Goal: Communication & Community: Participate in discussion

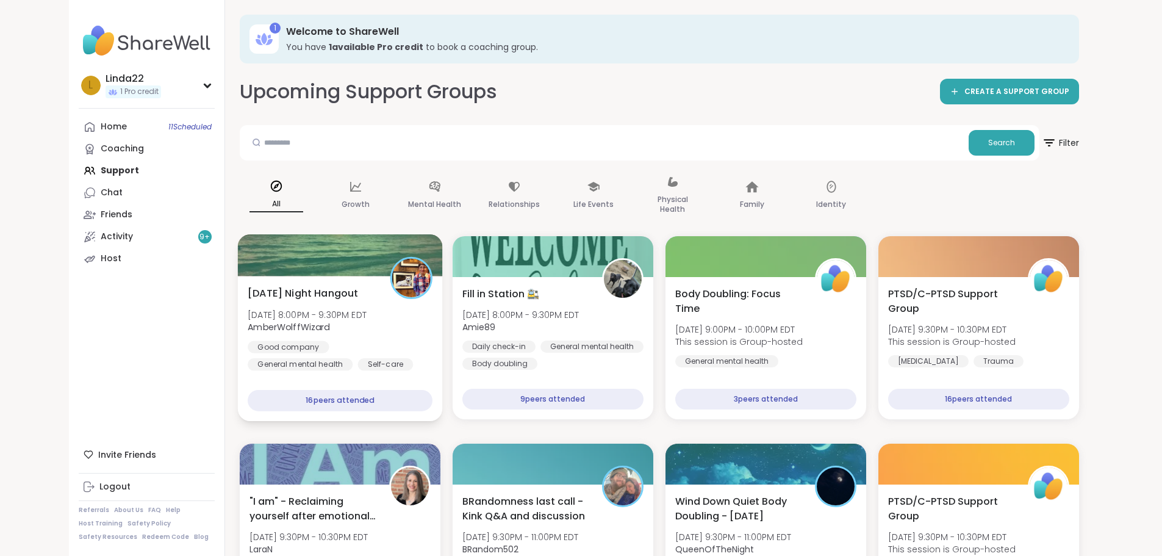
scroll to position [212, 0]
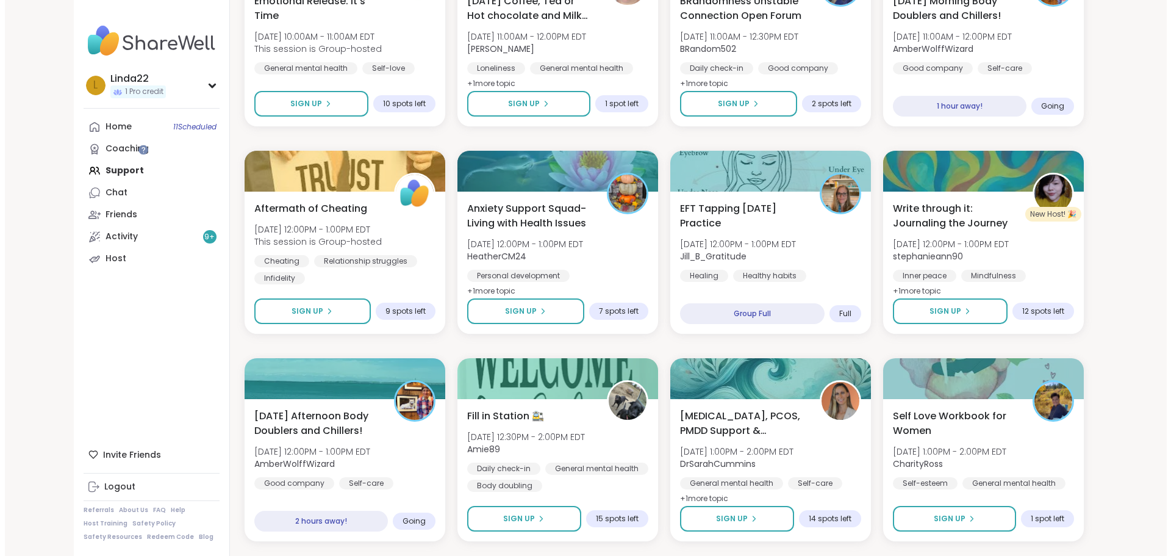
scroll to position [561, 0]
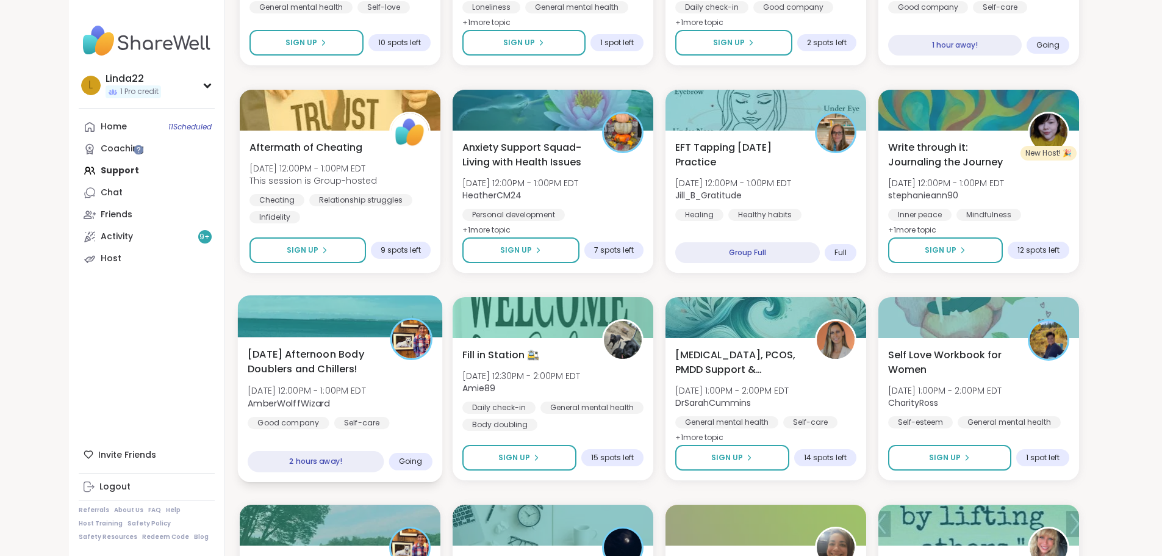
click at [354, 320] on div at bounding box center [339, 315] width 205 height 41
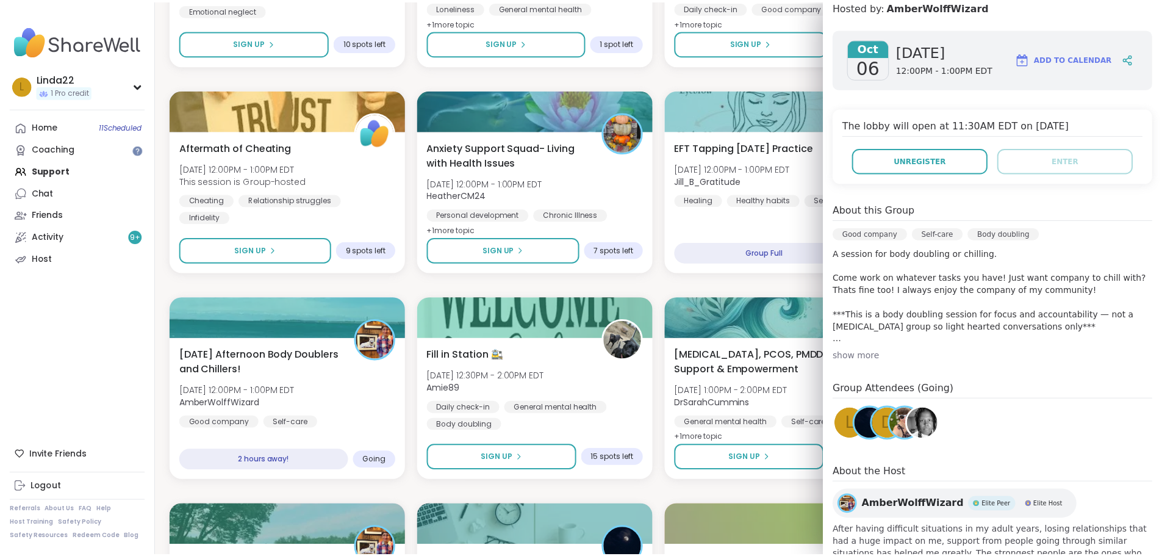
scroll to position [183, 0]
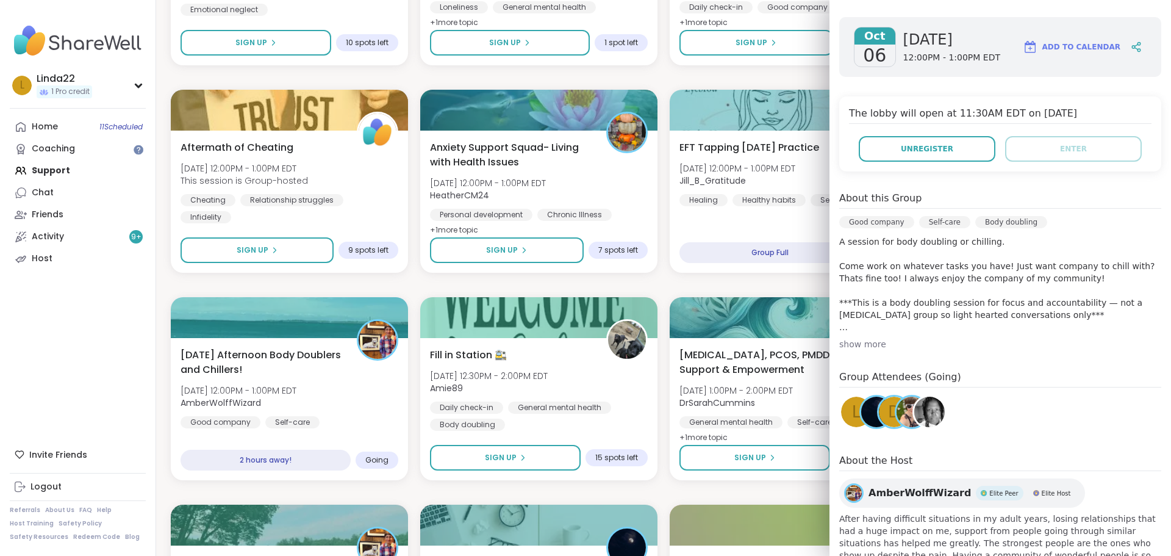
click at [861, 416] on img at bounding box center [876, 411] width 30 height 30
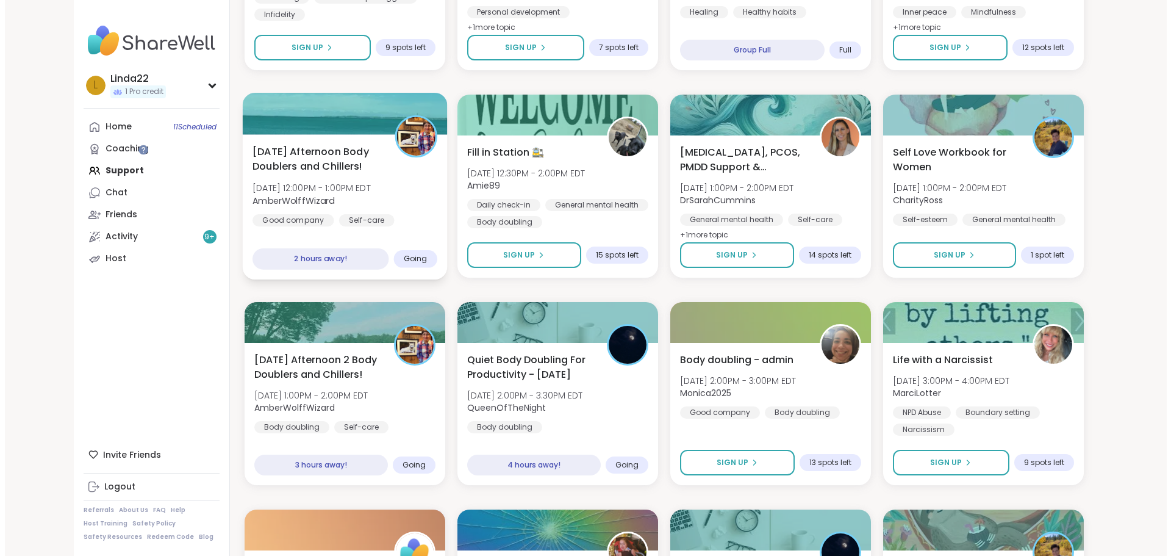
scroll to position [805, 0]
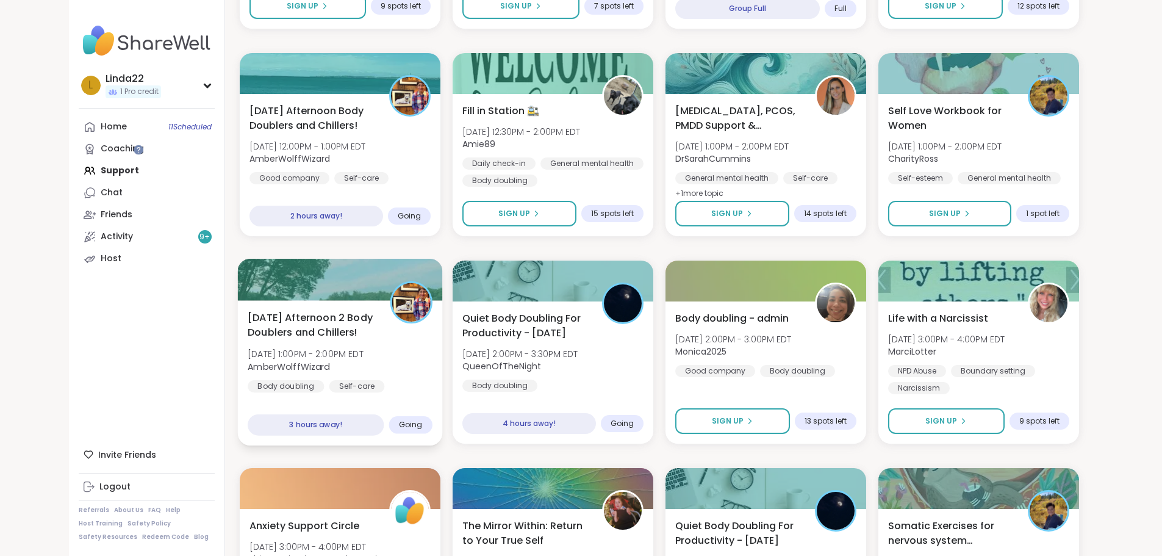
click at [323, 289] on div at bounding box center [339, 279] width 205 height 41
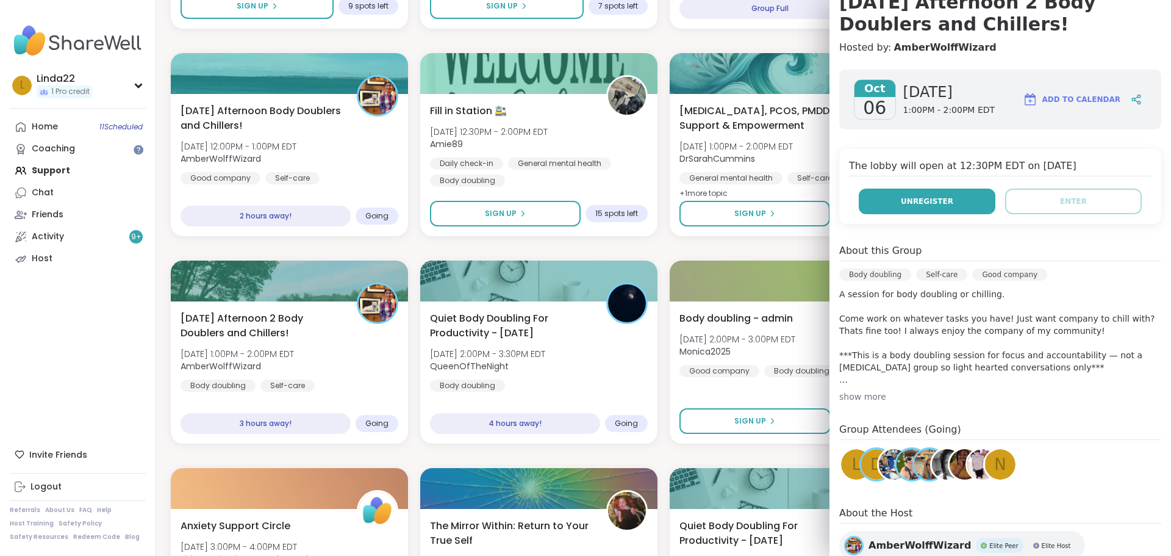
scroll to position [218, 0]
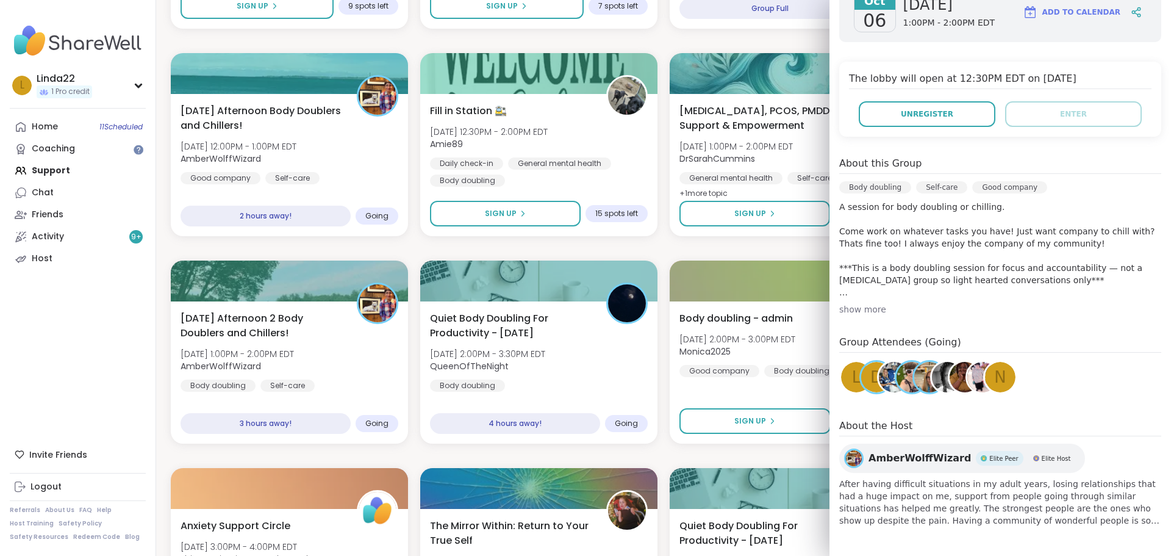
click at [687, 255] on div "Good Morning Body Doubling For Productivity Mon, Oct 06 | 9:00AM - 10:00AM EDT …" at bounding box center [663, 352] width 985 height 1842
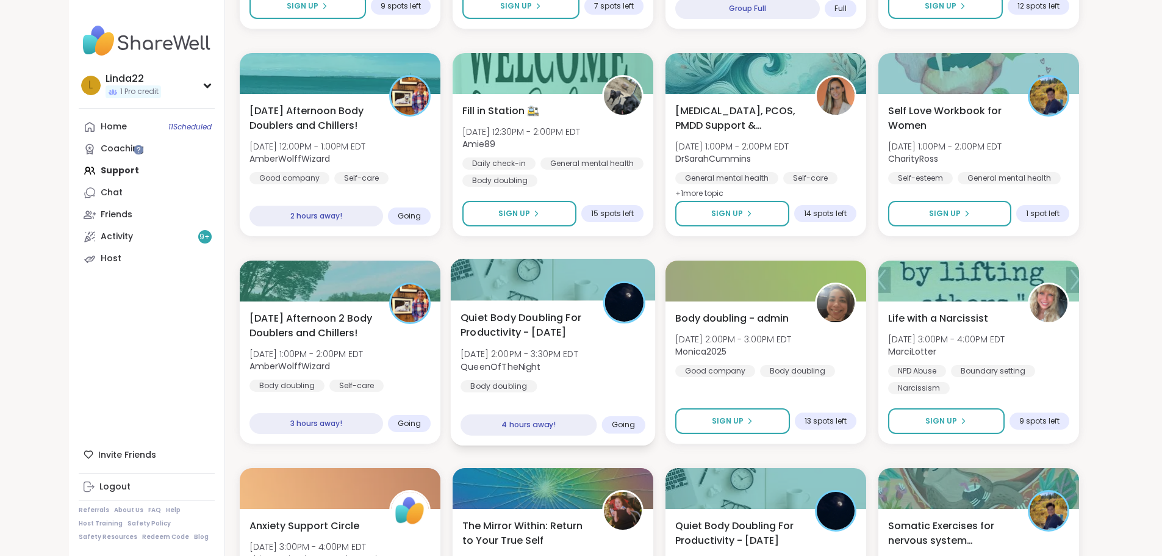
click at [535, 273] on div at bounding box center [552, 279] width 205 height 41
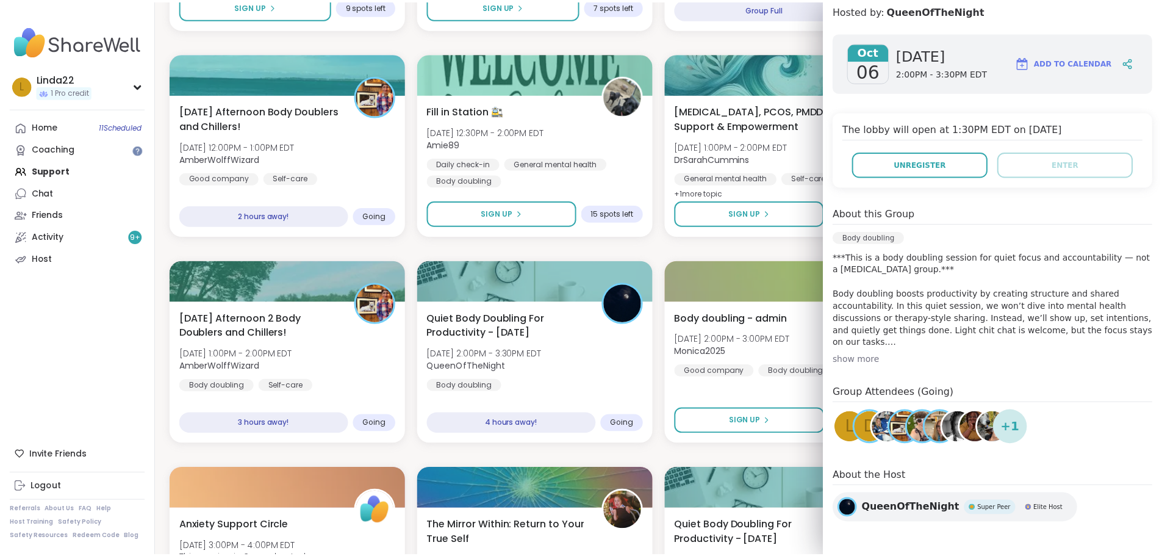
scroll to position [169, 0]
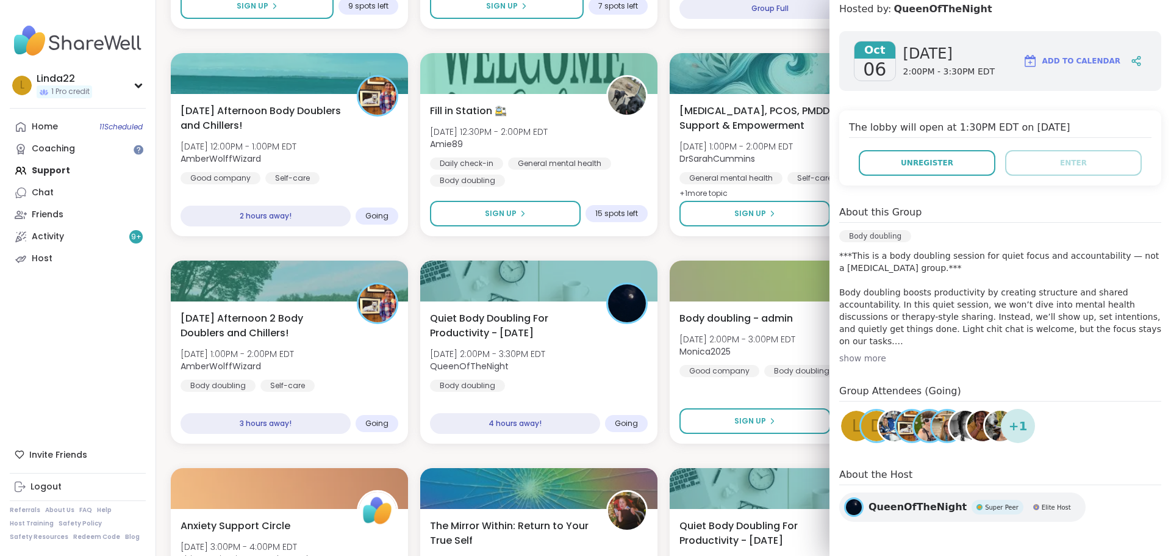
click at [731, 255] on div "Good Morning Body Doubling For Productivity Mon, Oct 06 | 9:00AM - 10:00AM EDT …" at bounding box center [663, 352] width 985 height 1842
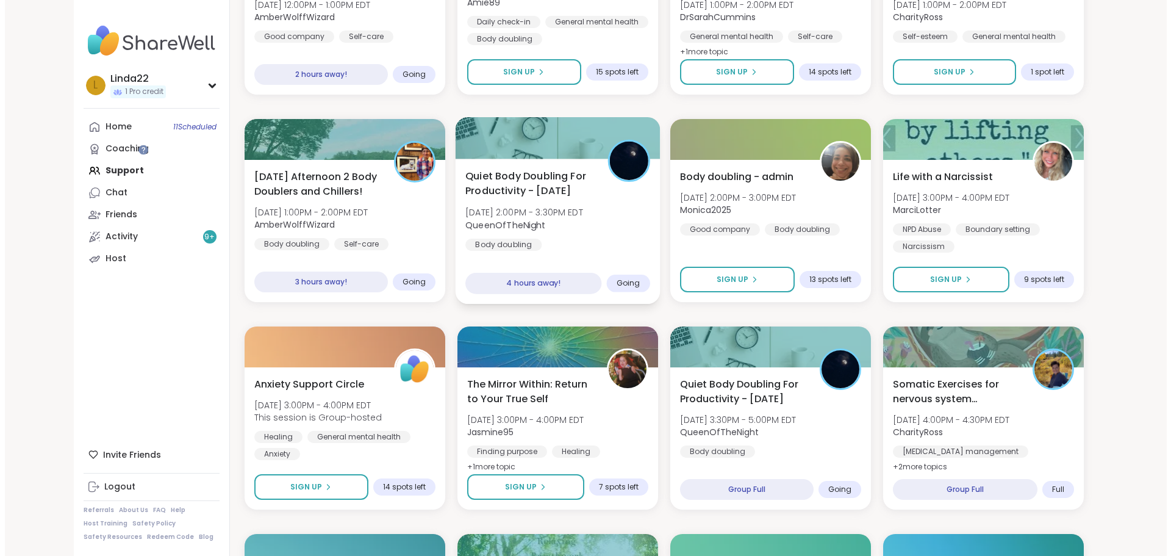
scroll to position [1049, 0]
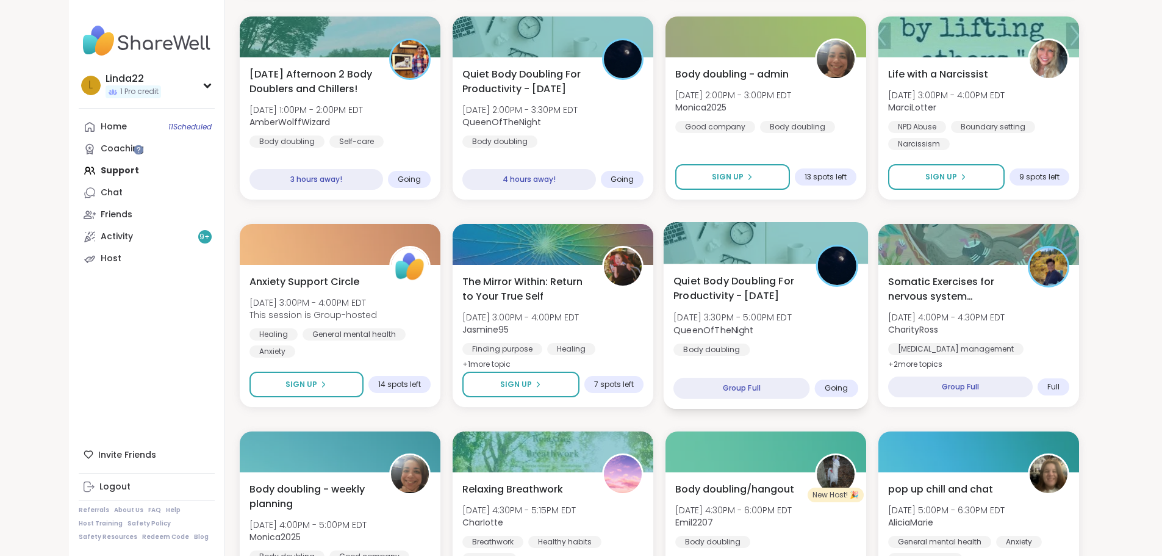
click at [732, 245] on div at bounding box center [765, 242] width 205 height 41
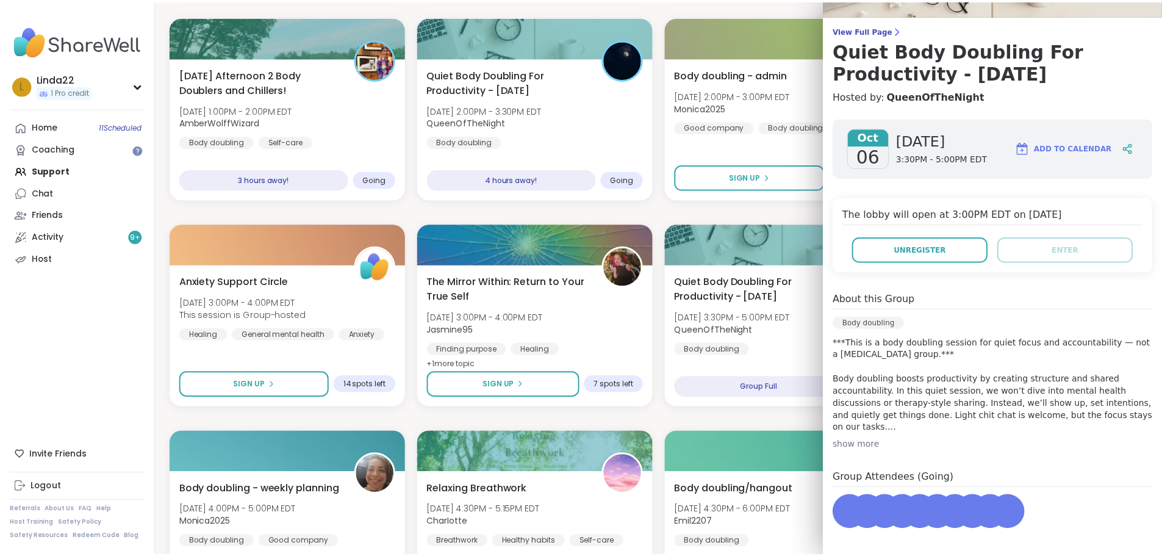
scroll to position [169, 0]
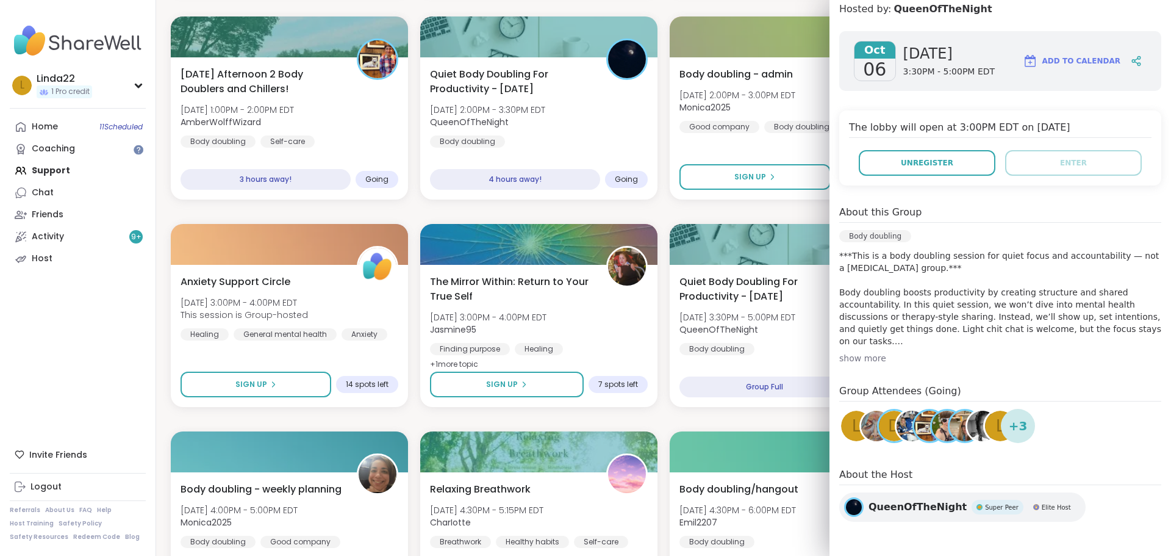
click at [985, 424] on div "L" at bounding box center [1000, 425] width 30 height 30
click at [457, 210] on div "Good Morning Body Doubling For Productivity Mon, Oct 06 | 9:00AM - 10:00AM EDT …" at bounding box center [663, 108] width 985 height 1842
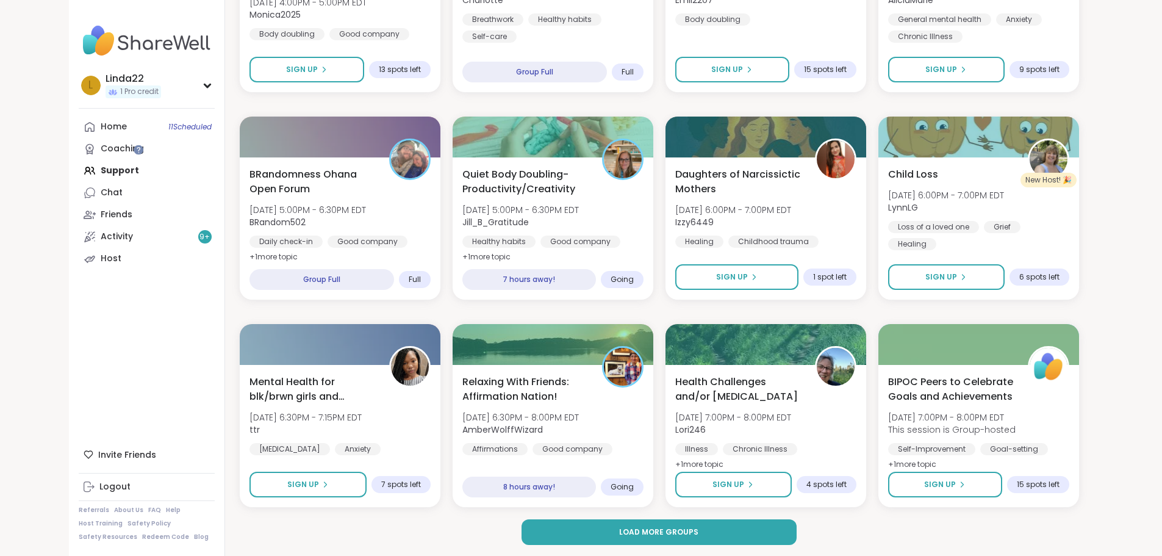
scroll to position [1572, 0]
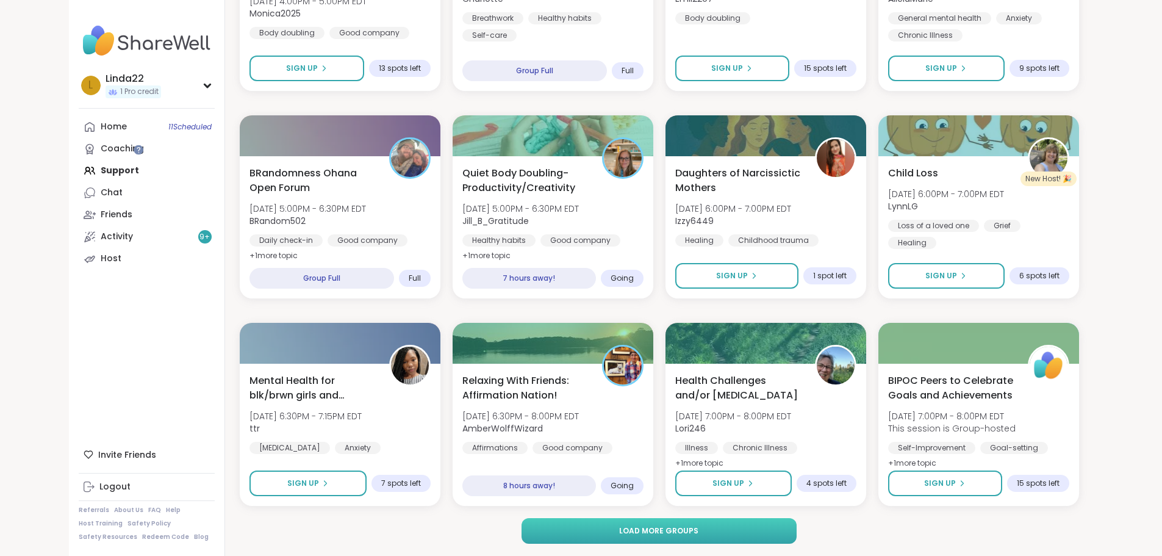
click at [559, 534] on button "Load more groups" at bounding box center [658, 531] width 275 height 26
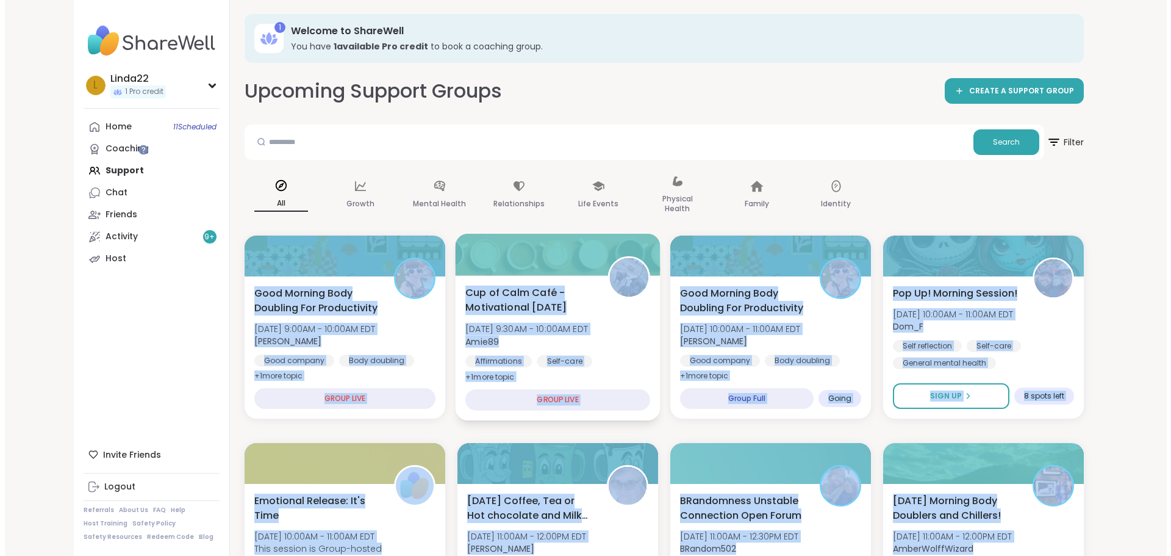
scroll to position [0, 0]
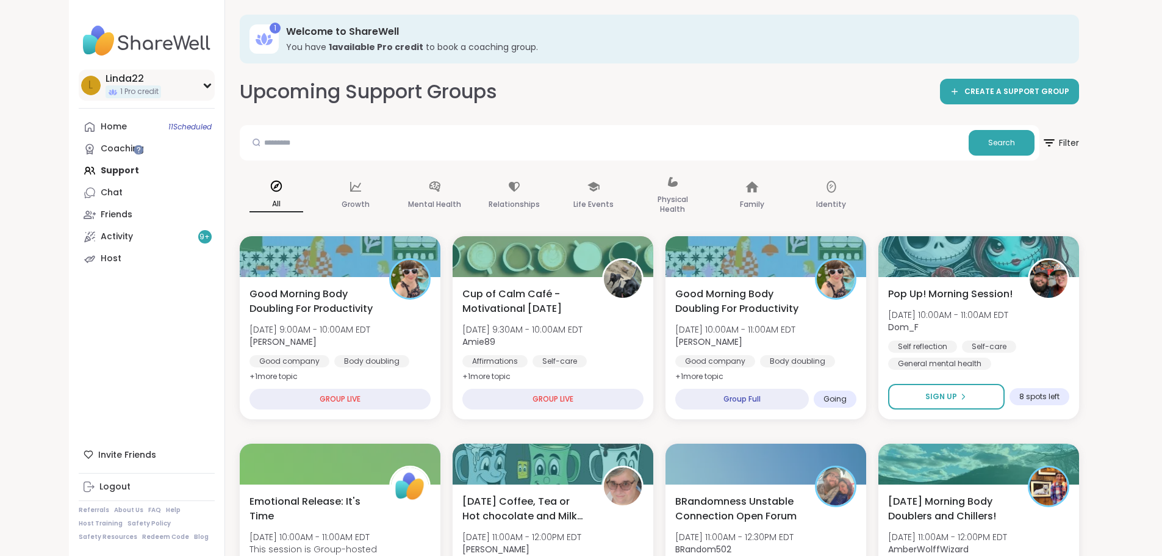
click at [79, 93] on div "L Linda22 1 Pro credit" at bounding box center [147, 85] width 136 height 31
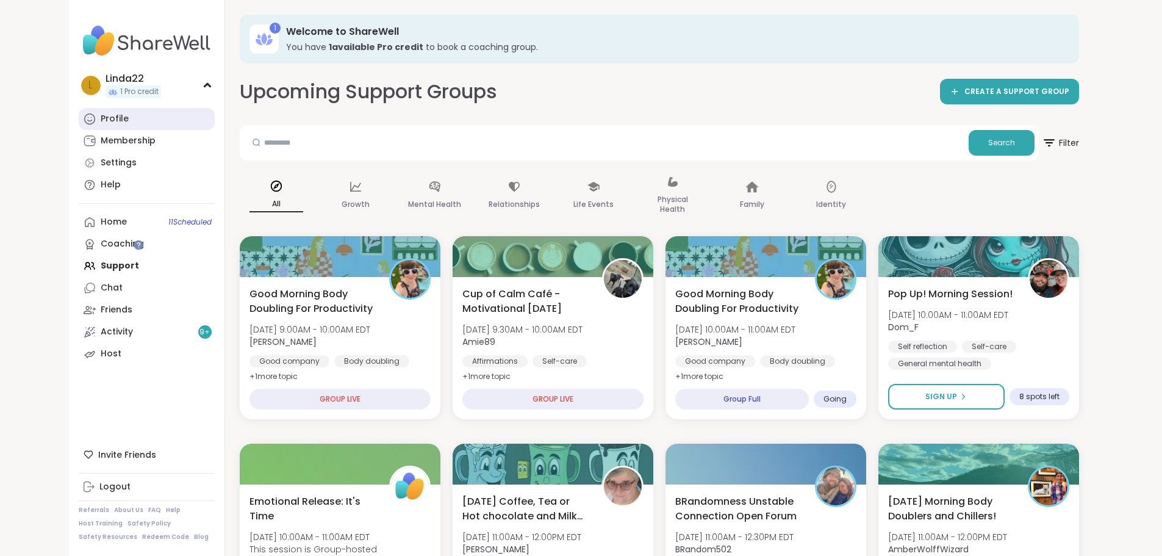
click at [101, 118] on div "Profile" at bounding box center [115, 119] width 28 height 12
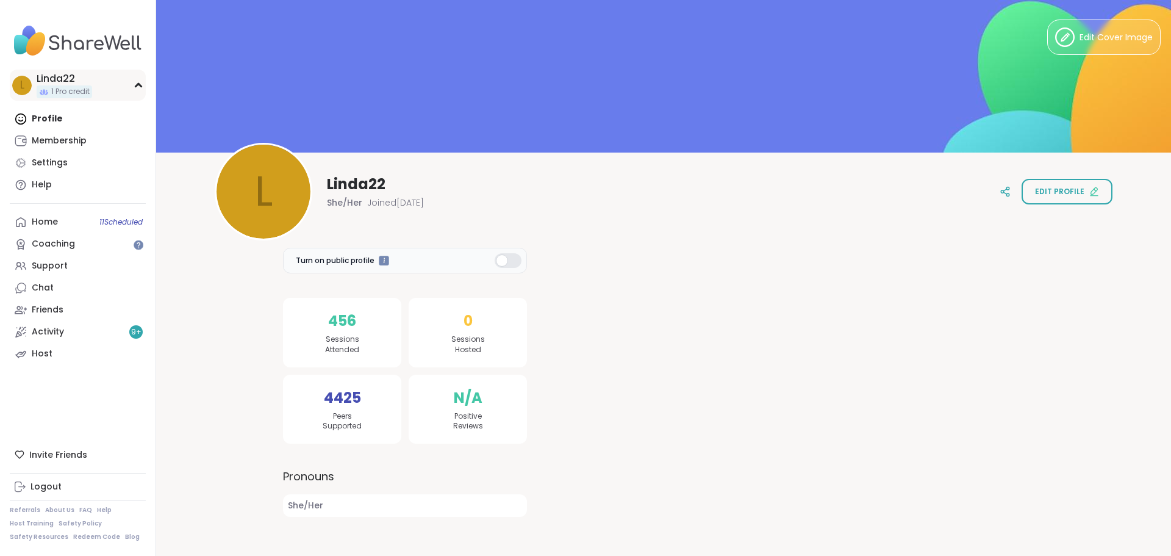
click at [71, 82] on div "Linda22" at bounding box center [64, 78] width 55 height 13
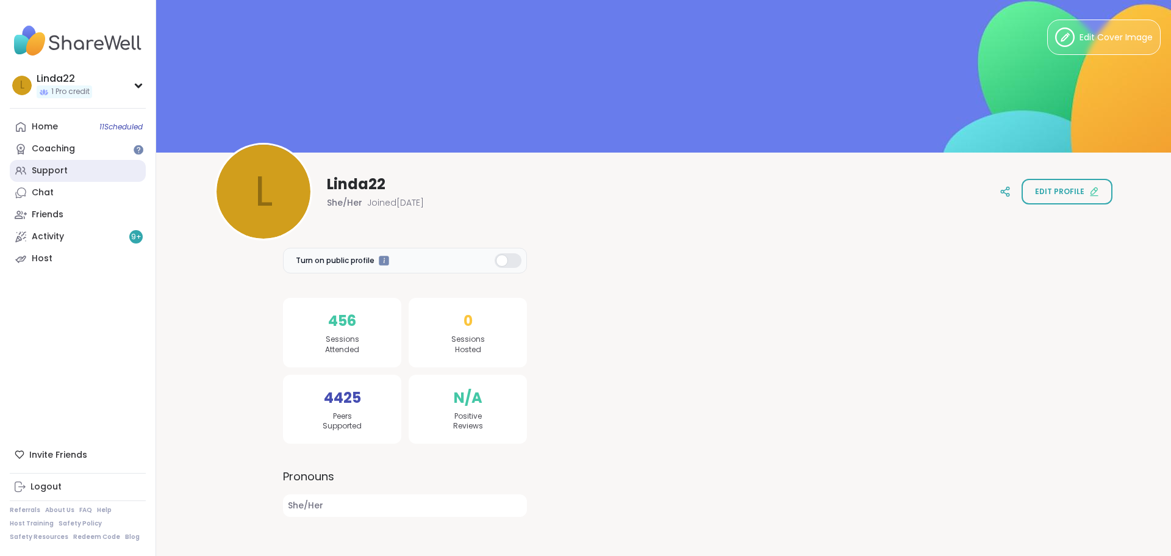
click at [87, 168] on link "Support" at bounding box center [78, 171] width 136 height 22
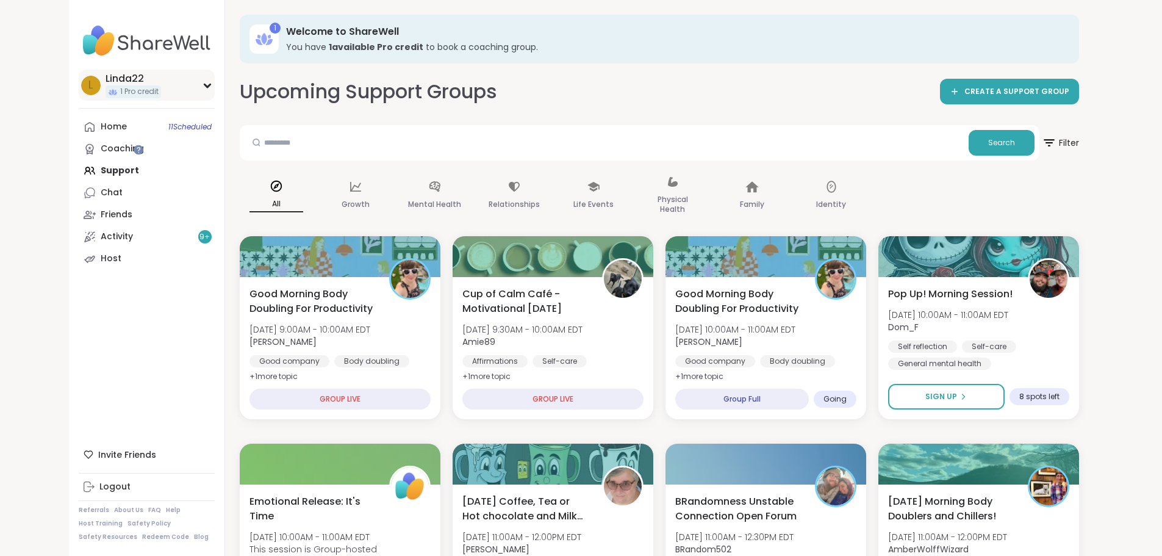
click at [105, 73] on div "Linda22" at bounding box center [132, 78] width 55 height 13
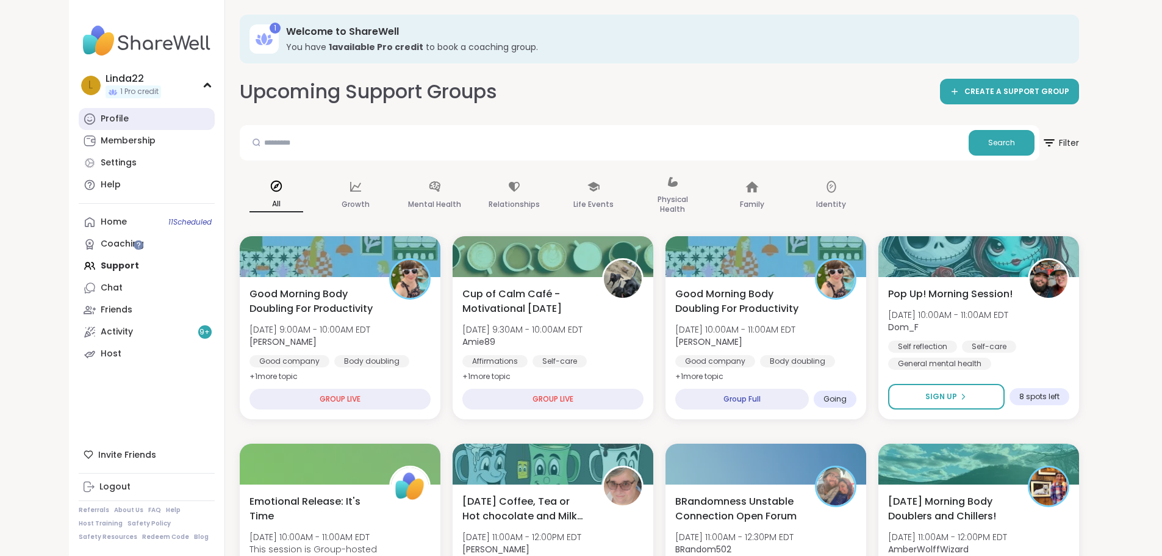
click at [91, 121] on link "Profile" at bounding box center [147, 119] width 136 height 22
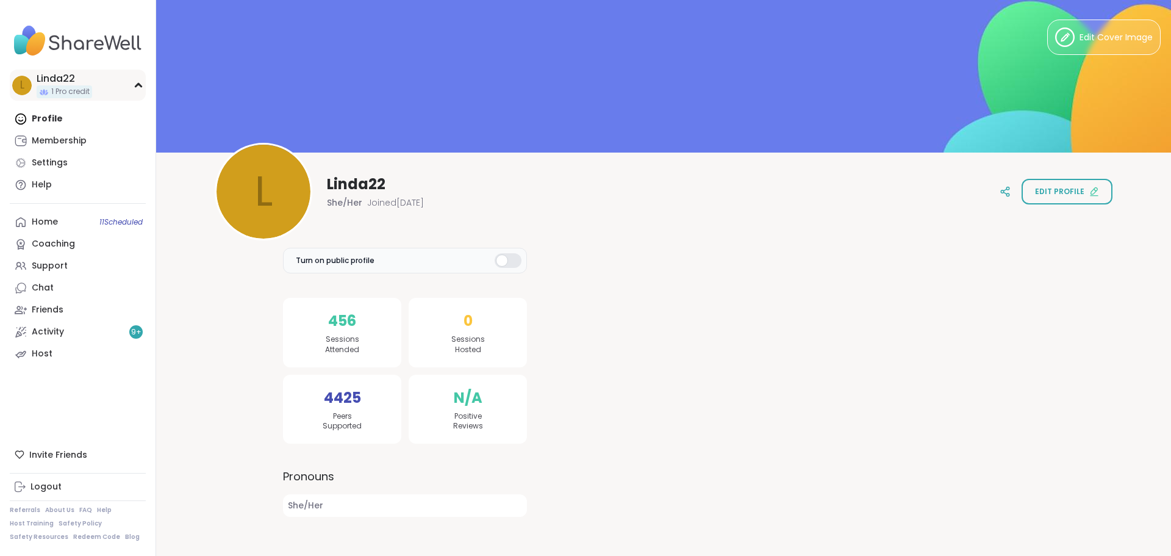
click at [98, 86] on div "L Linda22 1 Pro credit" at bounding box center [78, 85] width 136 height 31
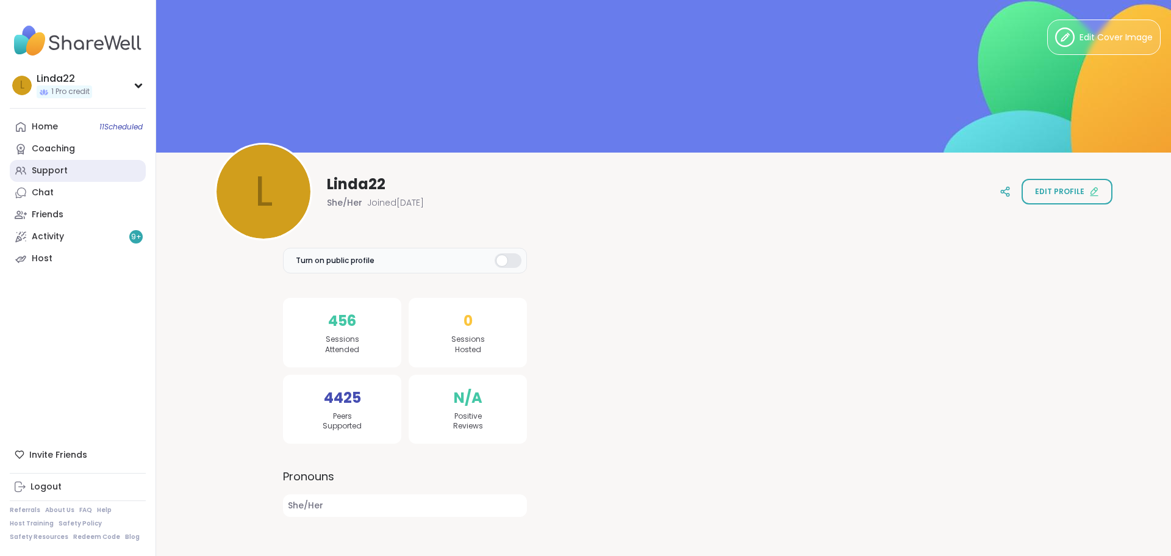
click at [95, 174] on link "Support" at bounding box center [78, 171] width 136 height 22
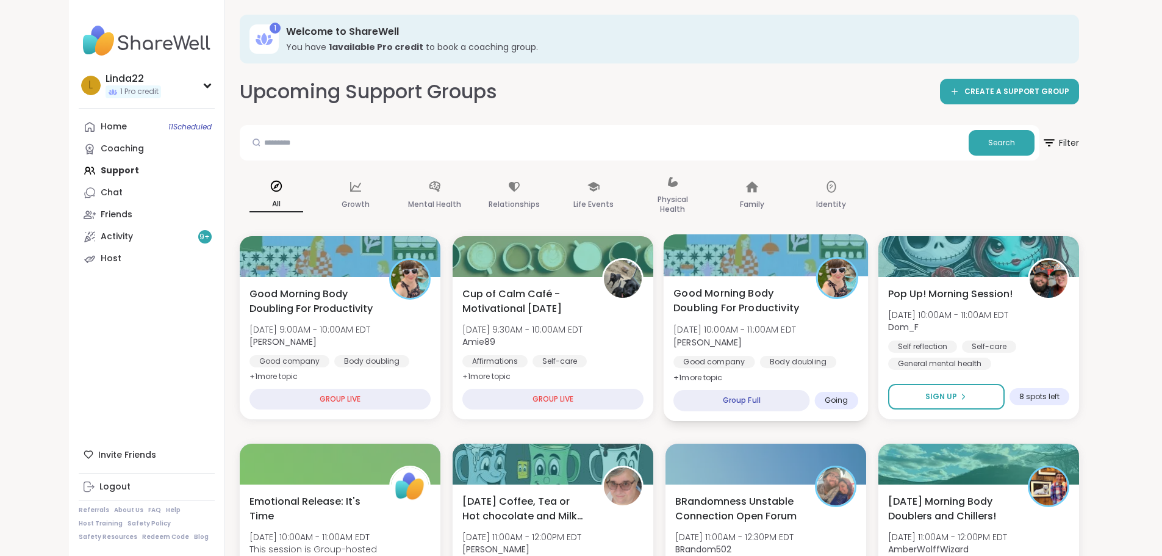
click at [782, 253] on div at bounding box center [765, 254] width 205 height 41
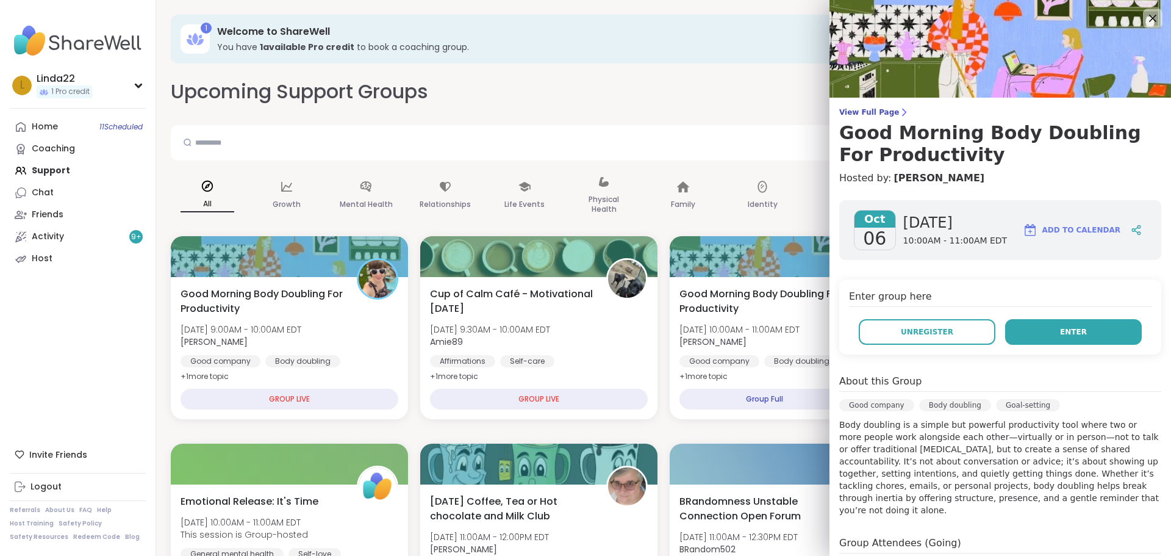
click at [1109, 326] on button "Enter" at bounding box center [1073, 332] width 137 height 26
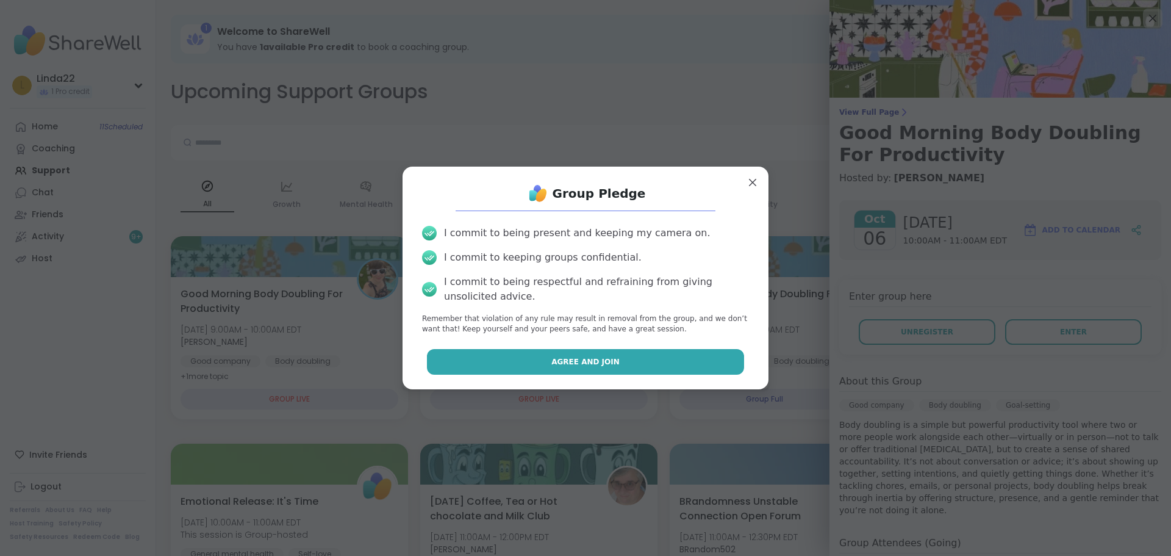
click at [576, 359] on span "Agree and Join" at bounding box center [585, 361] width 68 height 11
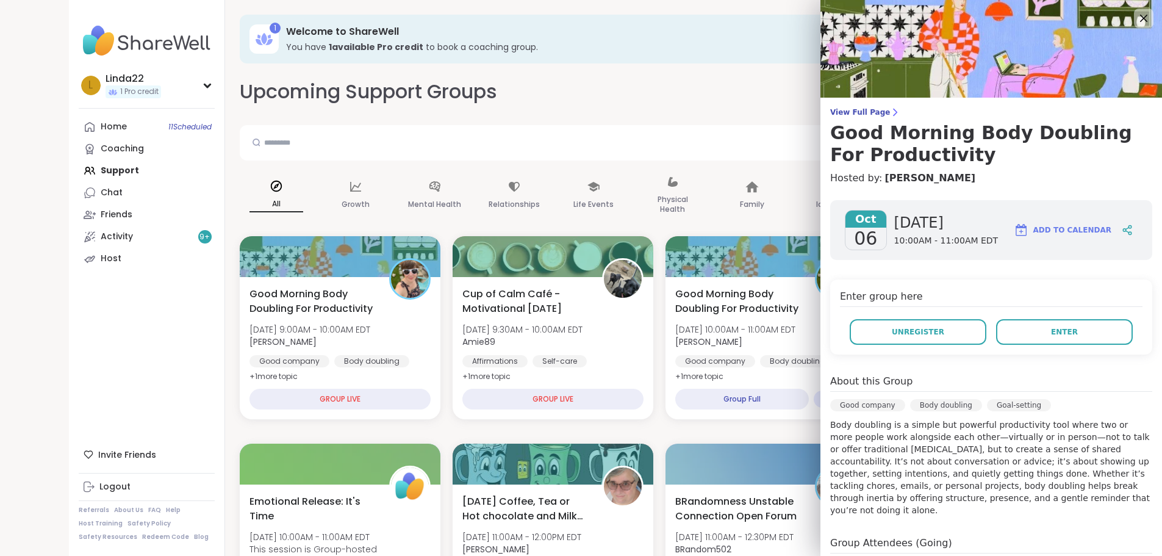
click at [576, 359] on div "Affirmations Self-care General mental health" at bounding box center [552, 369] width 181 height 29
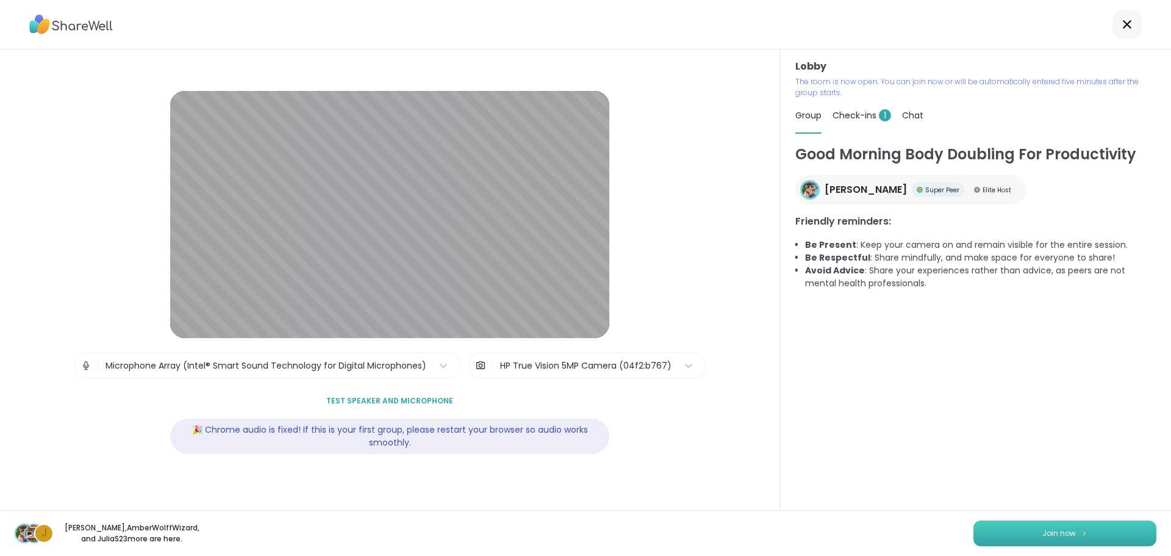
click at [1014, 521] on button "Join now" at bounding box center [1064, 533] width 183 height 26
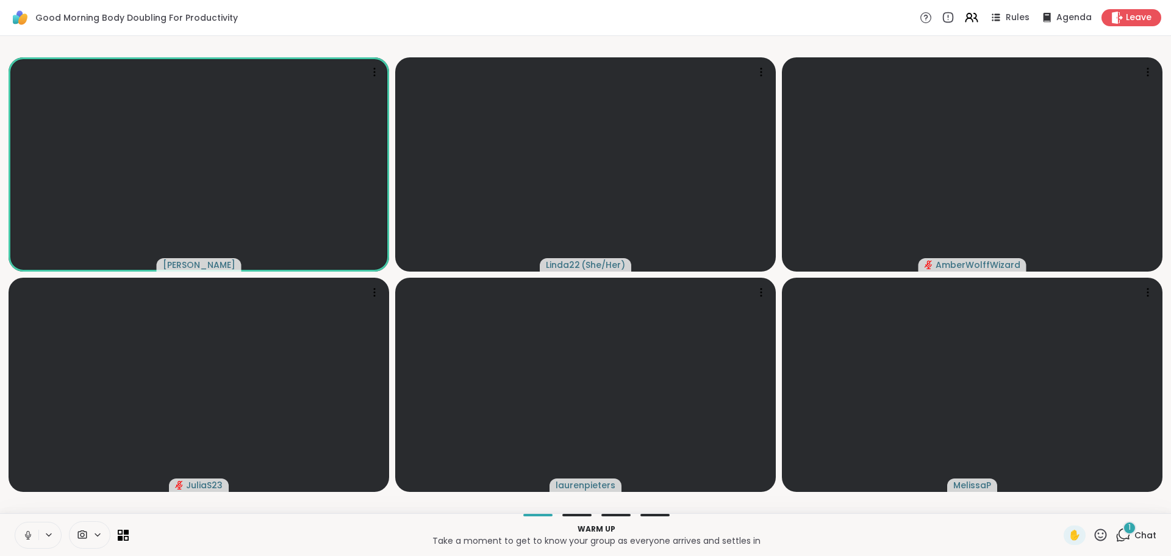
click at [1123, 531] on div "1" at bounding box center [1129, 527] width 13 height 13
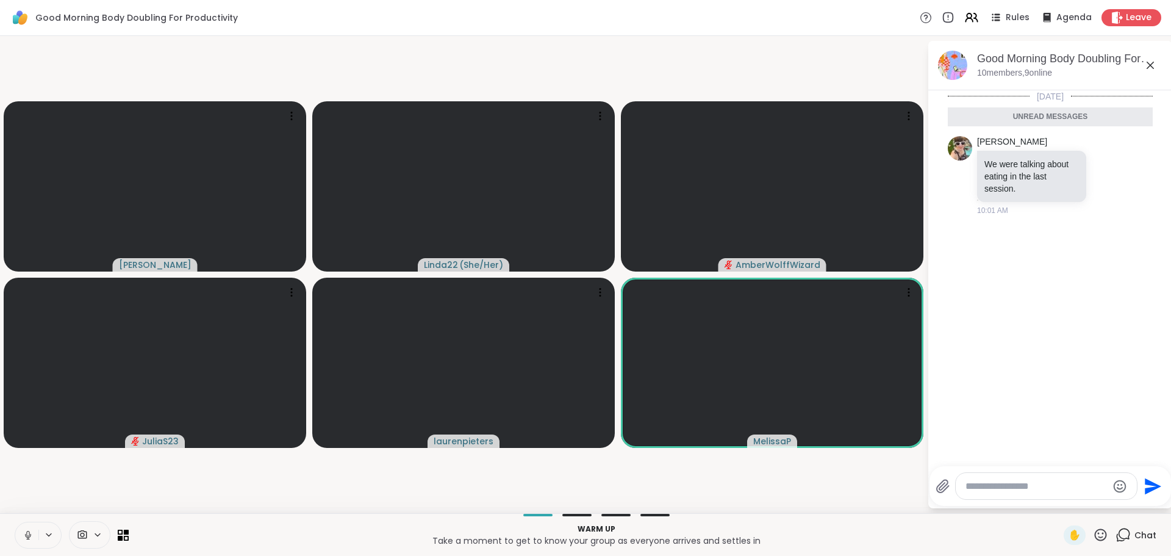
click at [1063, 487] on textarea "Type your message" at bounding box center [1036, 486] width 142 height 12
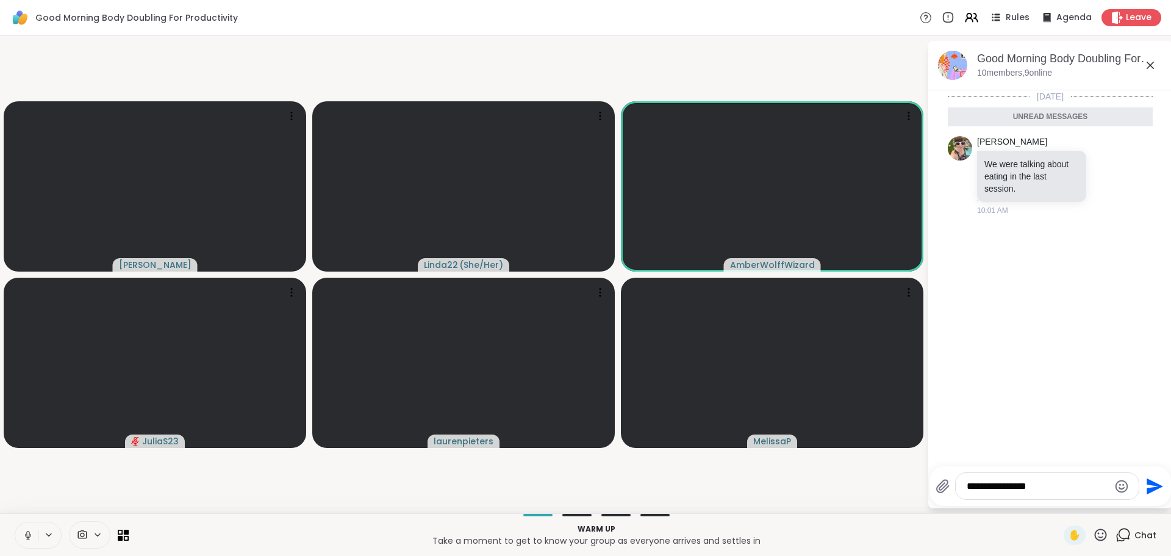
type textarea "**********"
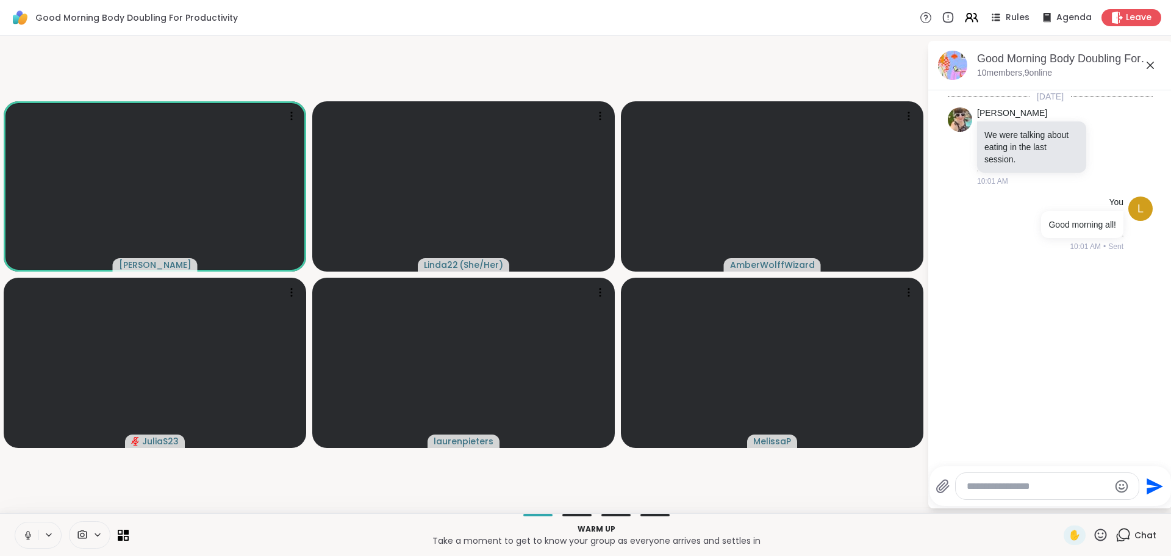
click at [26, 535] on icon at bounding box center [28, 535] width 6 height 4
click at [1096, 531] on icon at bounding box center [1101, 534] width 12 height 12
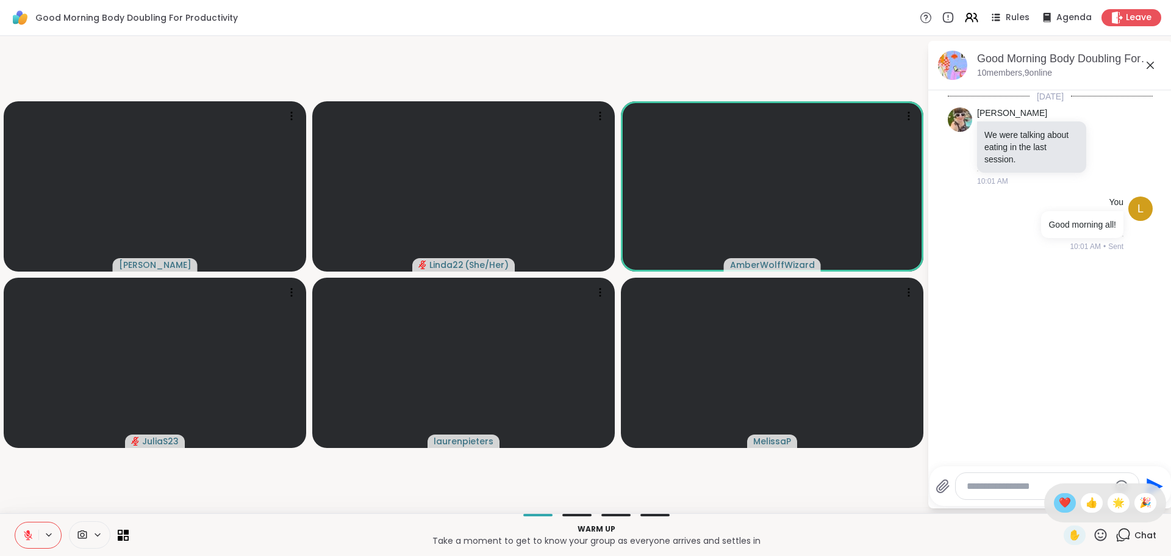
click at [1059, 504] on span "❤️" at bounding box center [1065, 502] width 12 height 15
click at [1052, 504] on div "Send" at bounding box center [1049, 486] width 241 height 40
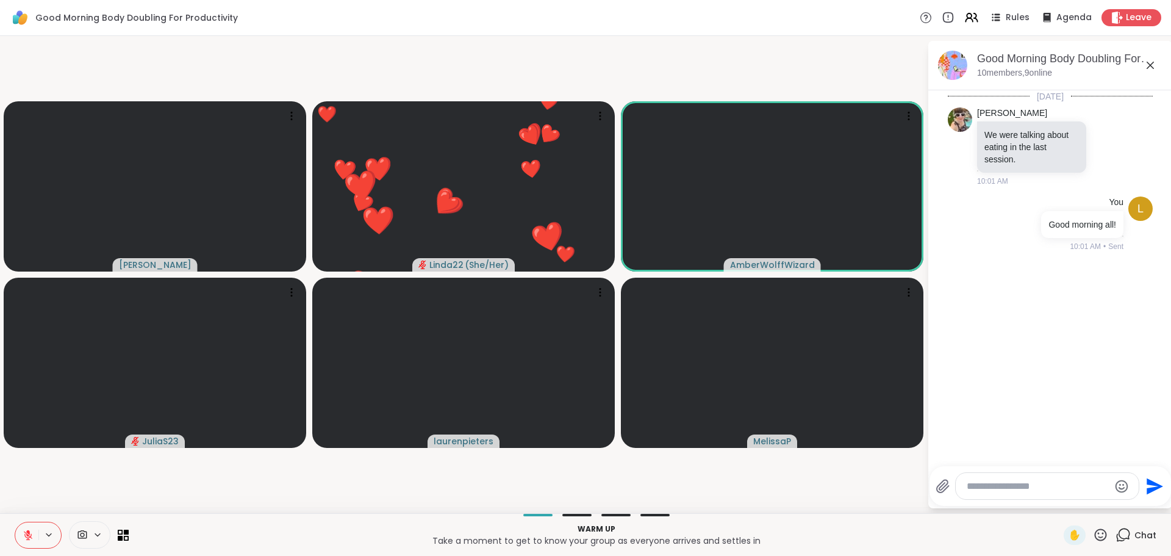
click at [852, 489] on video-player-container "Adrienne_QueenOfTheDawn ❤️ Linda22 ( She/Her ) ❤️ ❤️ ❤️ ❤️ ❤️ ❤️ ❤️ ❤️ ❤️ ❤️ ❤️…" at bounding box center [463, 274] width 912 height 467
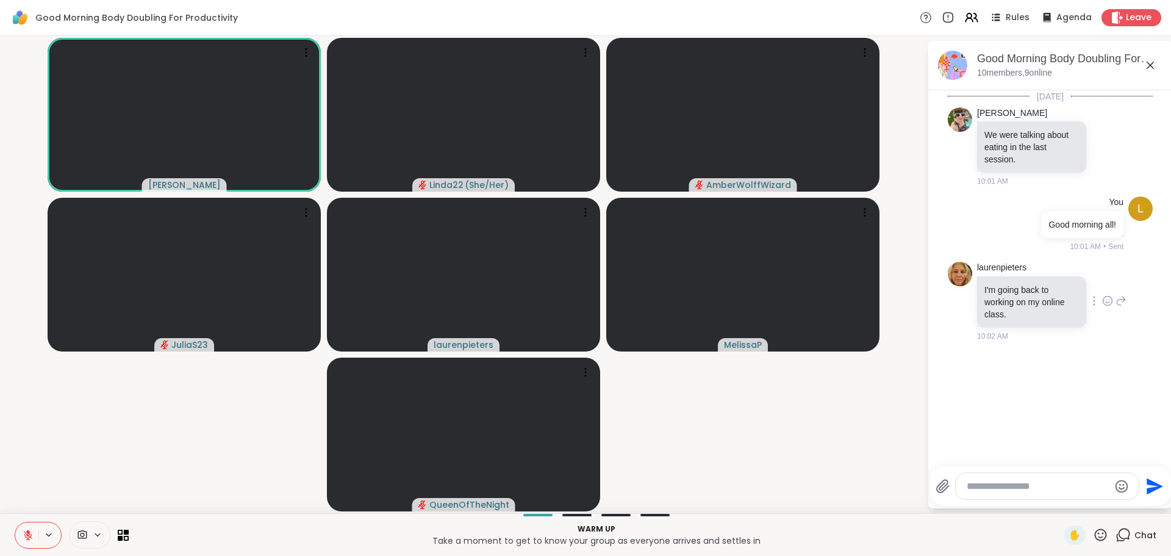
click at [1102, 295] on icon at bounding box center [1107, 301] width 11 height 12
click at [1102, 276] on div "Select Reaction: Heart" at bounding box center [1107, 281] width 11 height 11
click at [851, 432] on video-player-container "Adrienne_QueenOfTheDawn Linda22 ( She/Her ) AmberWolffWizard JuliaS23 laurenpie…" at bounding box center [463, 274] width 912 height 467
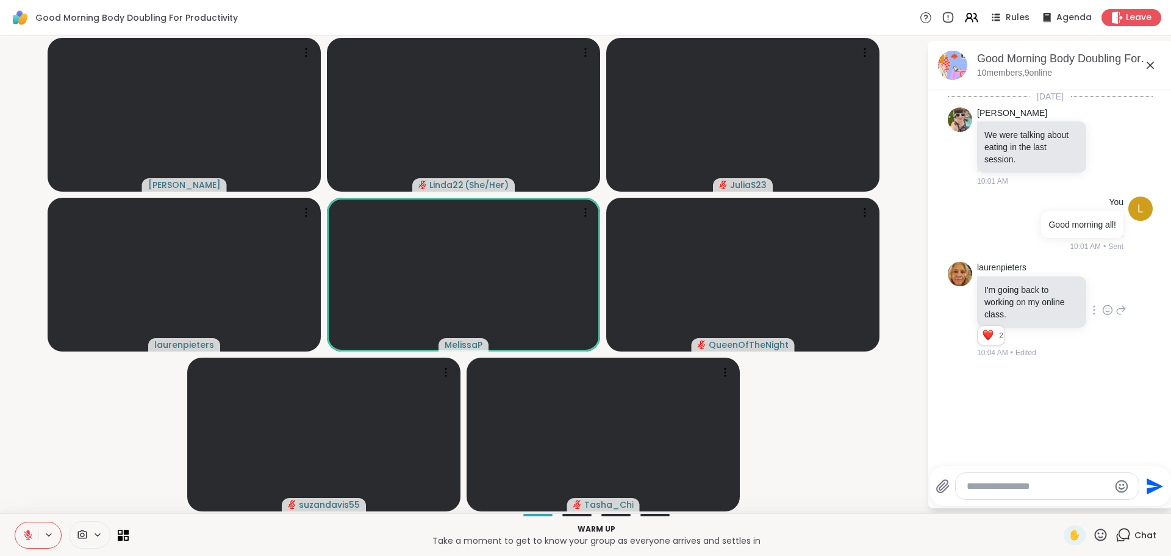
click at [1001, 486] on textarea "Type your message" at bounding box center [1038, 486] width 142 height 12
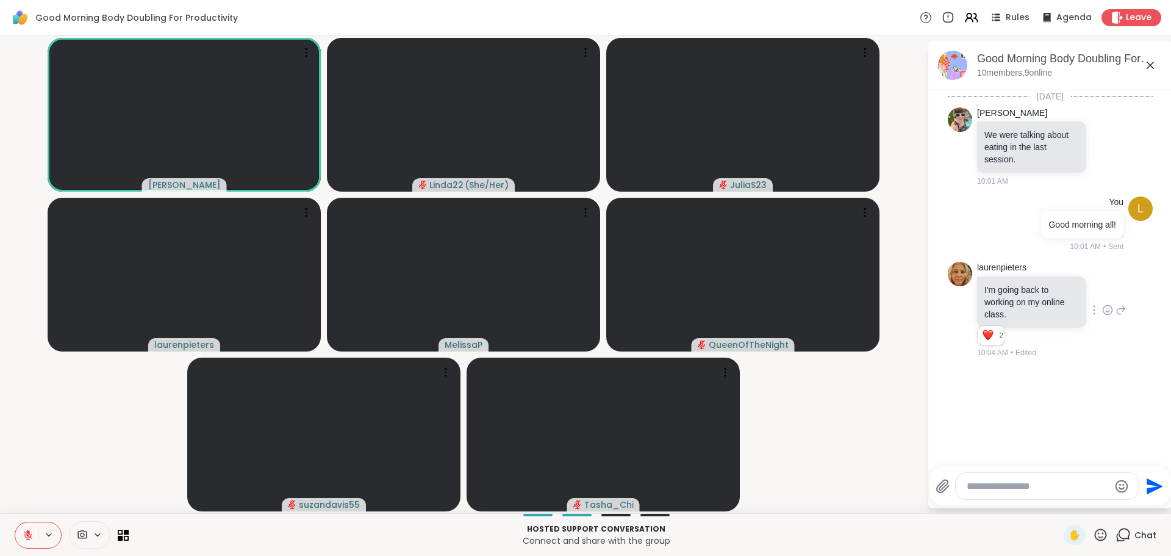
click at [968, 479] on div at bounding box center [1047, 486] width 183 height 26
click at [997, 485] on textarea "Type your message" at bounding box center [1038, 486] width 142 height 12
type textarea "**********"
click at [968, 490] on textarea "Type your message" at bounding box center [1038, 486] width 142 height 12
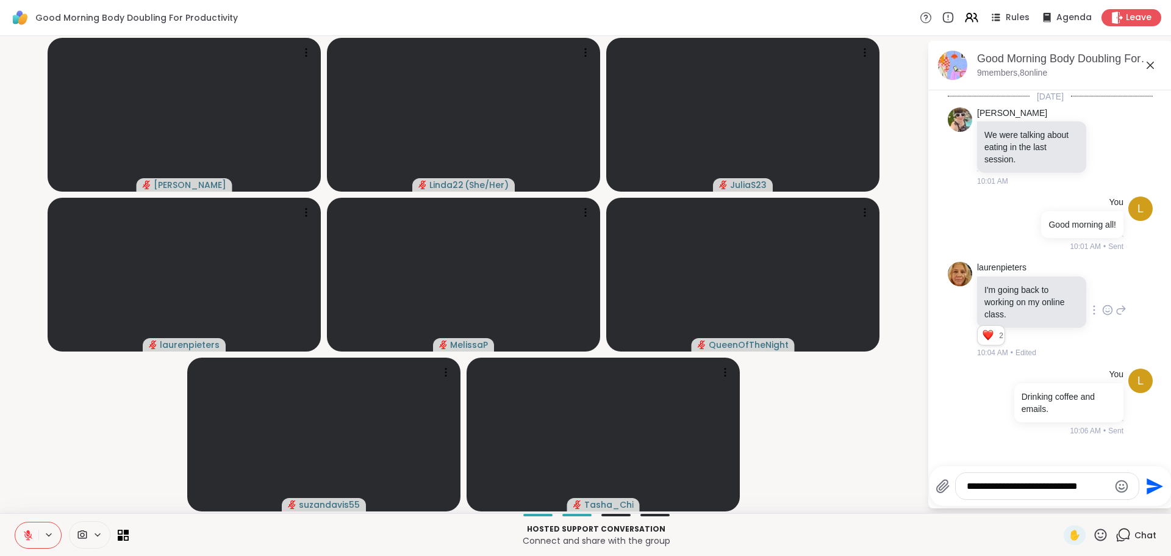
type textarea "**********"
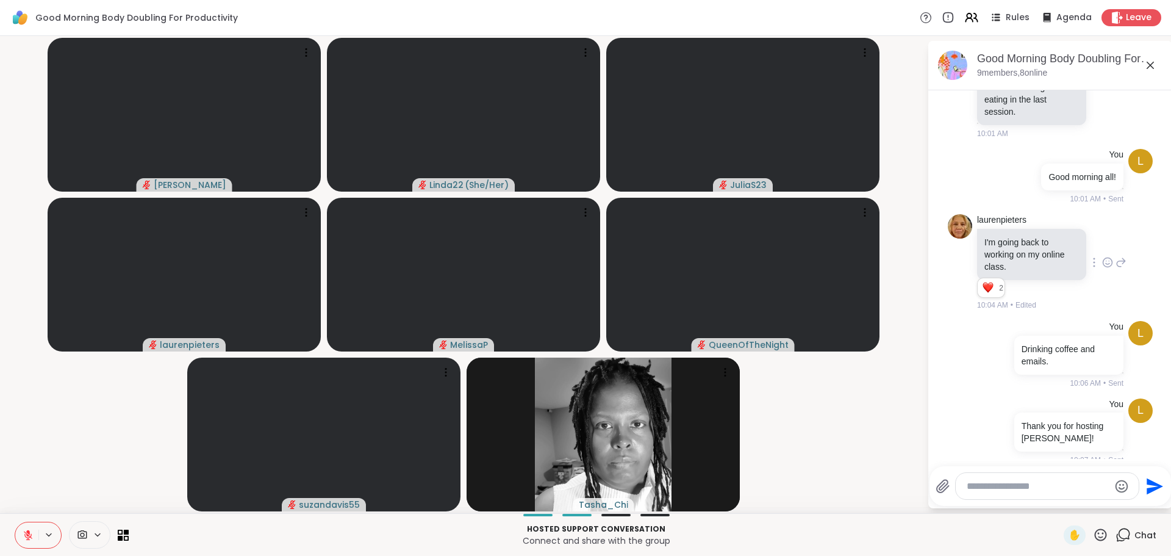
click at [1051, 491] on textarea "Type your message" at bounding box center [1038, 486] width 142 height 12
type textarea "**********"
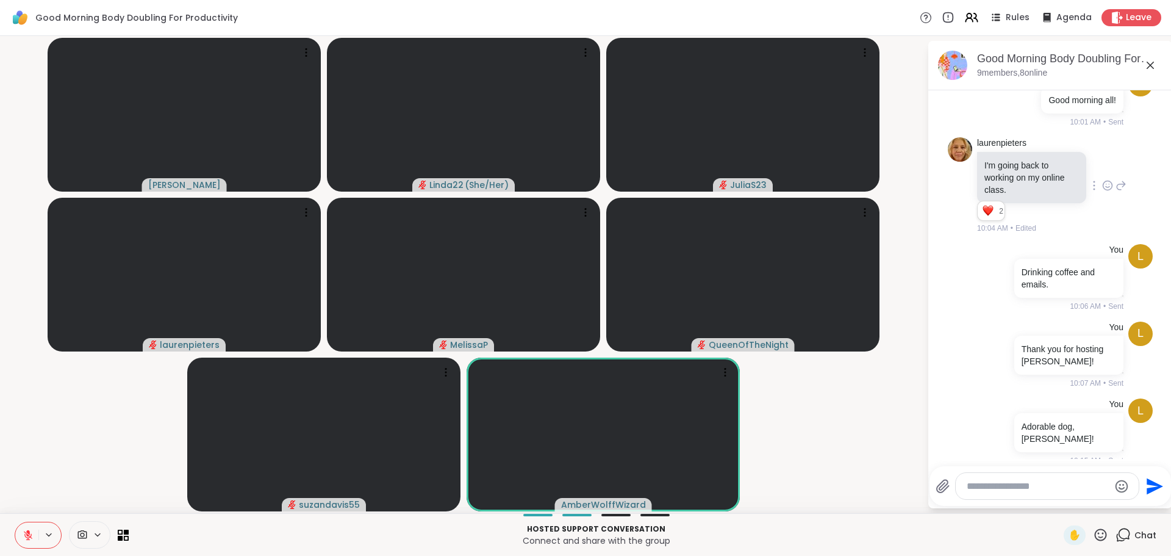
click at [1095, 536] on icon at bounding box center [1101, 534] width 12 height 12
click at [1095, 537] on icon at bounding box center [1101, 534] width 12 height 12
click at [1059, 501] on span "❤️" at bounding box center [1065, 502] width 12 height 15
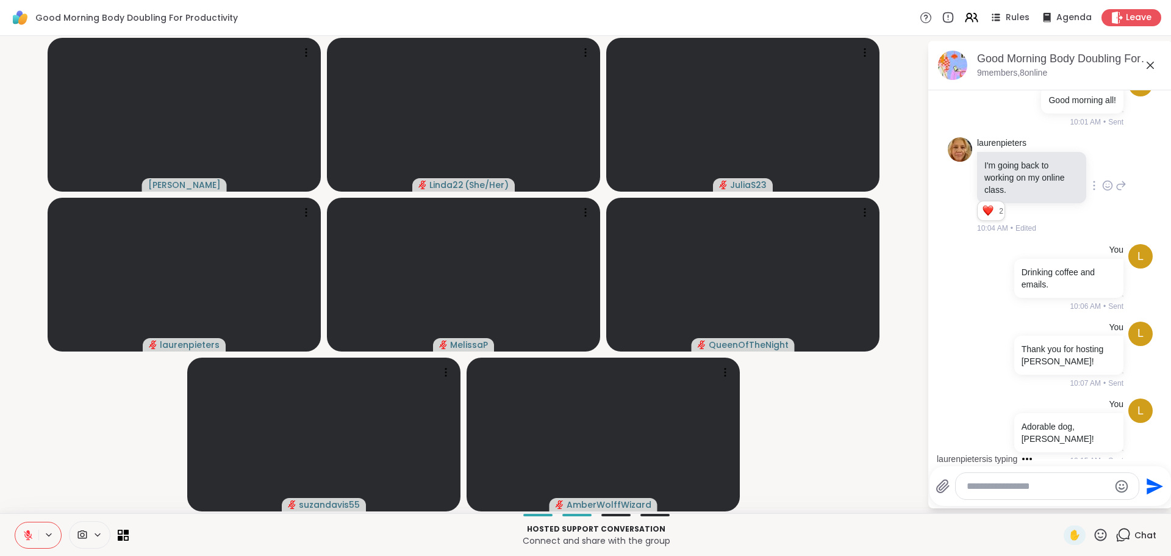
scroll to position [251, 0]
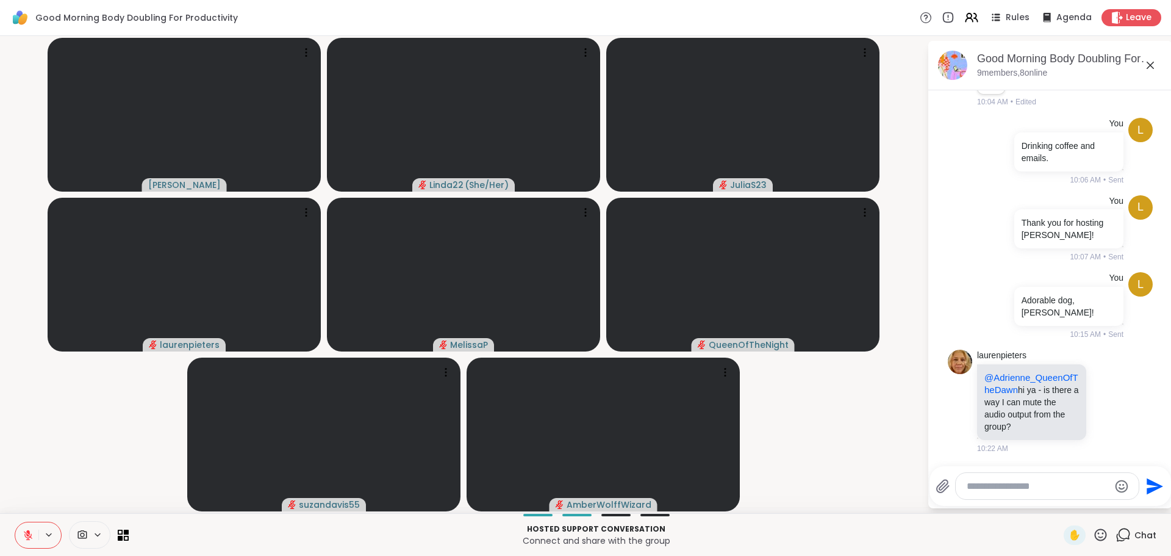
click at [968, 488] on textarea "Type your message" at bounding box center [1038, 486] width 142 height 12
type textarea "**********"
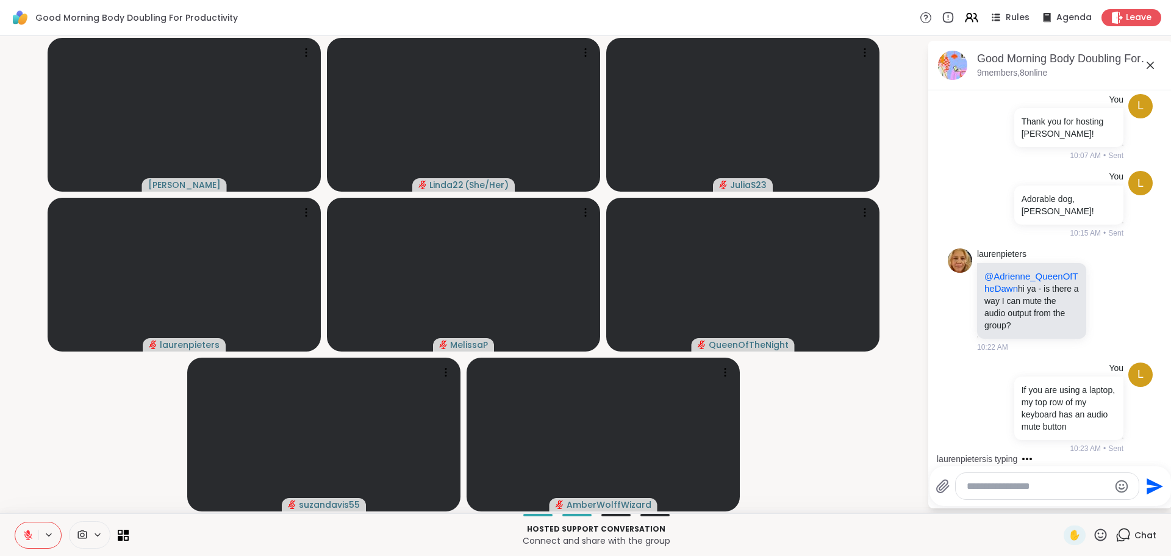
scroll to position [454, 0]
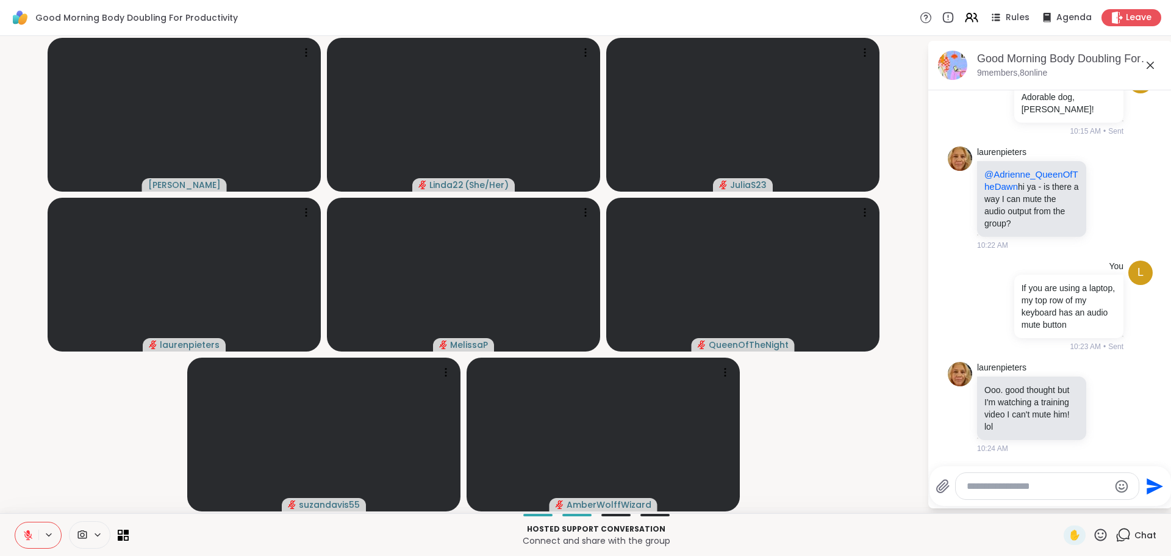
drag, startPoint x: 976, startPoint y: 1, endPoint x: 4, endPoint y: 95, distance: 977.1
click at [4, 95] on div "Adrienne_QueenOfTheDawn Linda22 ( She/Her ) JuliaS23 laurenpieters MelissaP Que…" at bounding box center [585, 274] width 1171 height 477
click at [12, 137] on video-player-container "Adrienne_QueenOfTheDawn Linda22 ( She/Her ) JuliaS23 laurenpieters MelissaP Que…" at bounding box center [463, 274] width 912 height 467
click at [976, 488] on textarea "Type your message" at bounding box center [1038, 486] width 142 height 12
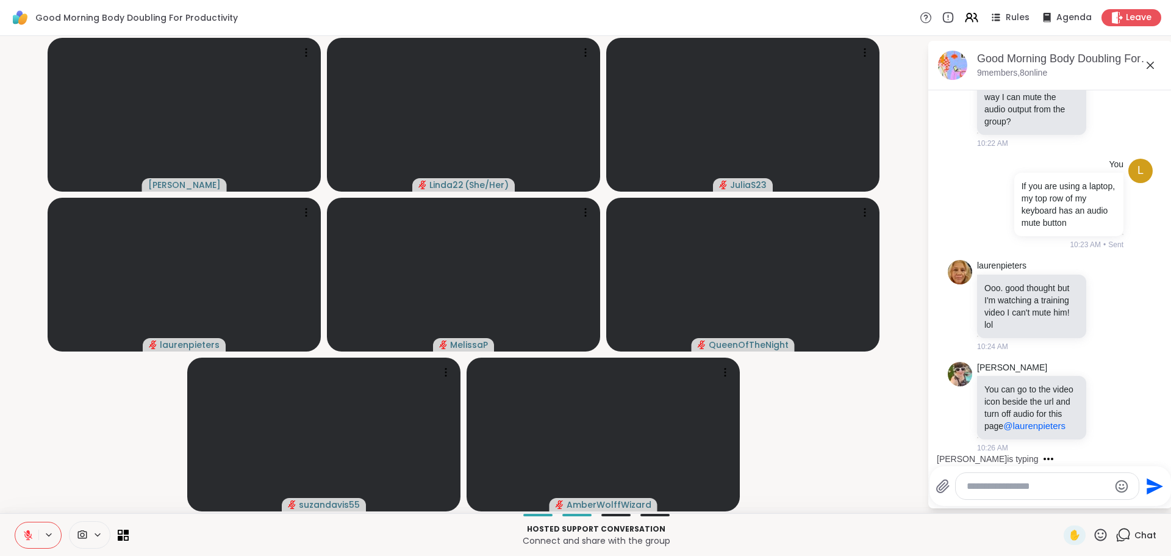
scroll to position [632, 0]
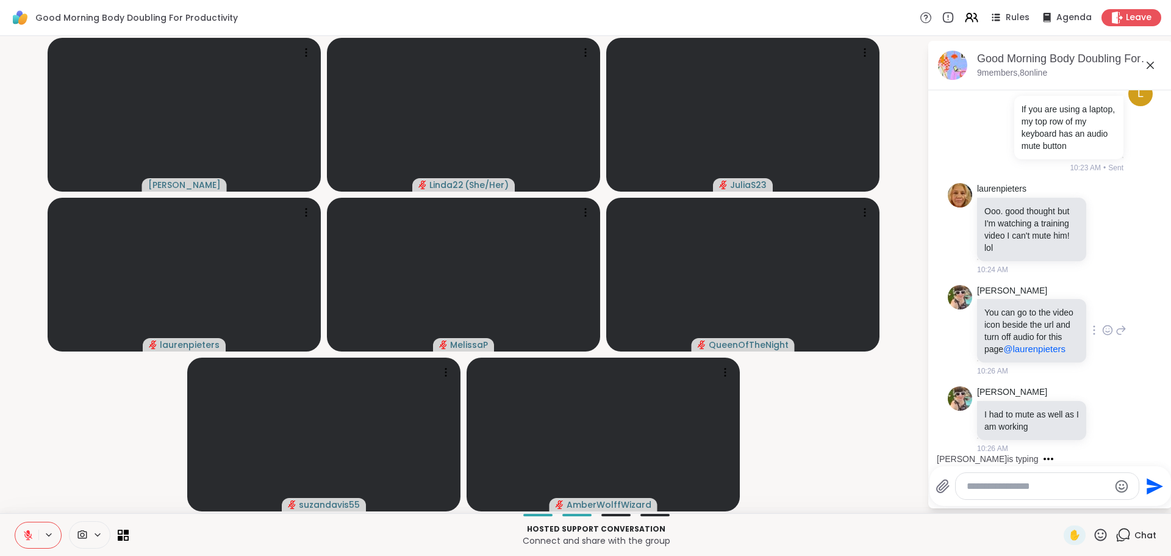
click at [1108, 327] on icon at bounding box center [1107, 330] width 11 height 12
click at [1010, 309] on div "Select Reaction: Heart" at bounding box center [1010, 310] width 11 height 11
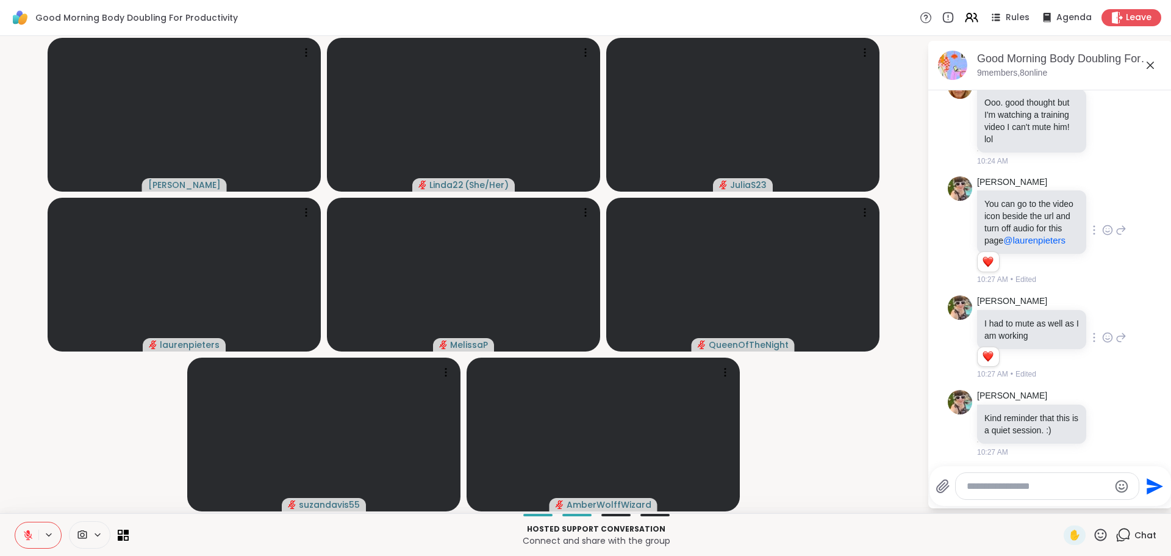
scroll to position [745, 0]
click at [834, 448] on video-player-container "Adrienne_QueenOfTheDawn Linda22 ( She/Her ) JuliaS23 laurenpieters MelissaP Que…" at bounding box center [463, 274] width 912 height 467
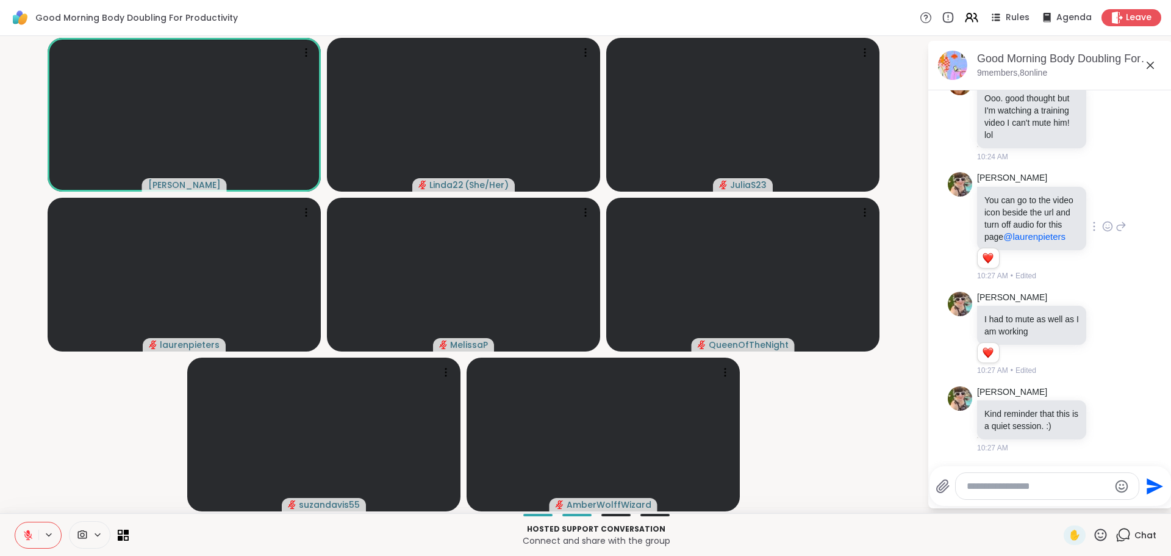
scroll to position [895, 0]
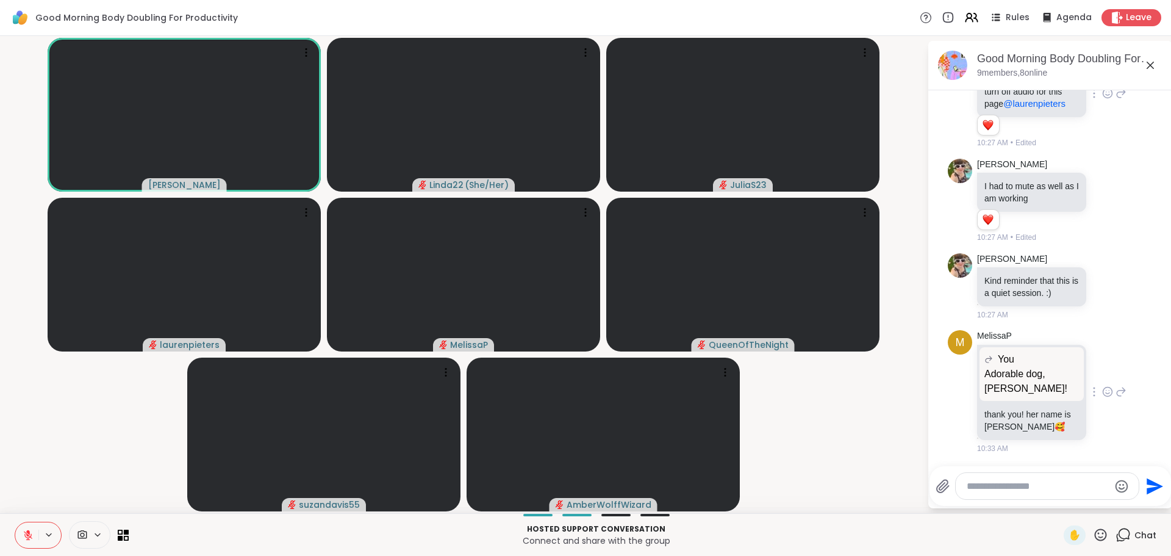
click at [1103, 387] on icon at bounding box center [1107, 391] width 9 height 9
click at [1102, 369] on div "Select Reaction: Heart" at bounding box center [1107, 371] width 11 height 11
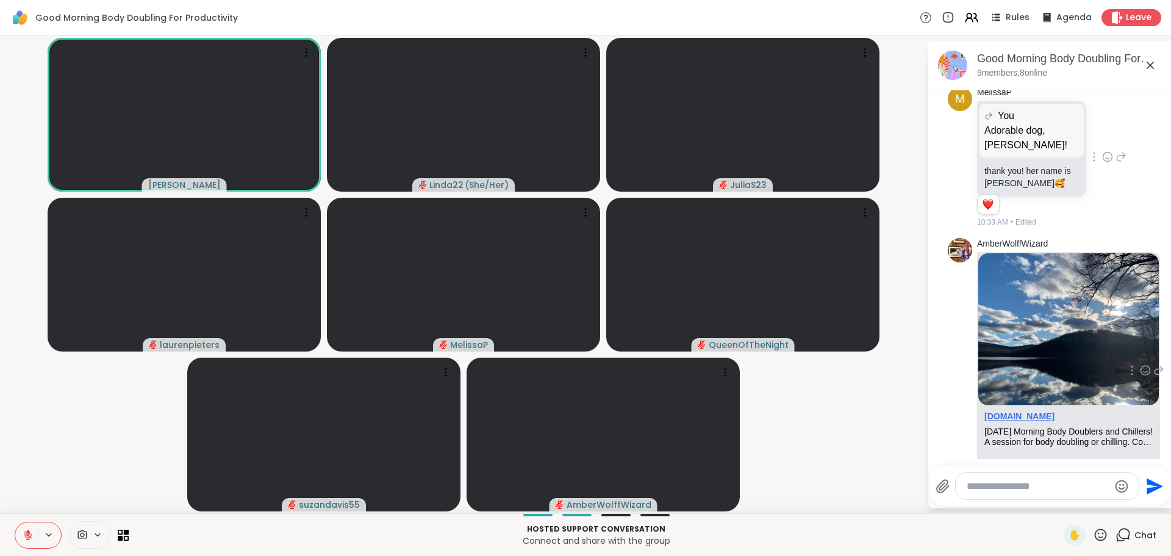
scroll to position [1213, 0]
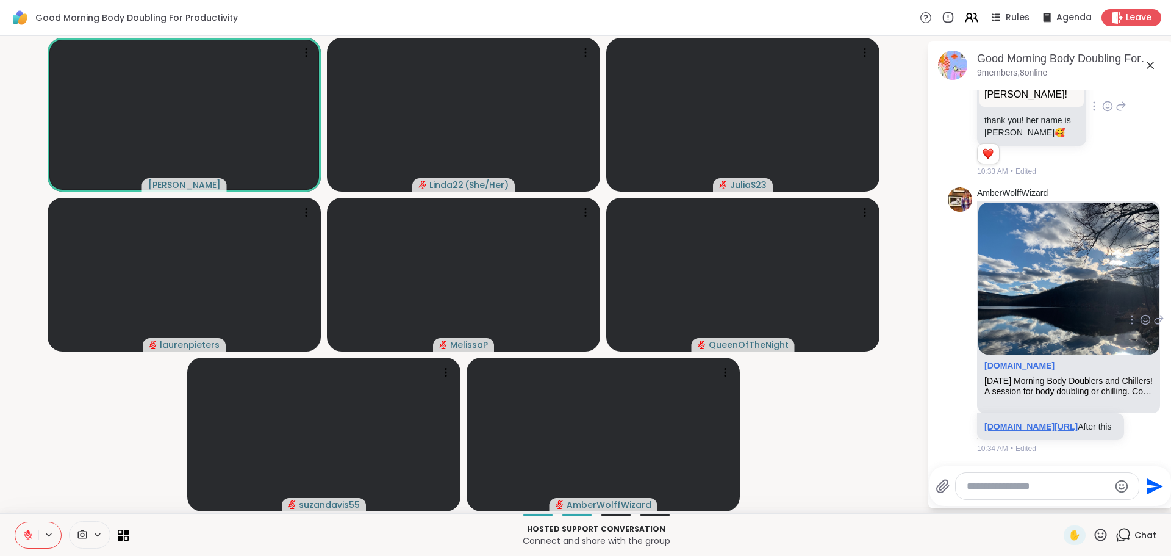
click at [988, 421] on link "sharewellnow.com/session/0fddbab0-ca1f-42d3-adf5-01ac468e9205" at bounding box center [1030, 426] width 93 height 10
click at [884, 434] on video-player-container "Adrienne_QueenOfTheDawn Linda22 ( She/Her ) JuliaS23 laurenpieters MelissaP Que…" at bounding box center [463, 274] width 912 height 467
click at [55, 472] on video-player-container "Adrienne_QueenOfTheDawn Linda22 ( She/Her ) JuliaS23 laurenpieters MelissaP Que…" at bounding box center [463, 274] width 912 height 467
click at [38, 402] on video-player-container "Adrienne_QueenOfTheDawn Linda22 ( She/Her ) JuliaS23 laurenpieters MelissaP Que…" at bounding box center [463, 274] width 912 height 467
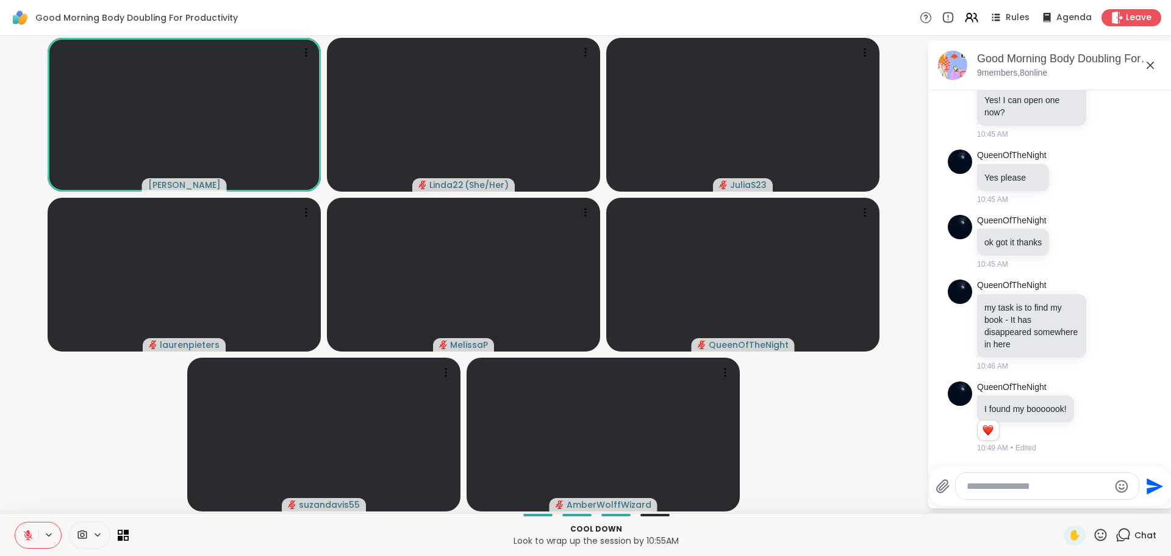
scroll to position [1789, 0]
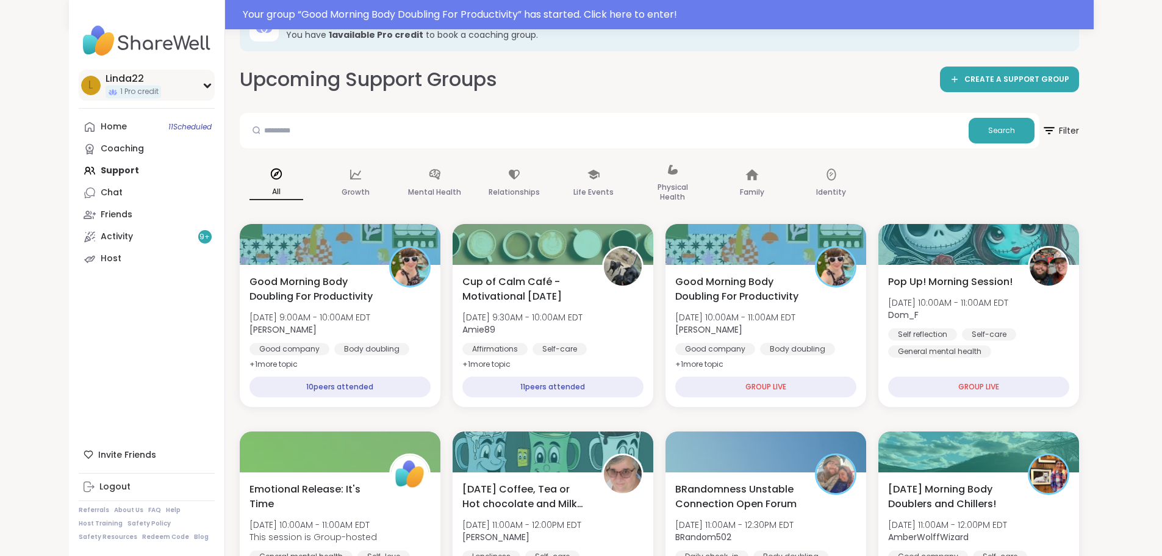
click at [120, 97] on span "1 Pro credit" at bounding box center [139, 92] width 38 height 10
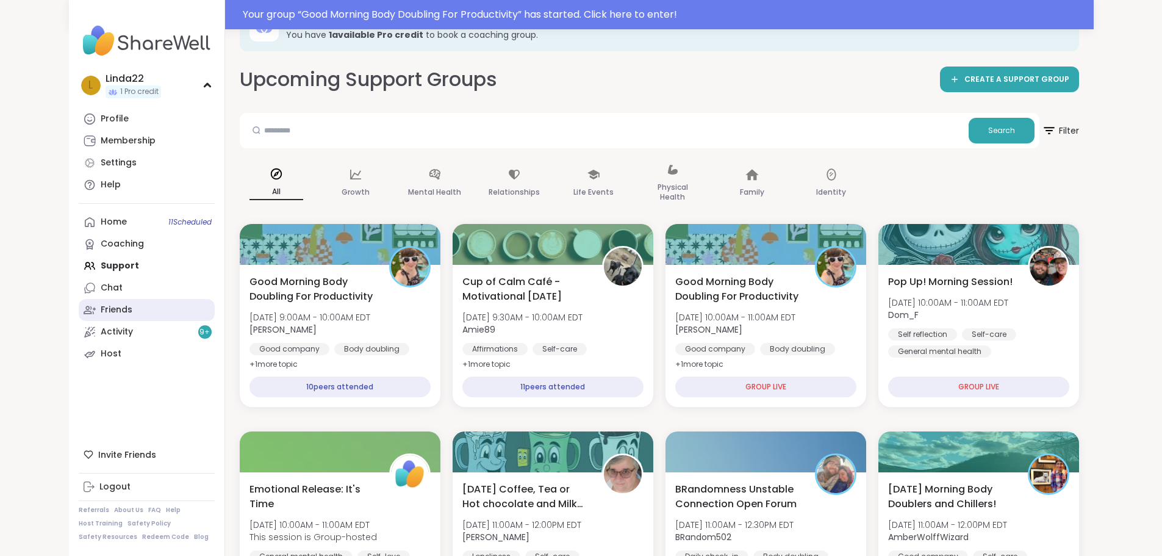
click at [84, 320] on link "Friends" at bounding box center [147, 310] width 136 height 22
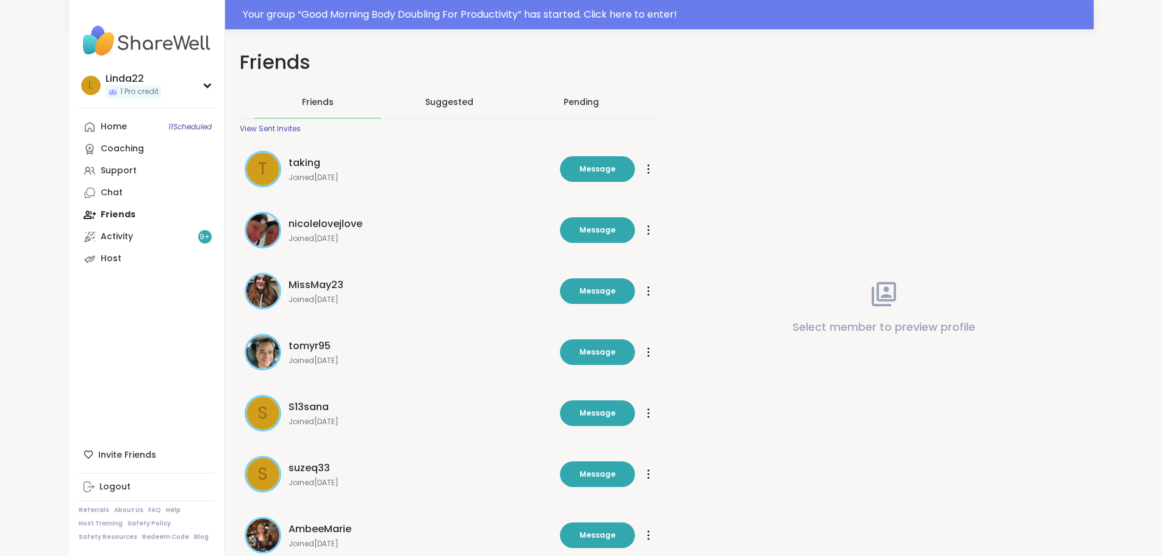
click at [563, 98] on div "Pending" at bounding box center [580, 102] width 35 height 12
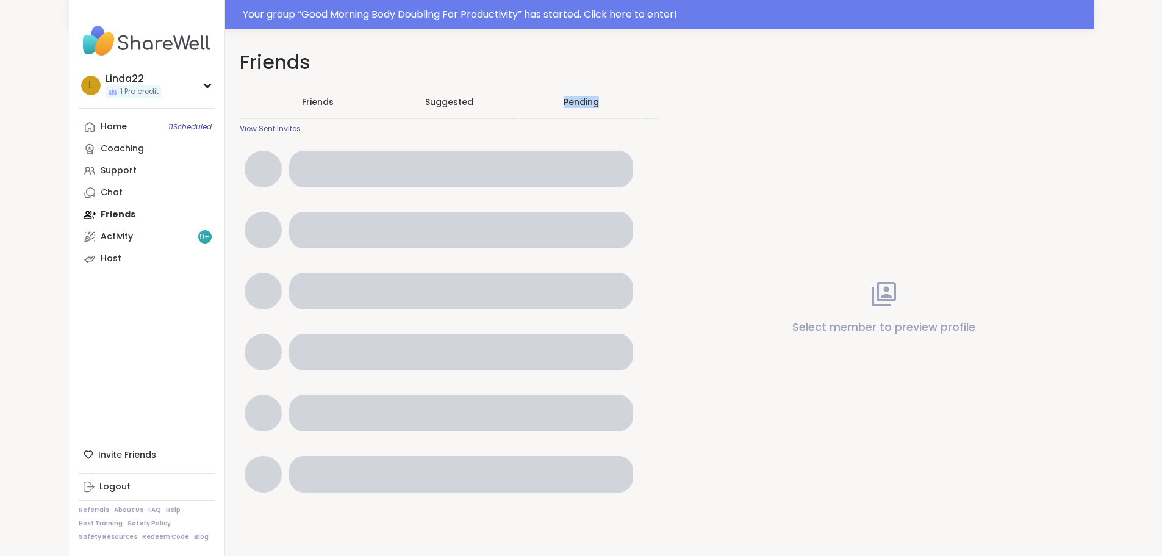
click at [563, 98] on div "Pending" at bounding box center [580, 102] width 35 height 12
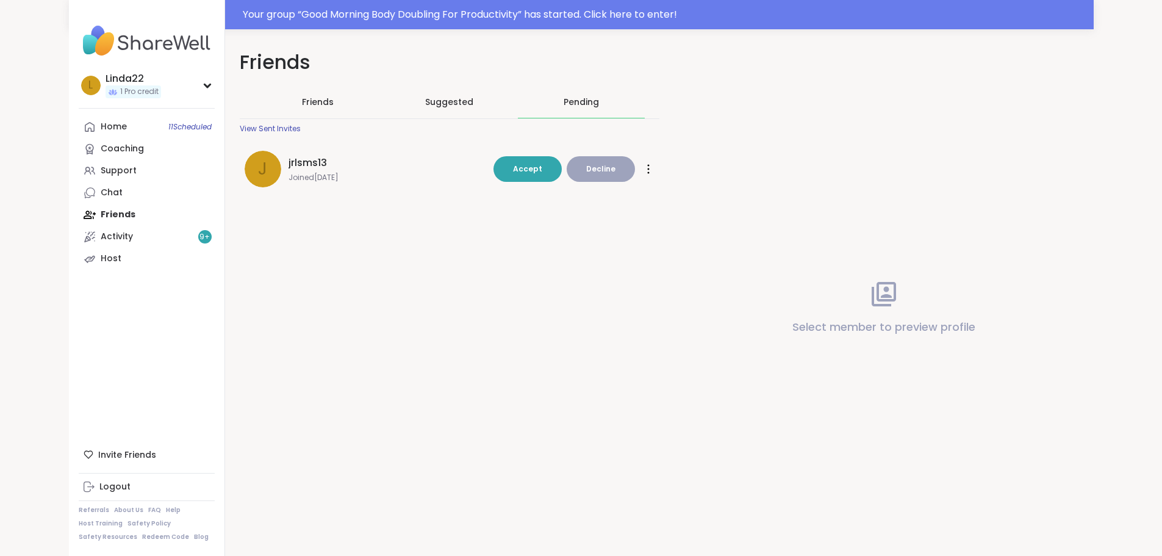
click at [288, 160] on span "jrlsms13" at bounding box center [307, 162] width 38 height 15
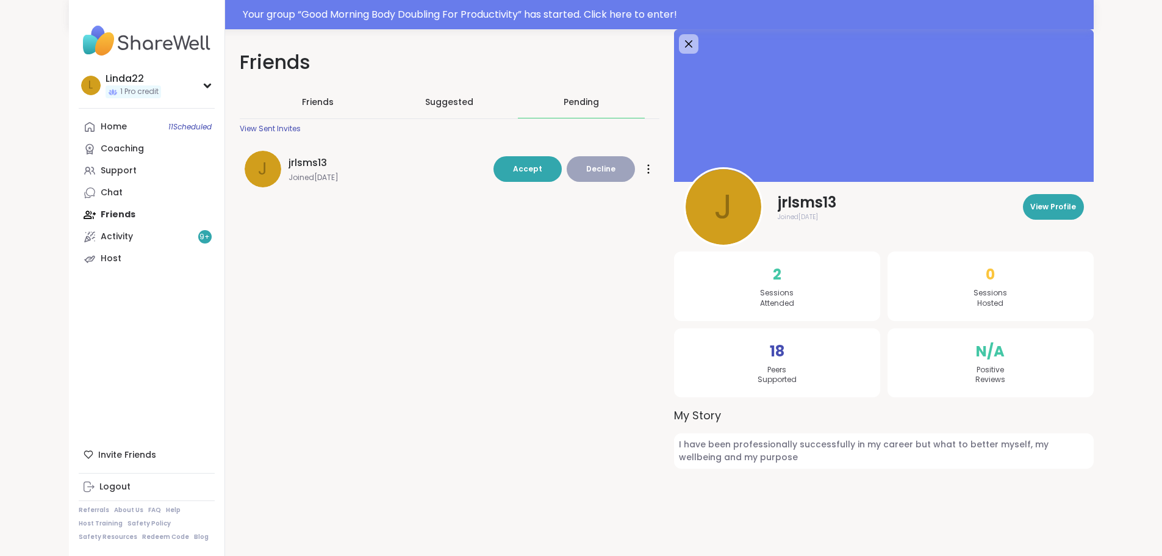
click at [245, 153] on div "j jrlsms13 Joined Sep 2025 Accept Decline" at bounding box center [365, 169] width 241 height 37
click at [97, 167] on link "Support" at bounding box center [147, 171] width 136 height 22
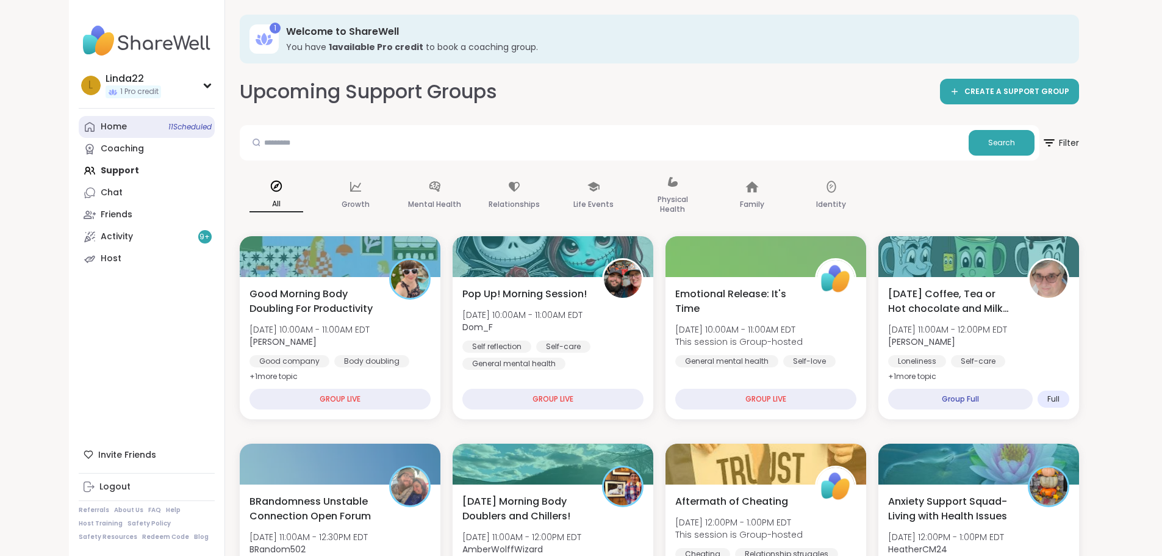
click at [90, 123] on link "Home 11 Scheduled" at bounding box center [147, 127] width 136 height 22
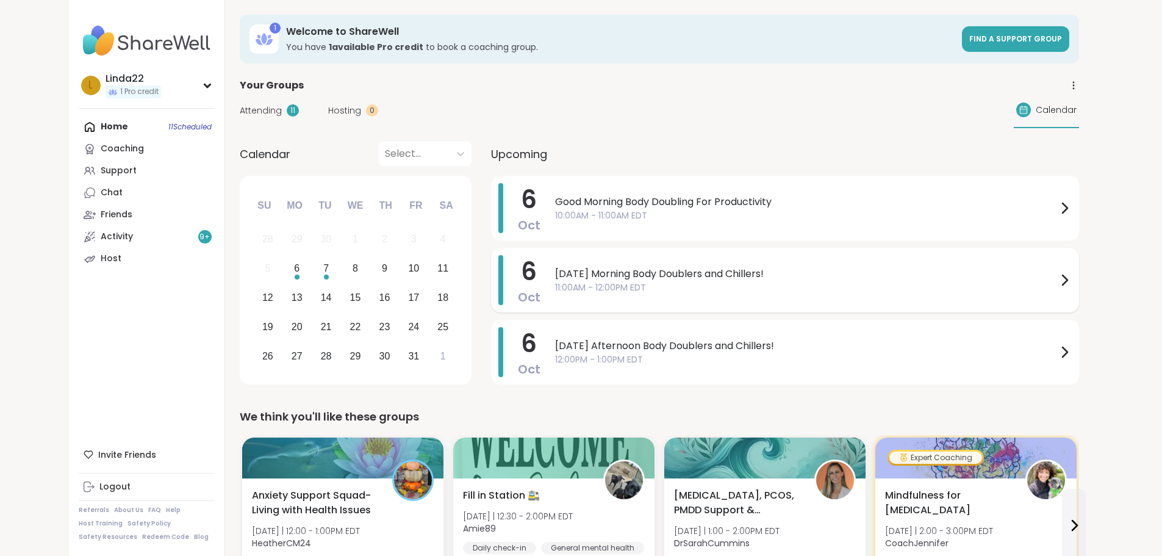
click at [555, 267] on span "[DATE] Morning Body Doublers and Chillers!" at bounding box center [806, 273] width 502 height 15
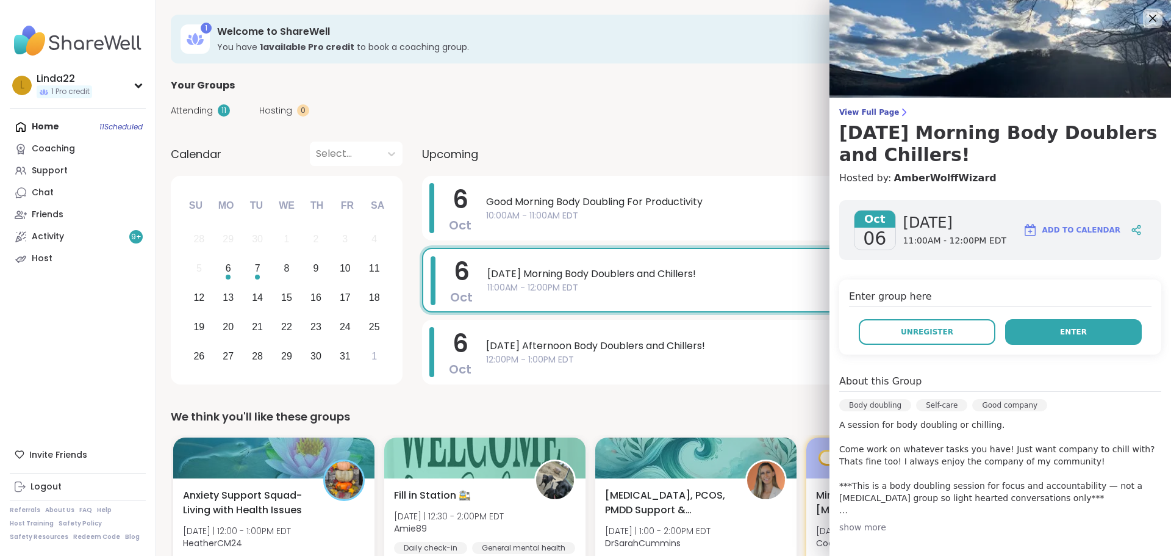
click at [1029, 327] on button "Enter" at bounding box center [1073, 332] width 137 height 26
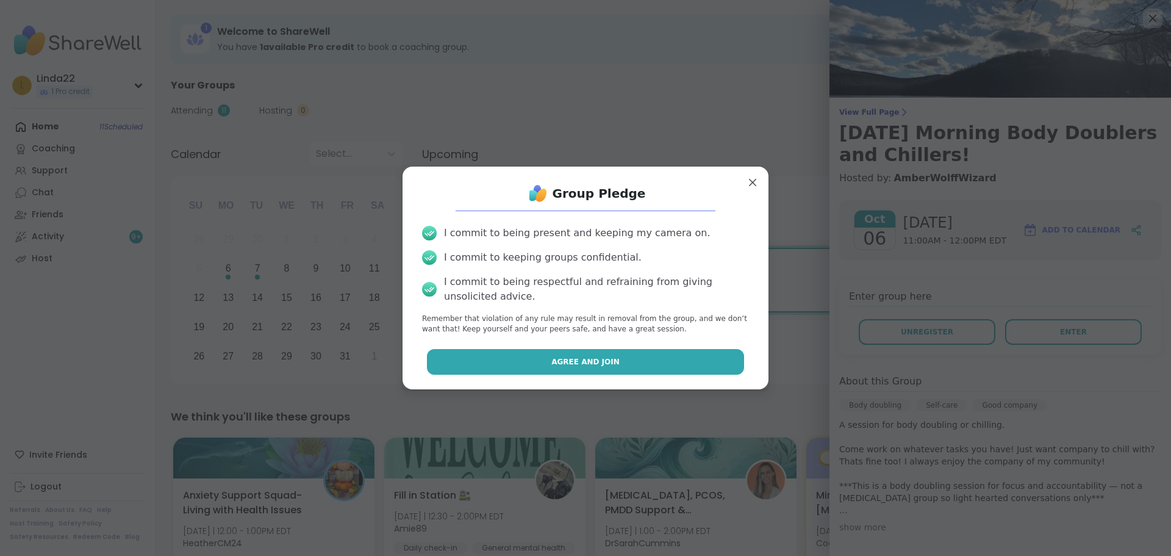
click at [615, 359] on button "Agree and Join" at bounding box center [586, 362] width 318 height 26
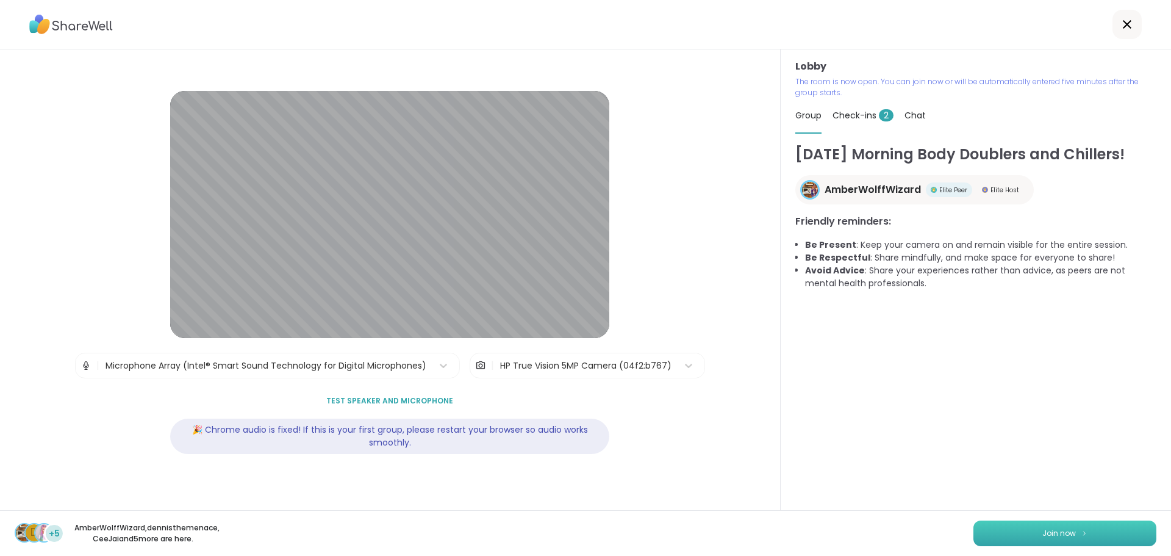
click at [1042, 527] on span "Join now" at bounding box center [1059, 532] width 34 height 11
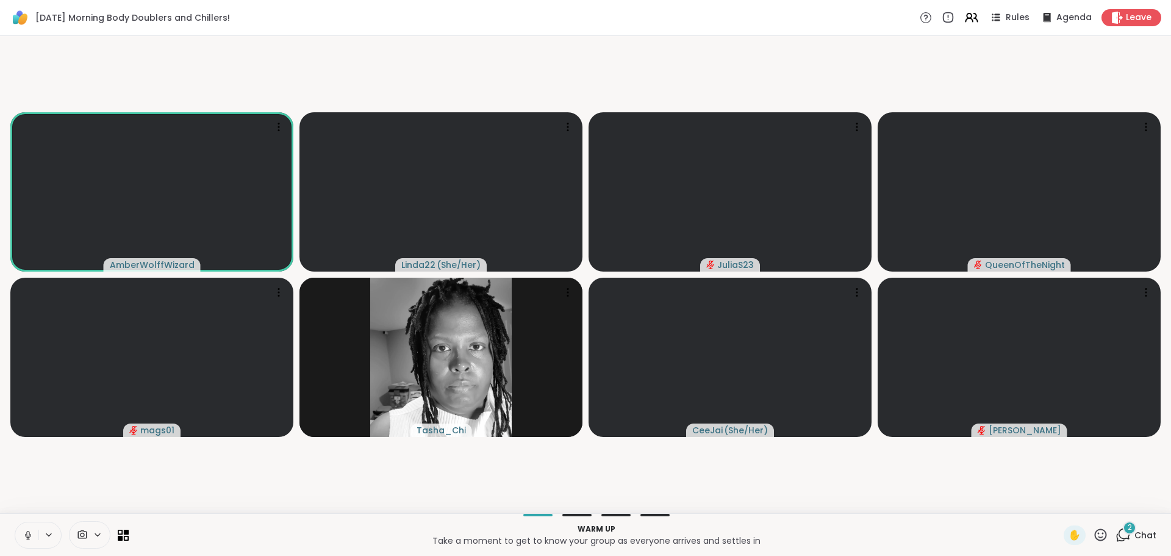
click at [27, 535] on icon at bounding box center [28, 534] width 11 height 11
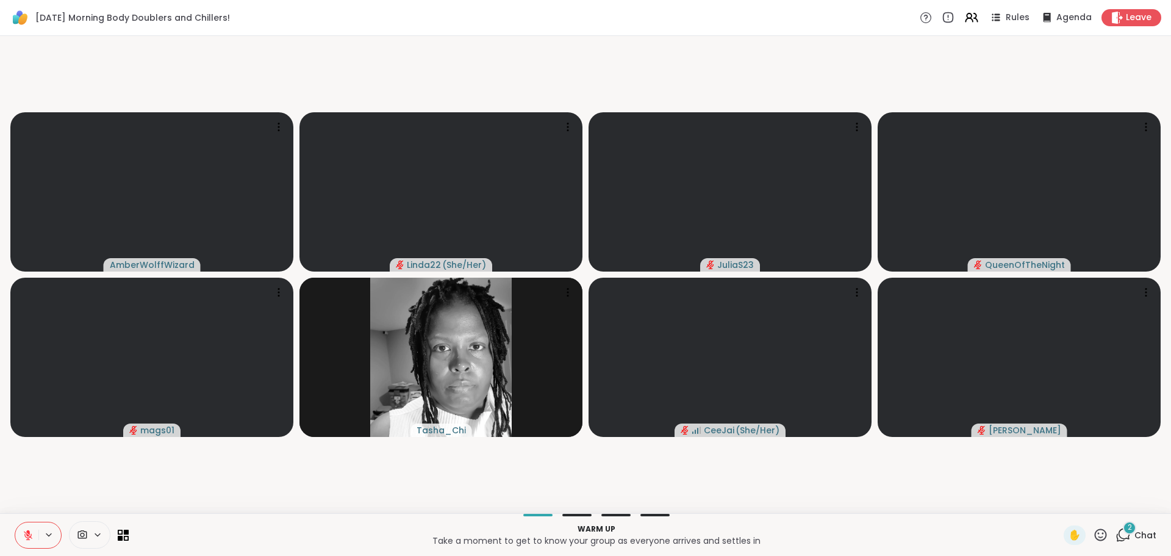
click at [1123, 526] on div "2" at bounding box center [1129, 527] width 13 height 13
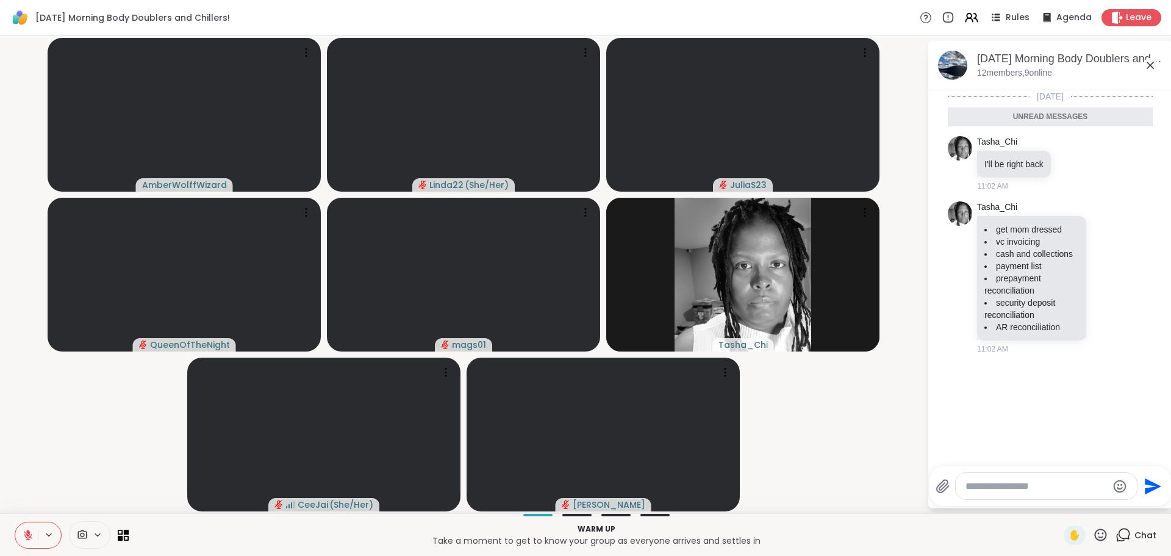
click at [1071, 482] on textarea "Type your message" at bounding box center [1036, 486] width 142 height 12
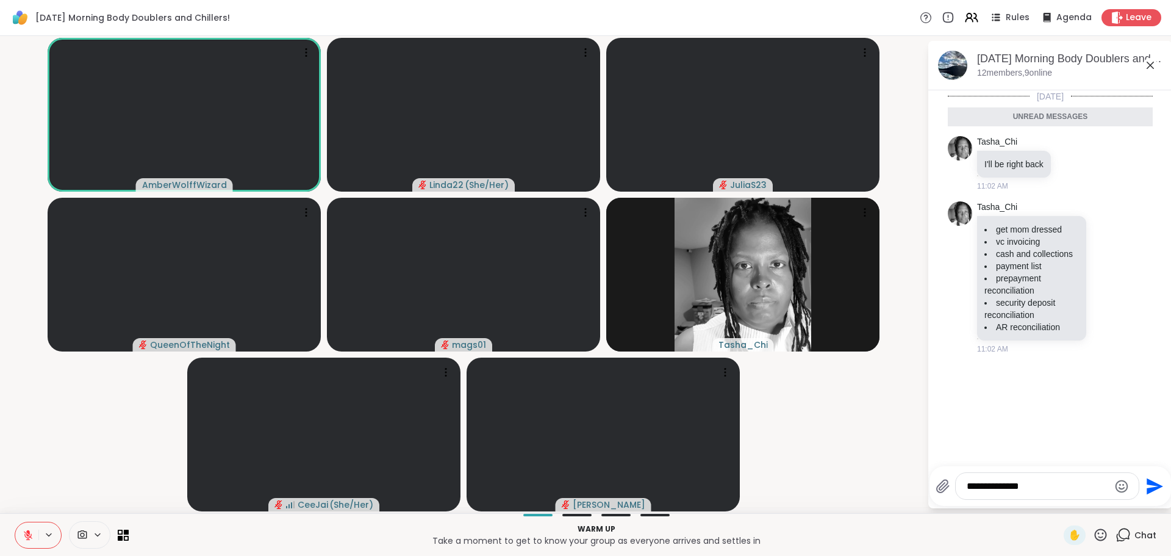
type textarea "**********"
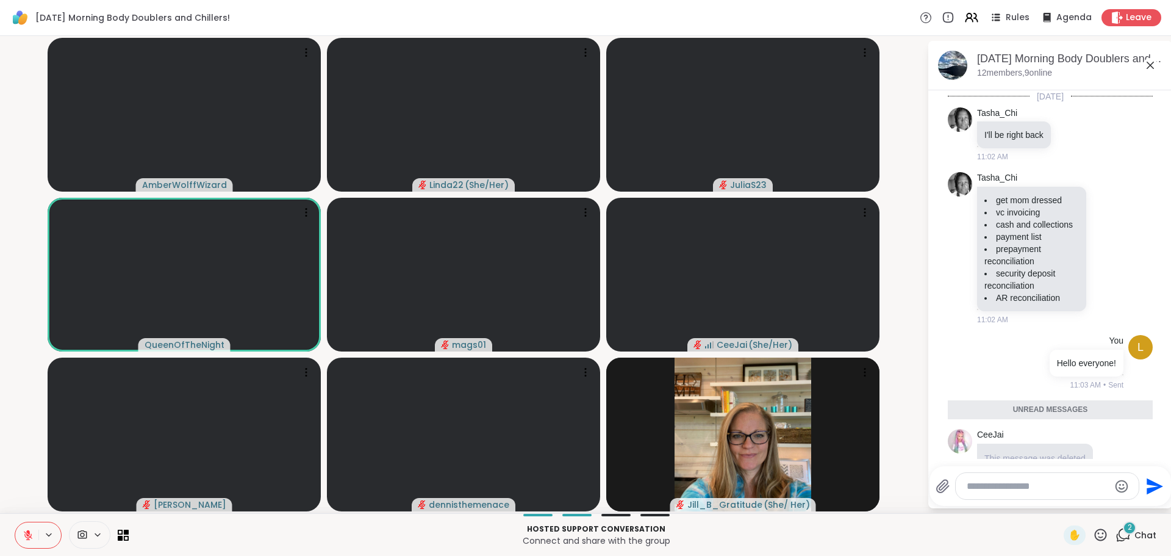
scroll to position [121, 0]
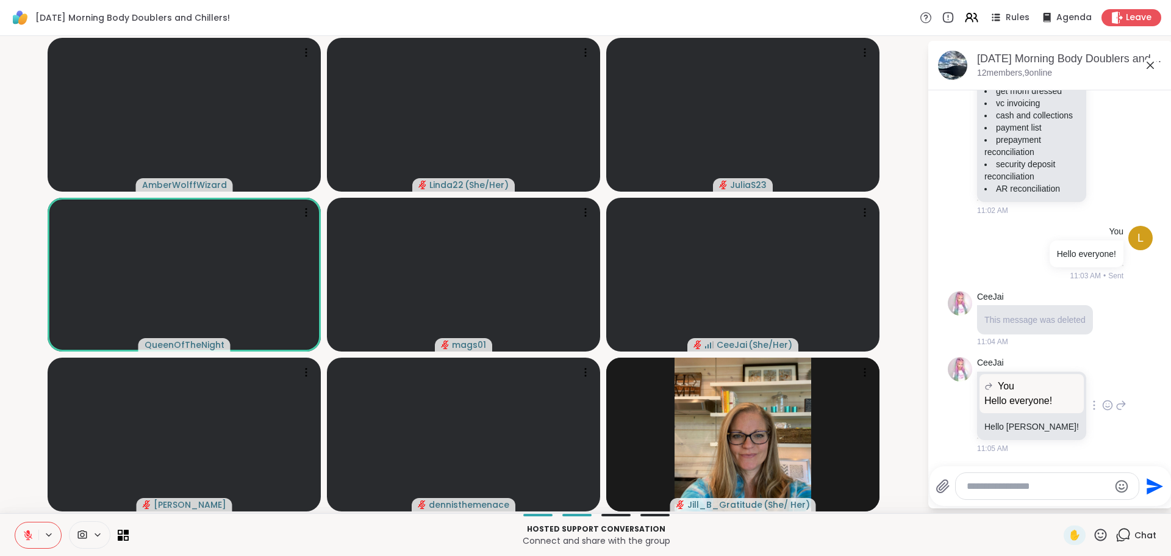
click at [1102, 404] on icon at bounding box center [1107, 405] width 11 height 12
click at [1102, 382] on div "Select Reaction: Heart" at bounding box center [1107, 385] width 11 height 11
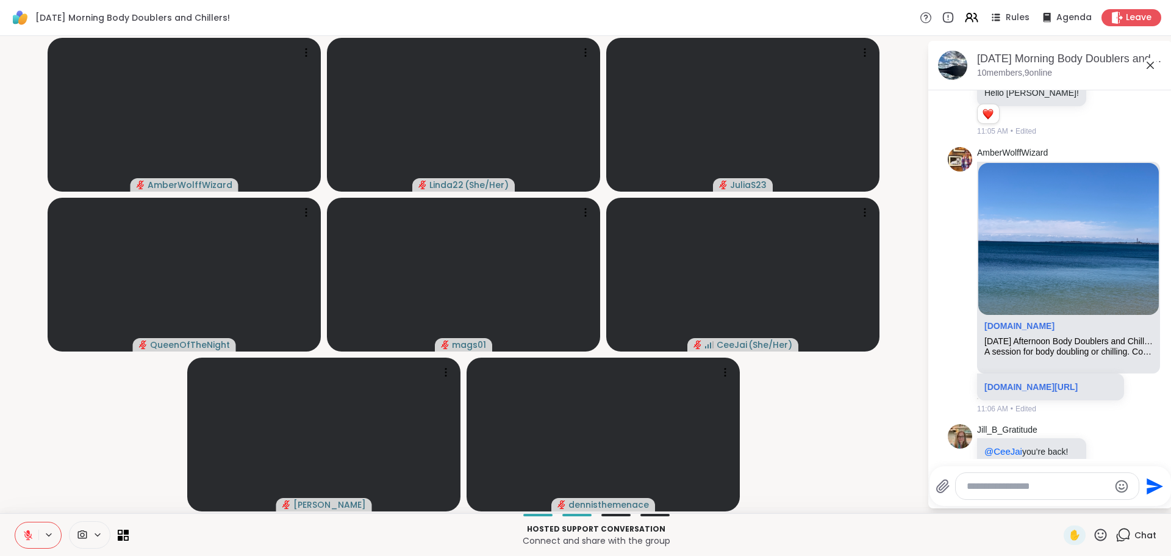
scroll to position [516, 0]
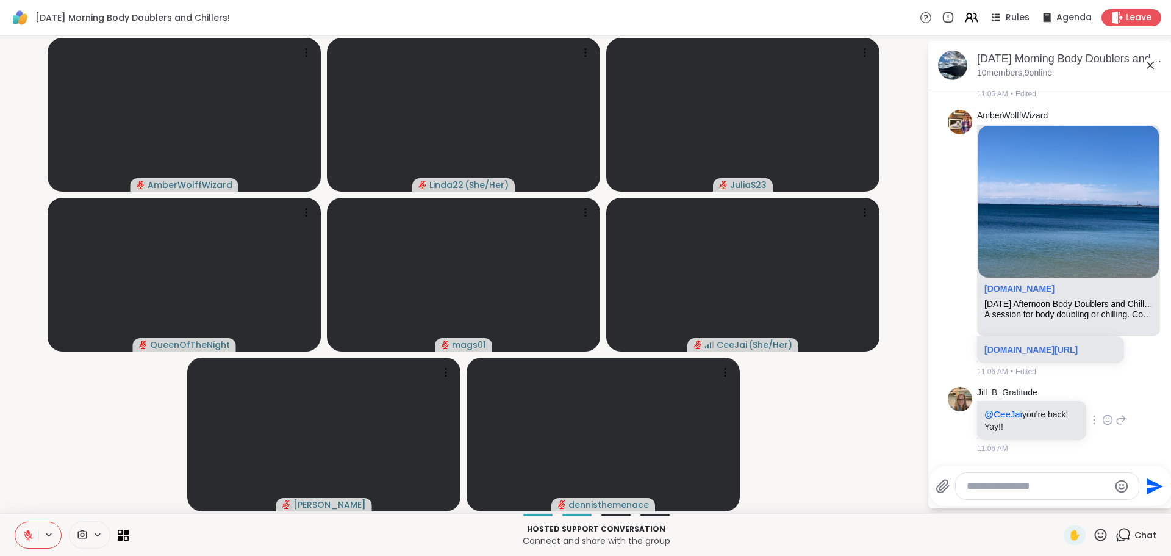
click at [1102, 418] on icon at bounding box center [1107, 419] width 11 height 12
click at [1102, 398] on div "Select Reaction: Heart" at bounding box center [1107, 400] width 11 height 11
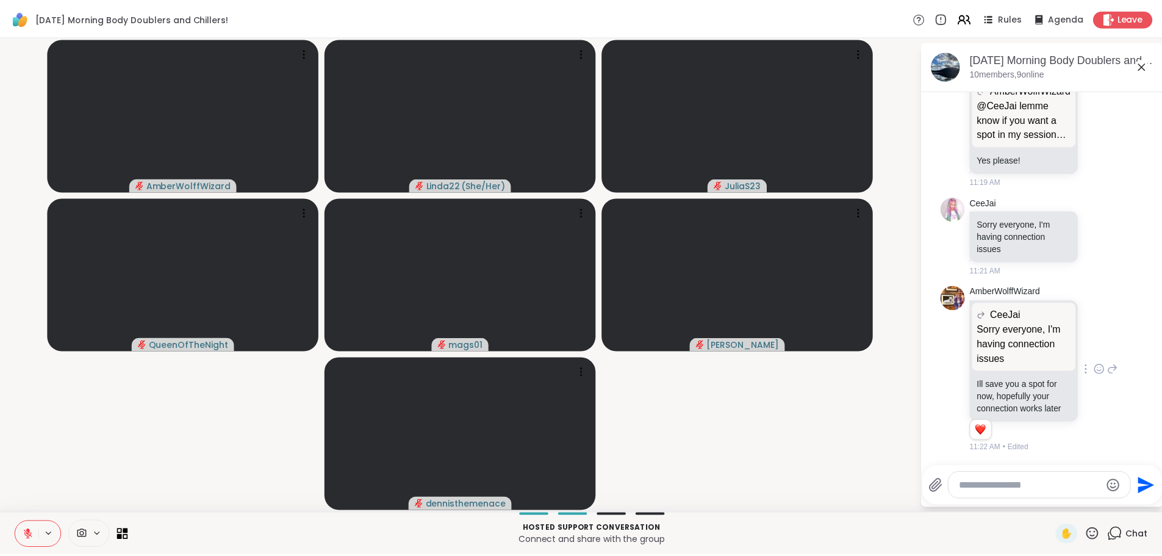
scroll to position [1207, 0]
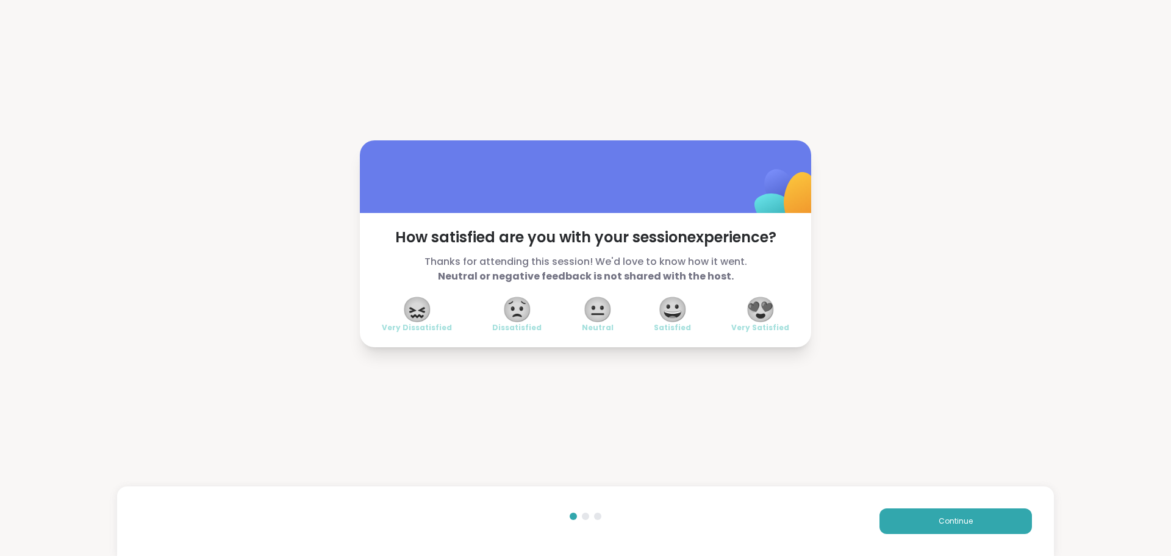
click at [902, 504] on div "Continue" at bounding box center [585, 521] width 937 height 70
click at [904, 521] on button "Continue" at bounding box center [955, 521] width 152 height 26
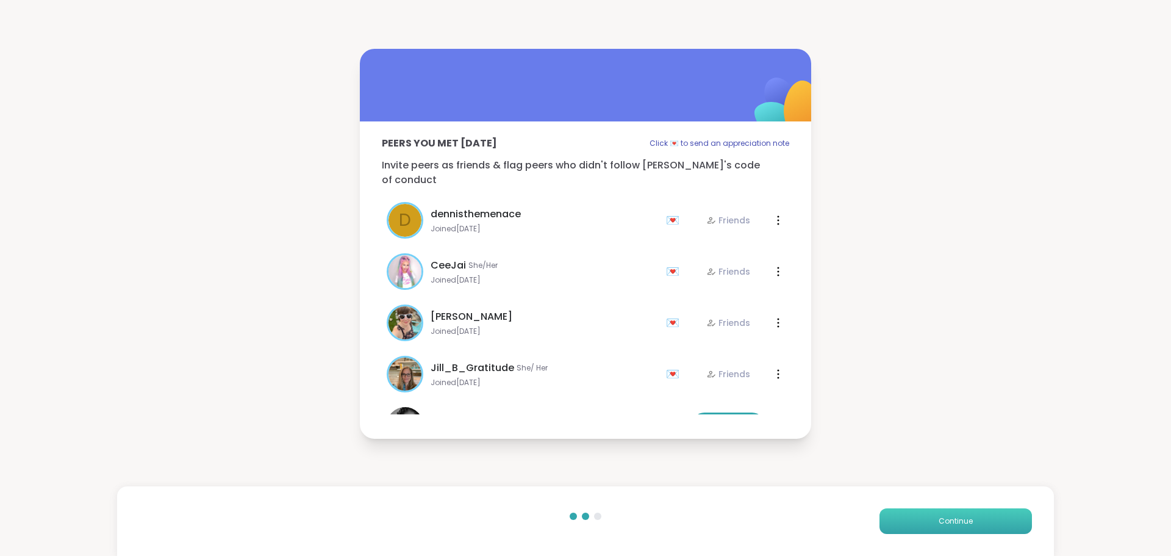
click at [909, 523] on button "Continue" at bounding box center [955, 521] width 152 height 26
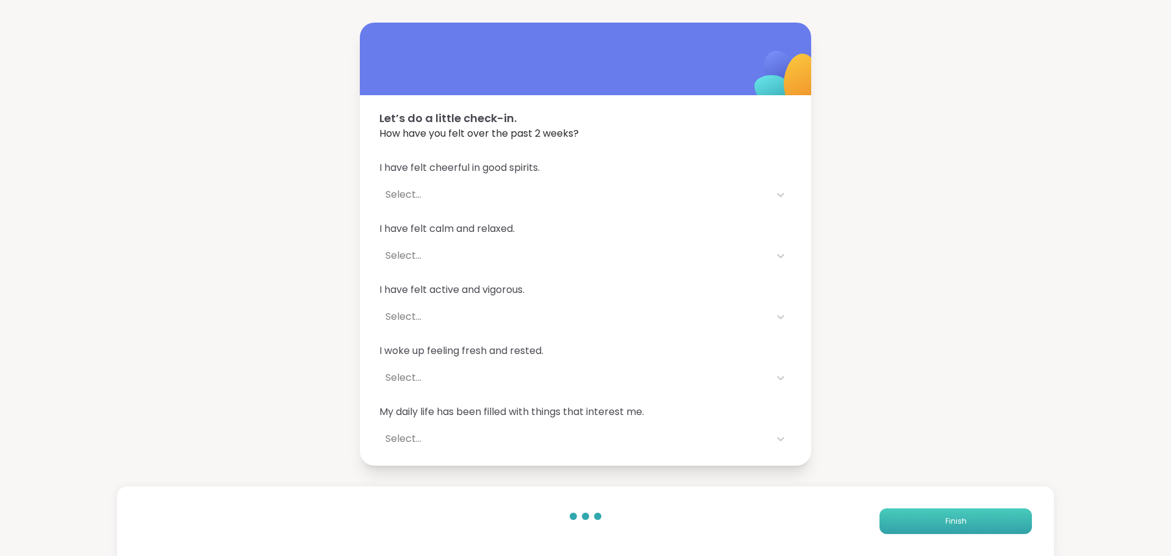
click at [909, 523] on button "Finish" at bounding box center [955, 521] width 152 height 26
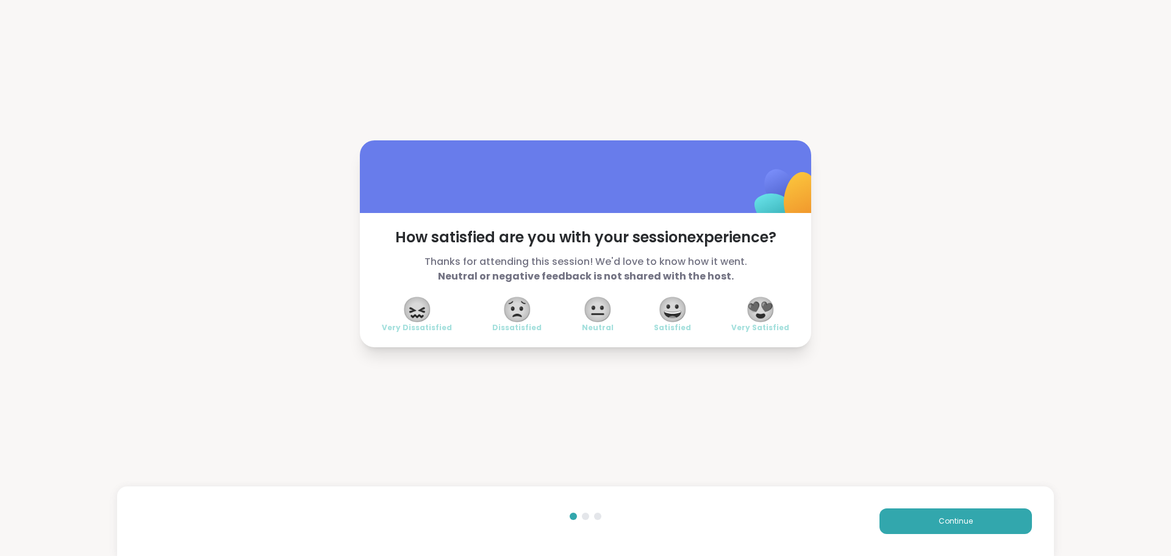
click at [759, 302] on span "😍" at bounding box center [760, 309] width 30 height 22
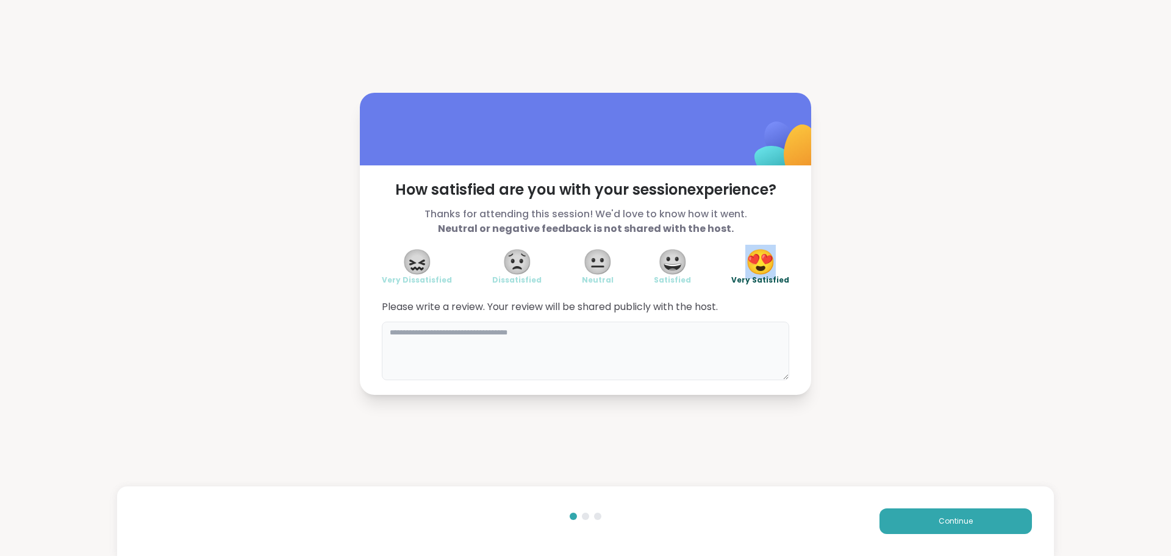
click at [745, 351] on textarea at bounding box center [585, 350] width 407 height 59
click at [946, 514] on button "Continue" at bounding box center [955, 521] width 152 height 26
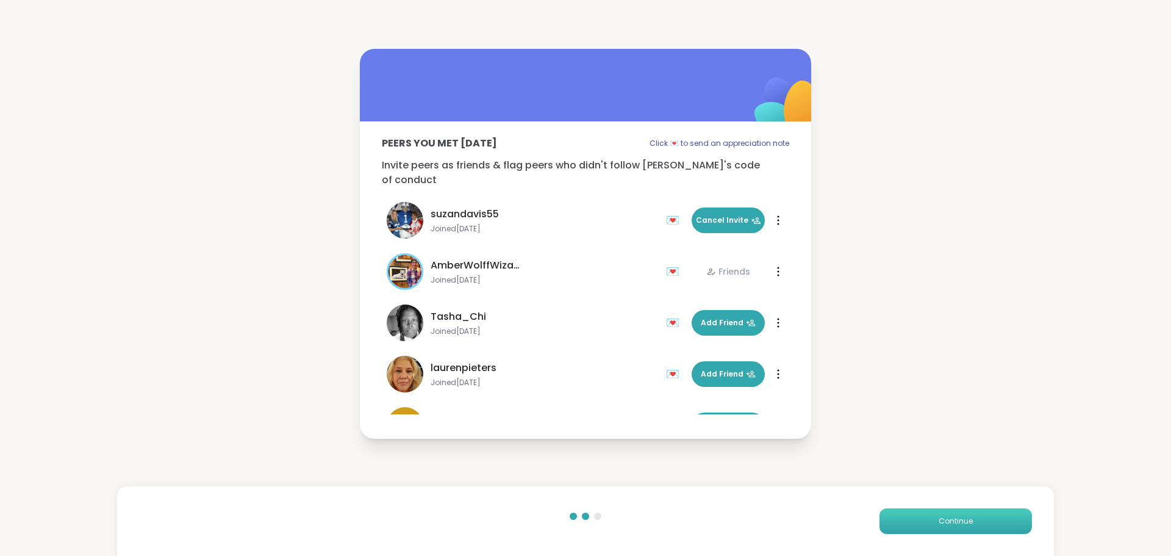
click at [946, 514] on button "Continue" at bounding box center [955, 521] width 152 height 26
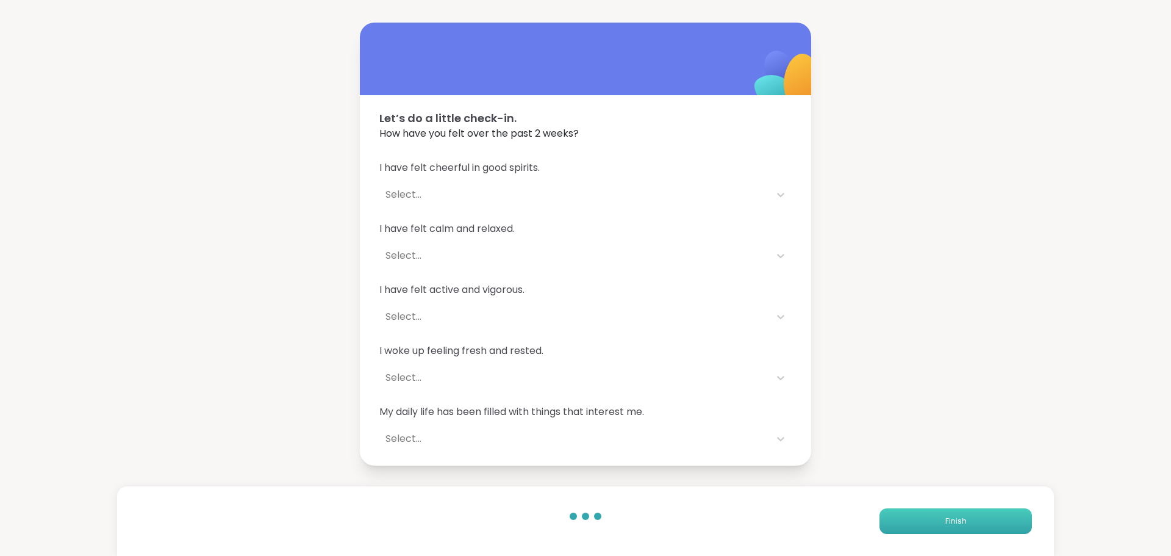
click at [946, 514] on button "Finish" at bounding box center [955, 521] width 152 height 26
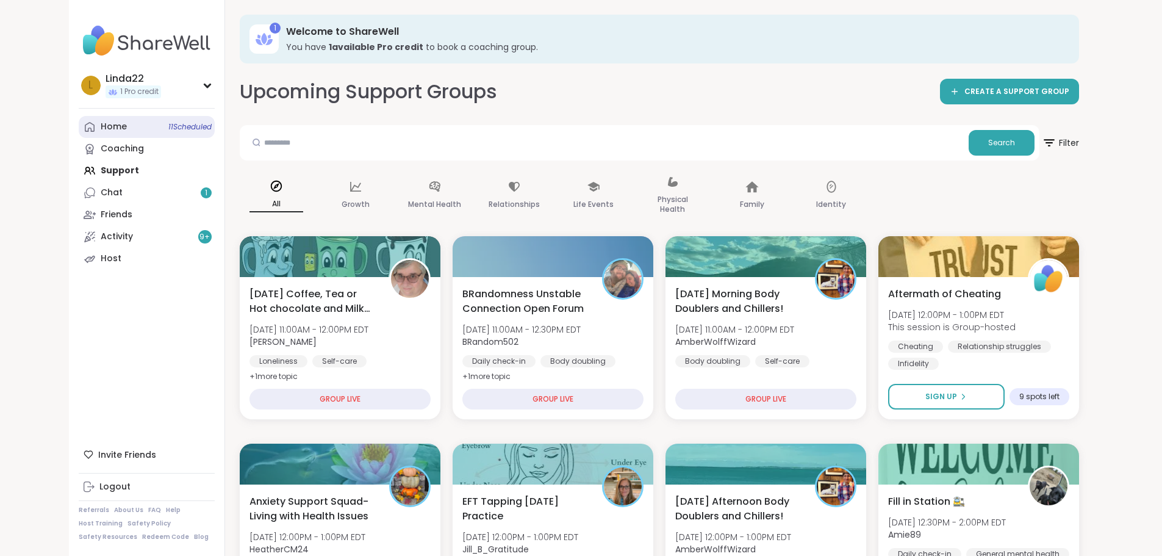
click at [168, 127] on span "11 Scheduled" at bounding box center [189, 127] width 43 height 10
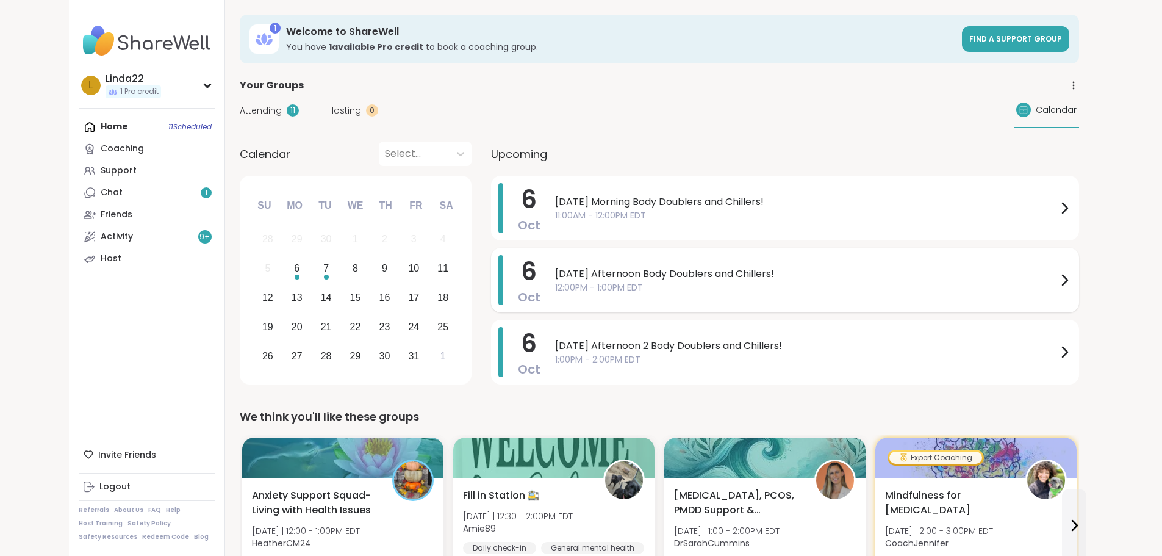
click at [555, 290] on span "12:00PM - 1:00PM EDT" at bounding box center [806, 287] width 502 height 13
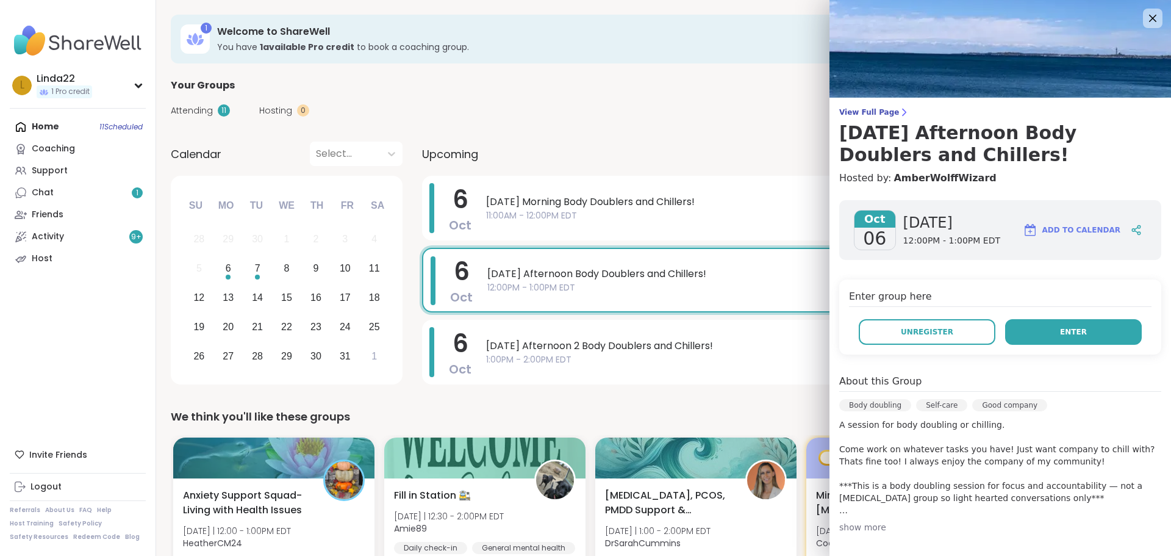
click at [1031, 327] on button "Enter" at bounding box center [1073, 332] width 137 height 26
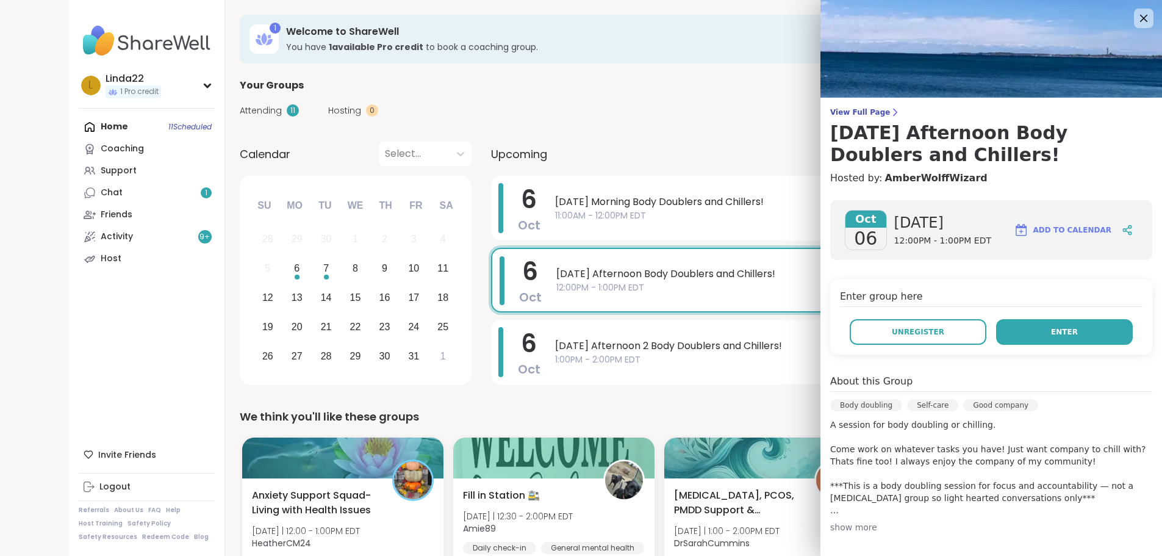
click at [1024, 327] on button "Enter" at bounding box center [1064, 332] width 137 height 26
click at [1040, 338] on button "Enter" at bounding box center [1064, 332] width 137 height 26
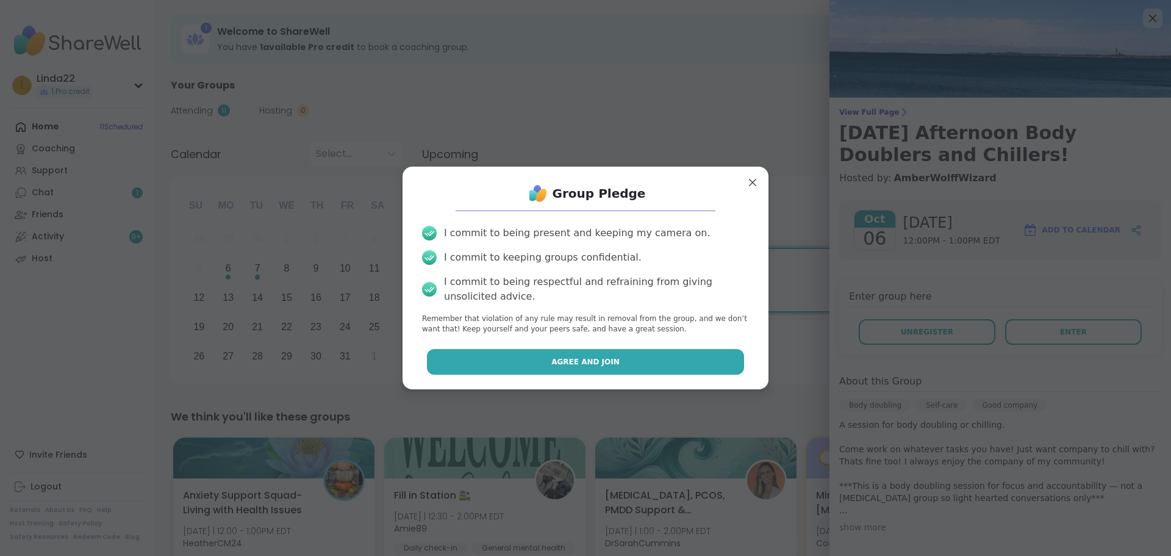
click at [638, 370] on button "Agree and Join" at bounding box center [586, 362] width 318 height 26
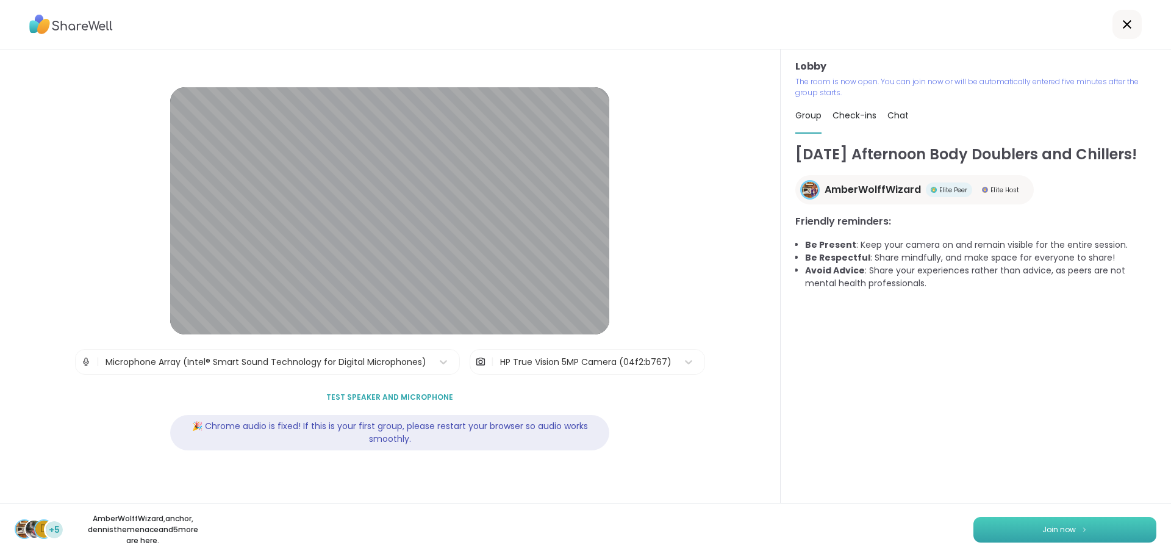
click at [982, 524] on button "Join now" at bounding box center [1064, 529] width 183 height 26
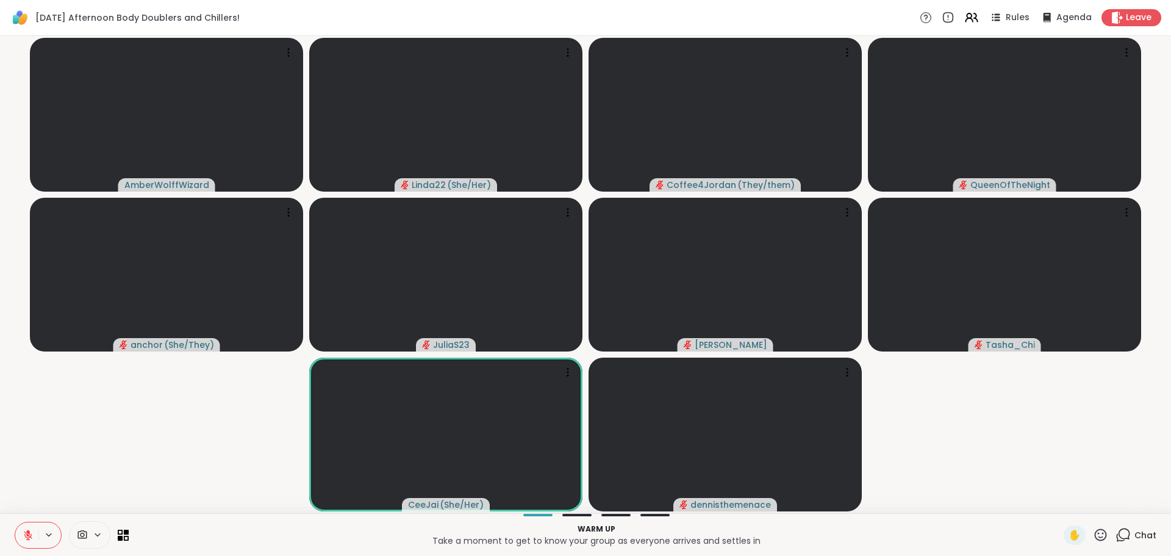
click at [1134, 532] on span "Chat" at bounding box center [1145, 535] width 22 height 12
click at [1121, 534] on icon at bounding box center [1124, 533] width 12 height 11
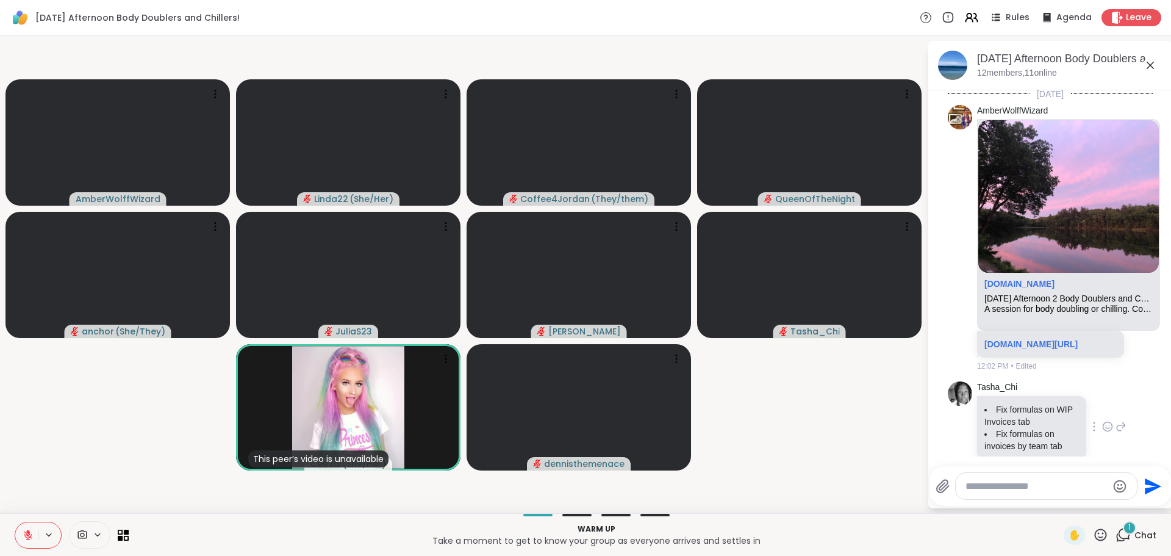
scroll to position [46, 0]
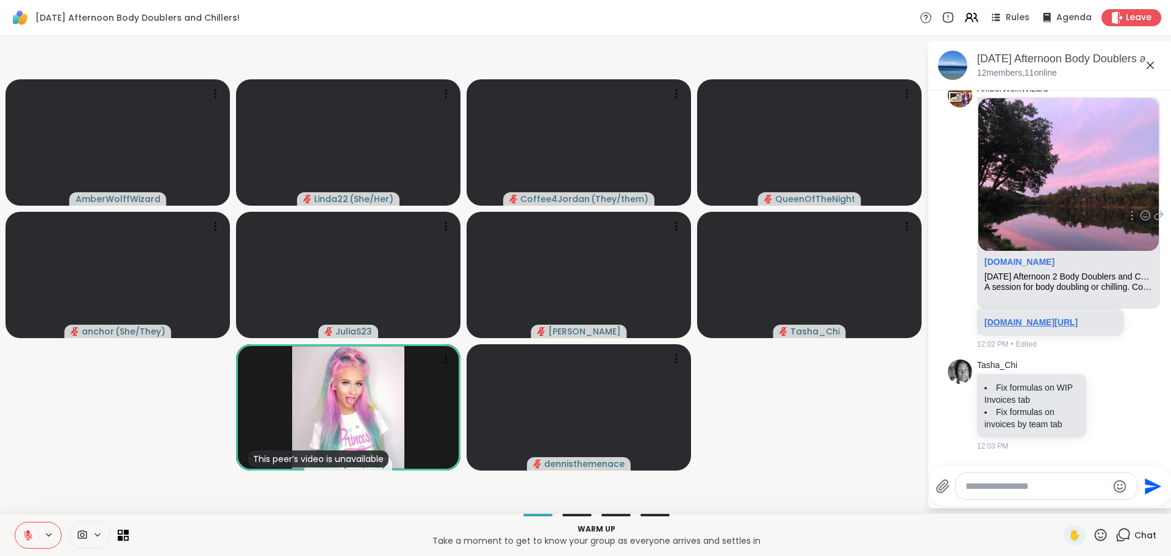
click at [1024, 318] on link "sharewellnow.com/session/86ac04e4-2d9a-4284-beb1-258eed02e6a9" at bounding box center [1030, 322] width 93 height 10
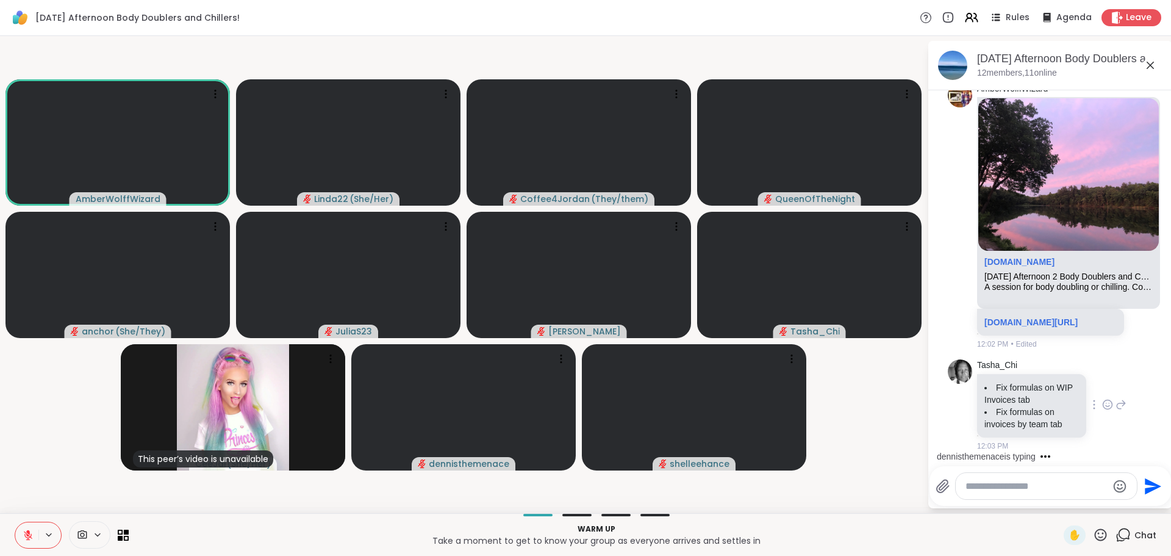
click at [1103, 402] on icon at bounding box center [1107, 404] width 9 height 9
click at [1102, 384] on div "Select Reaction: Heart" at bounding box center [1107, 384] width 11 height 11
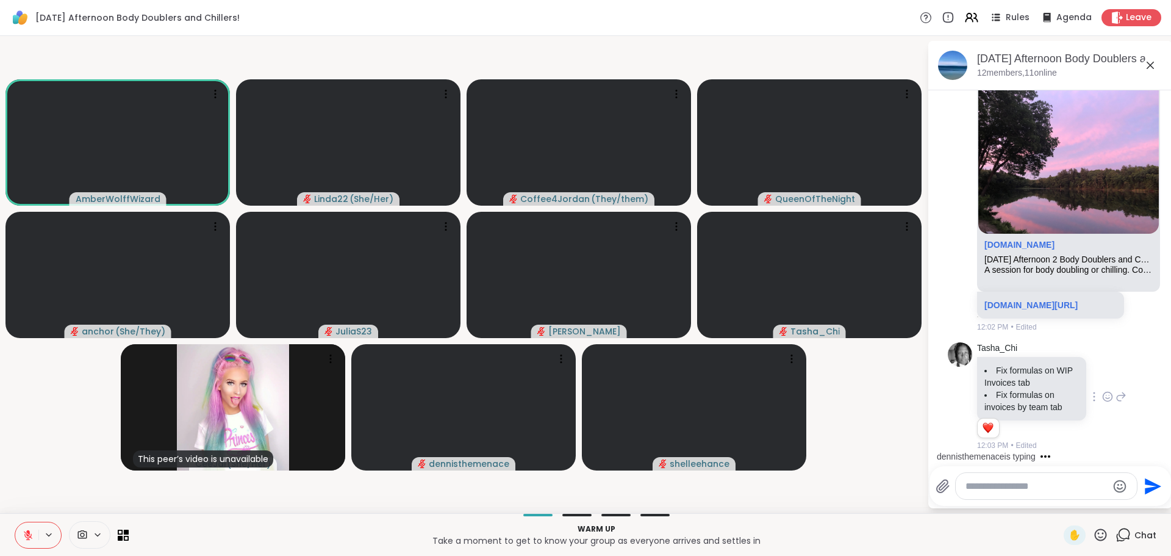
scroll to position [63, 0]
click at [983, 490] on textarea "Type your message" at bounding box center [1036, 486] width 142 height 12
type textarea "**********"
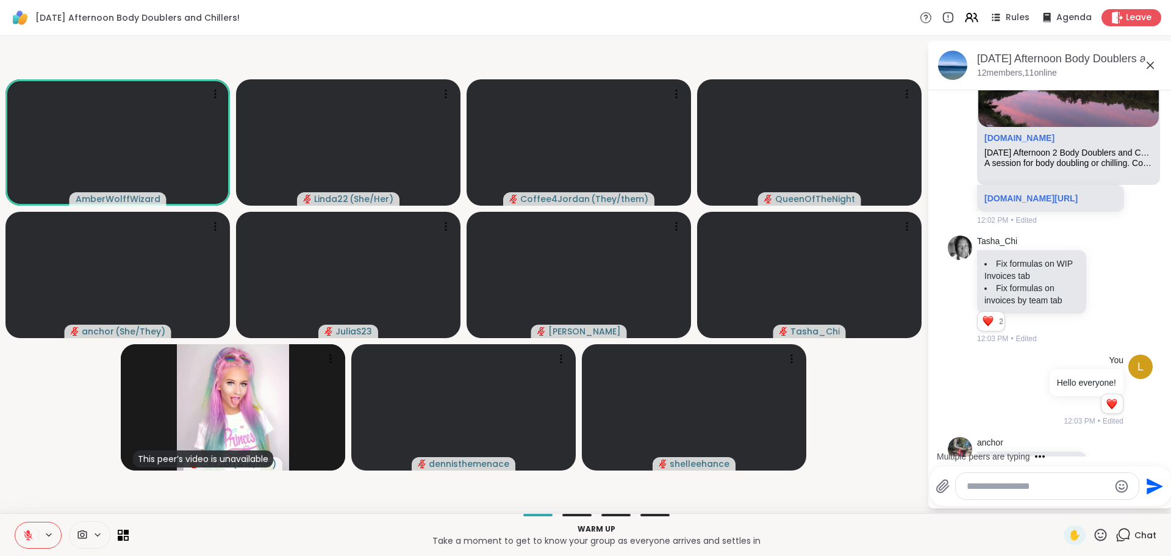
scroll to position [248, 0]
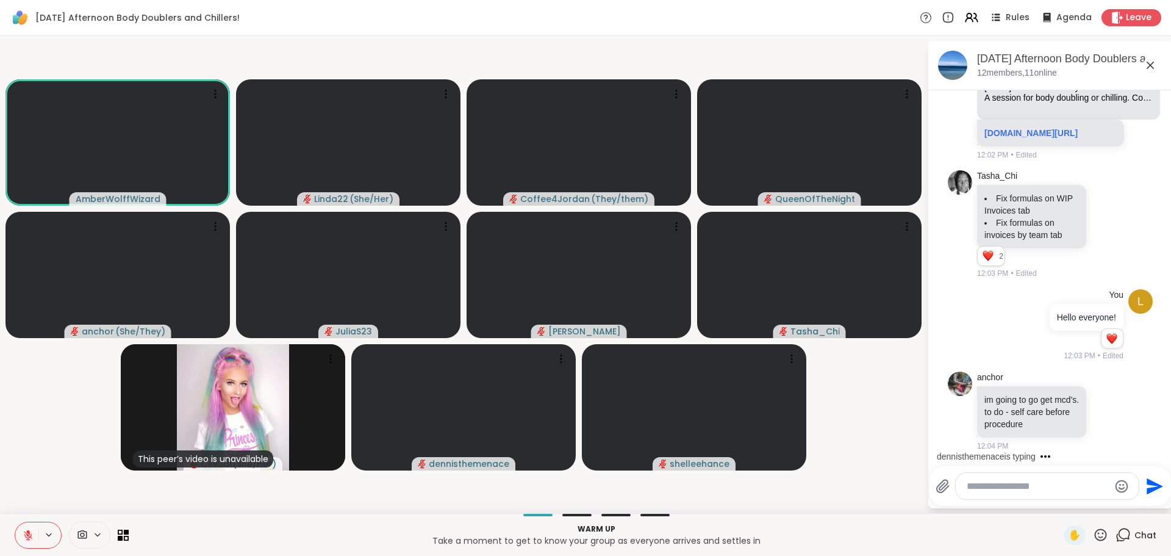
click at [976, 488] on textarea "Type your message" at bounding box center [1038, 486] width 142 height 12
click at [974, 486] on textarea "Type your message" at bounding box center [1038, 486] width 142 height 12
type textarea "*"
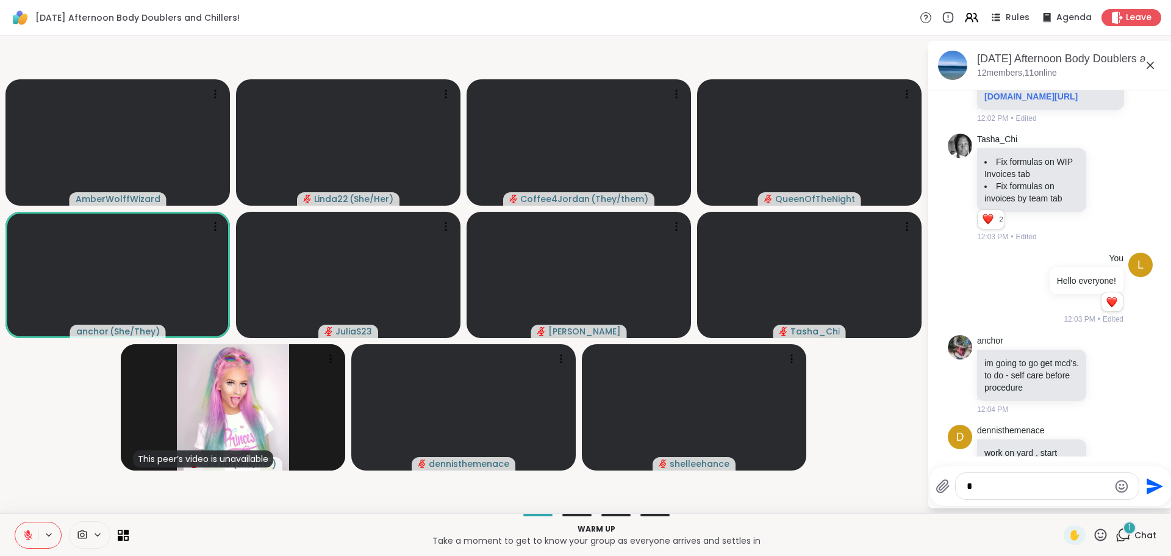
scroll to position [337, 0]
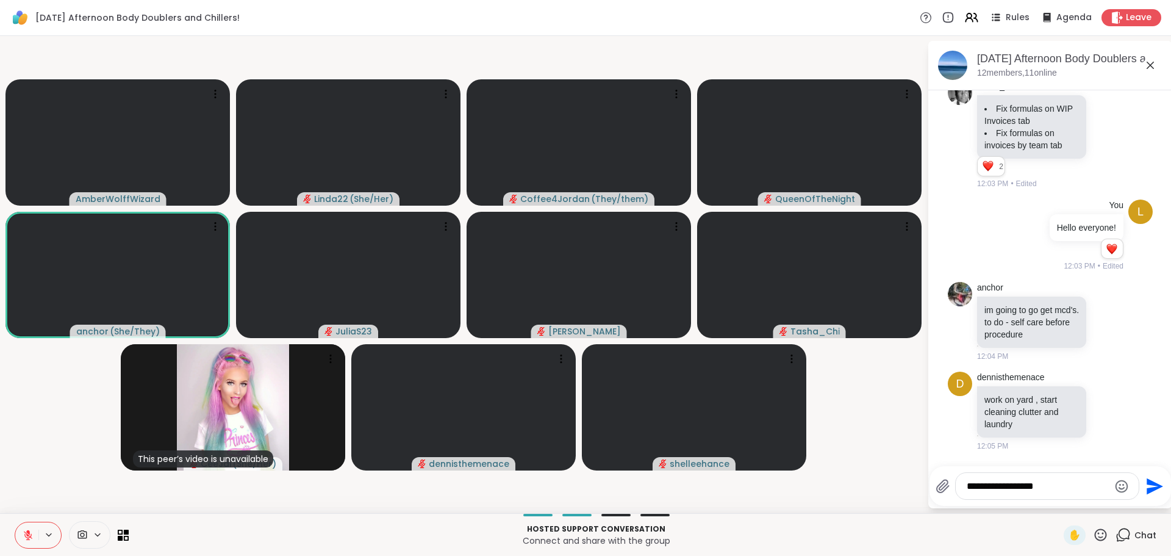
type textarea "**********"
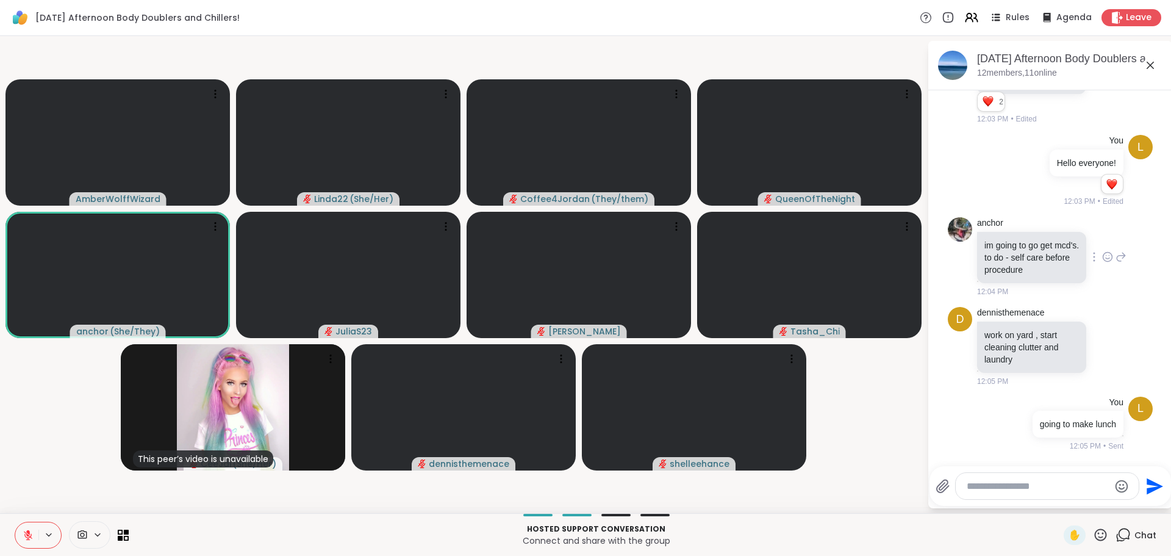
click at [1102, 252] on icon at bounding box center [1107, 257] width 11 height 12
click at [1102, 254] on div at bounding box center [1107, 256] width 10 height 5
click at [1102, 251] on icon at bounding box center [1107, 257] width 11 height 12
click at [1109, 255] on icon at bounding box center [1109, 255] width 0 height 0
click at [1102, 232] on div "Select Reaction: Heart" at bounding box center [1107, 237] width 11 height 11
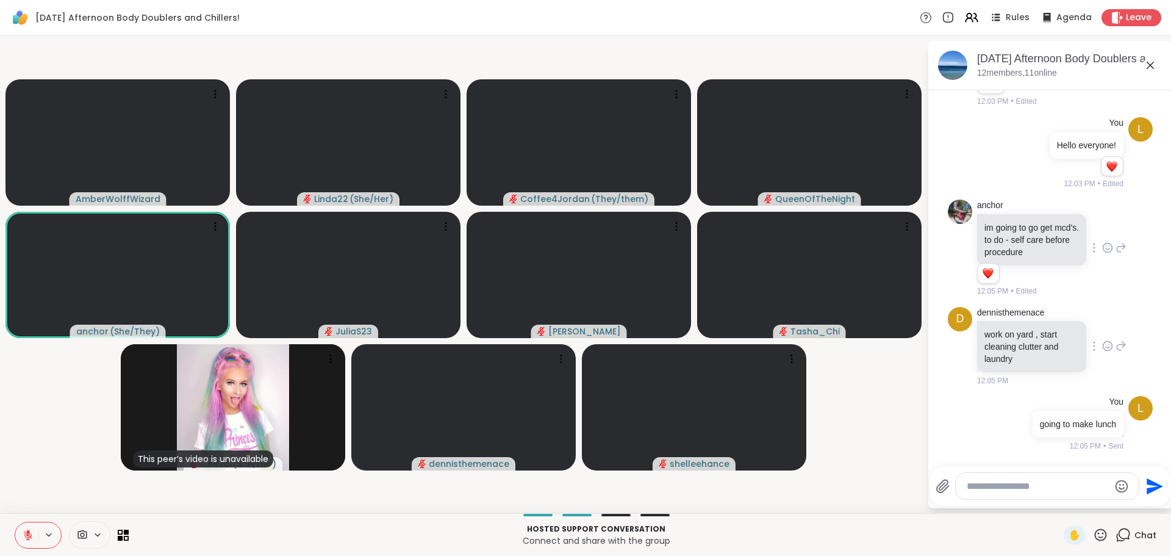
click at [1102, 352] on icon at bounding box center [1107, 346] width 11 height 12
click at [1102, 332] on div "Select Reaction: Heart" at bounding box center [1107, 326] width 11 height 11
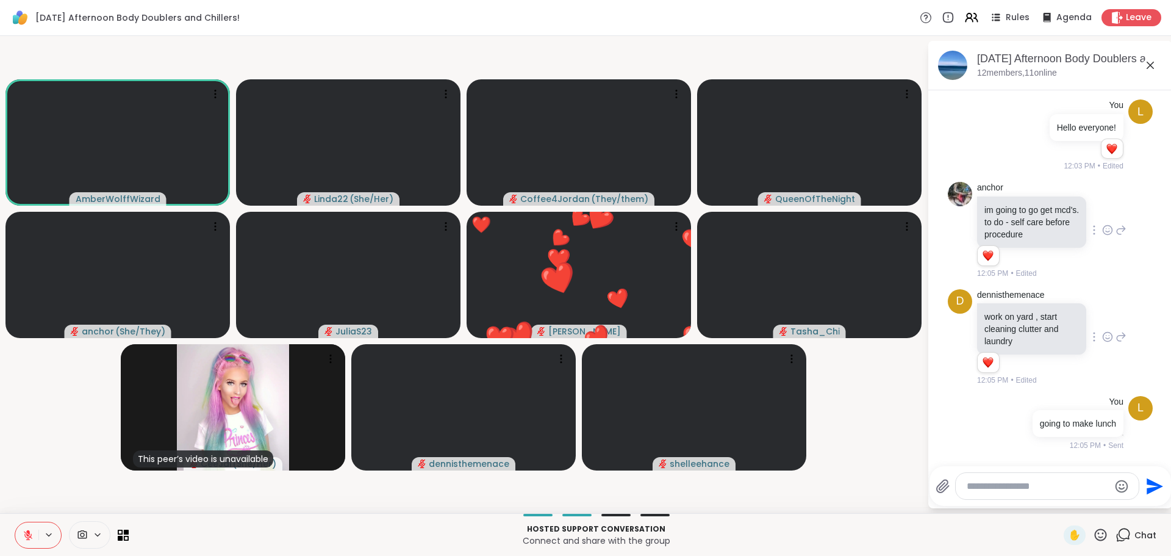
click at [1095, 534] on icon at bounding box center [1101, 534] width 12 height 12
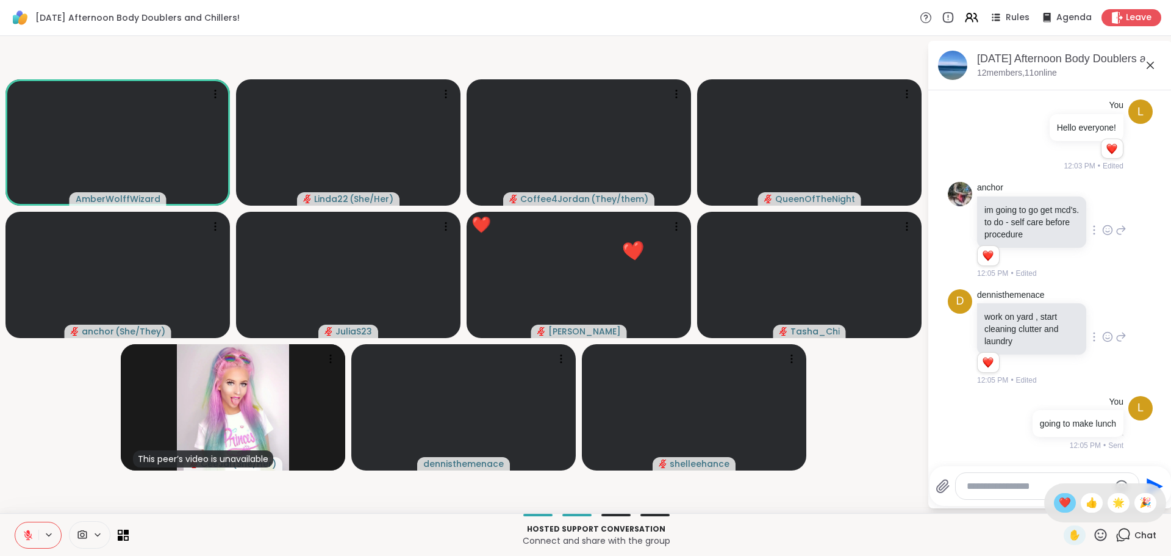
click at [1059, 506] on span "❤️" at bounding box center [1065, 502] width 12 height 15
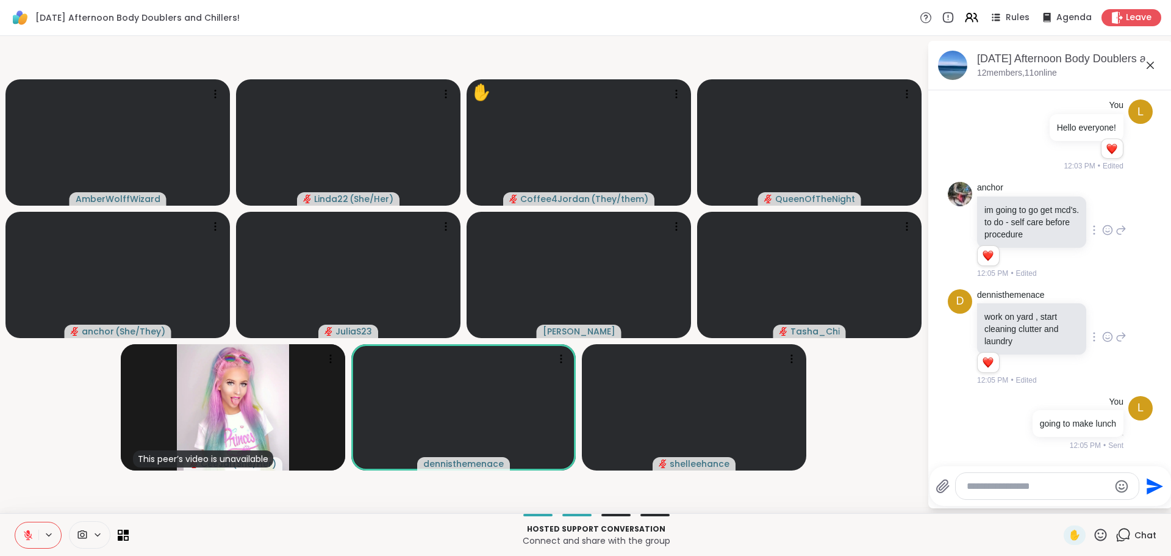
click at [1093, 534] on icon at bounding box center [1100, 534] width 15 height 15
click at [1059, 499] on span "❤️" at bounding box center [1065, 502] width 12 height 15
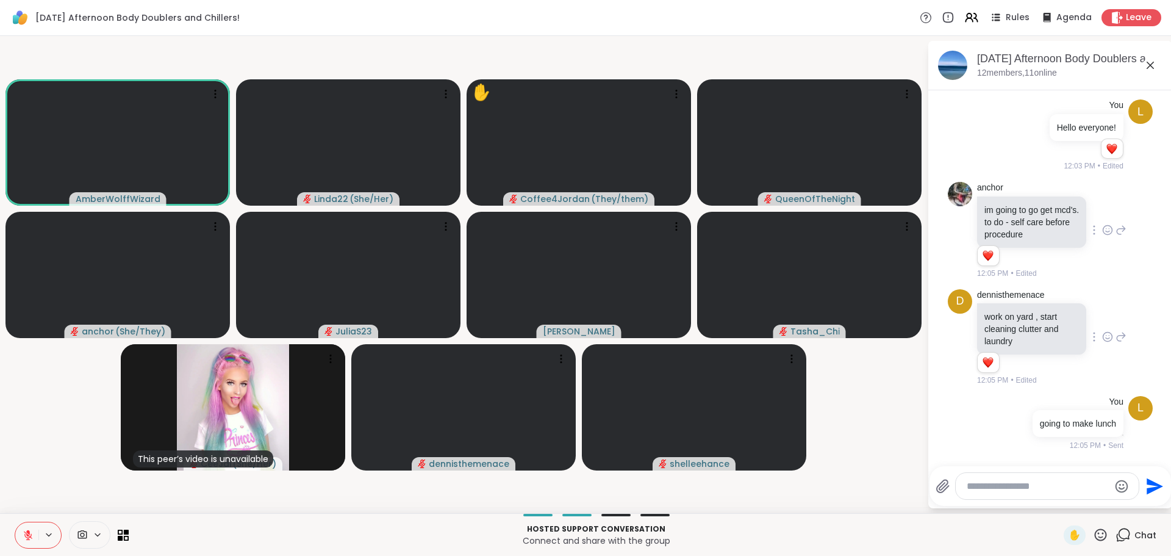
scroll to position [437, 0]
click at [1093, 534] on icon at bounding box center [1100, 534] width 15 height 15
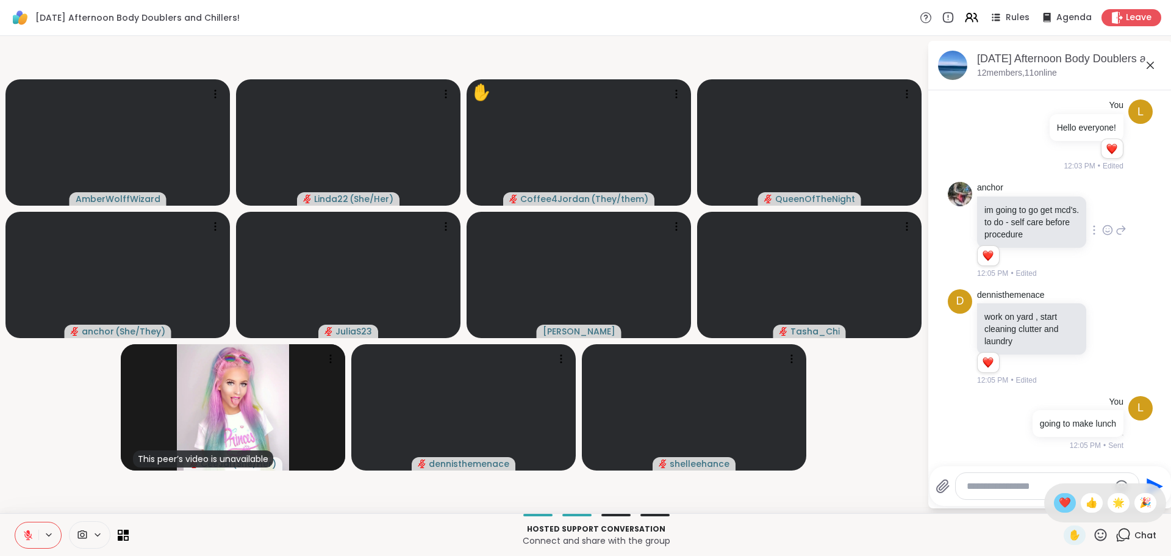
click at [1059, 504] on span "❤️" at bounding box center [1065, 502] width 12 height 15
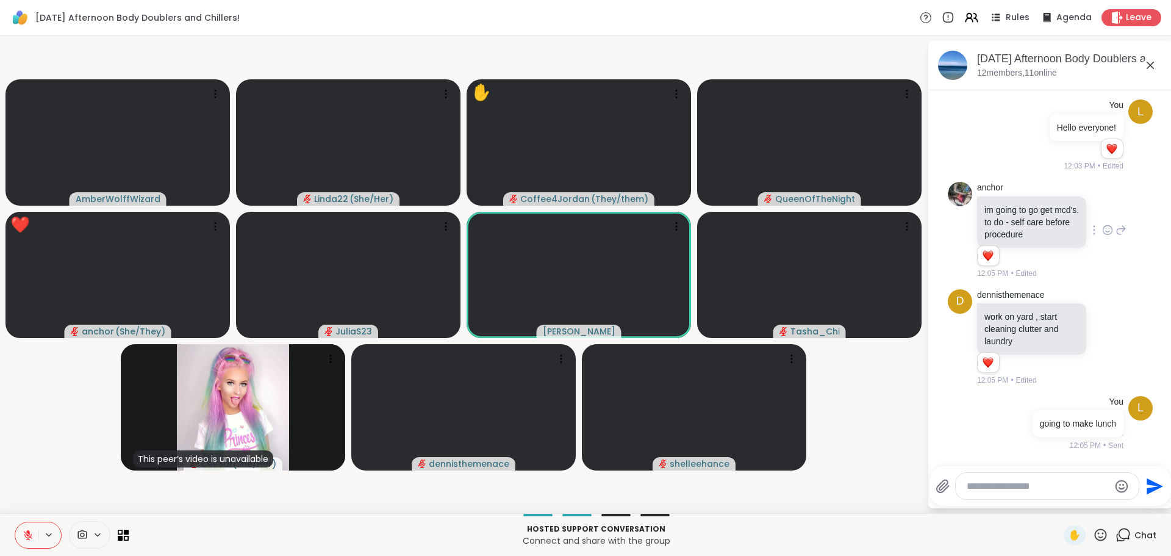
click at [1093, 534] on icon at bounding box center [1100, 534] width 15 height 15
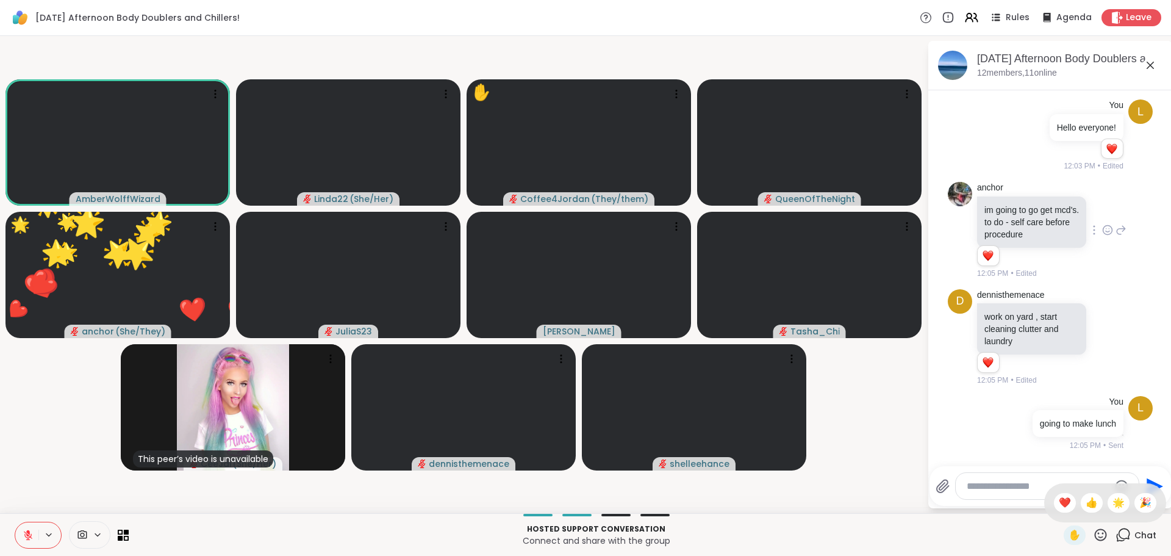
click at [884, 448] on video-player-container "AmberWolffWizard Linda22 ( She/Her ) ✋ Coffee4Jordan ( They/them ) QueenOfTheNi…" at bounding box center [463, 274] width 912 height 467
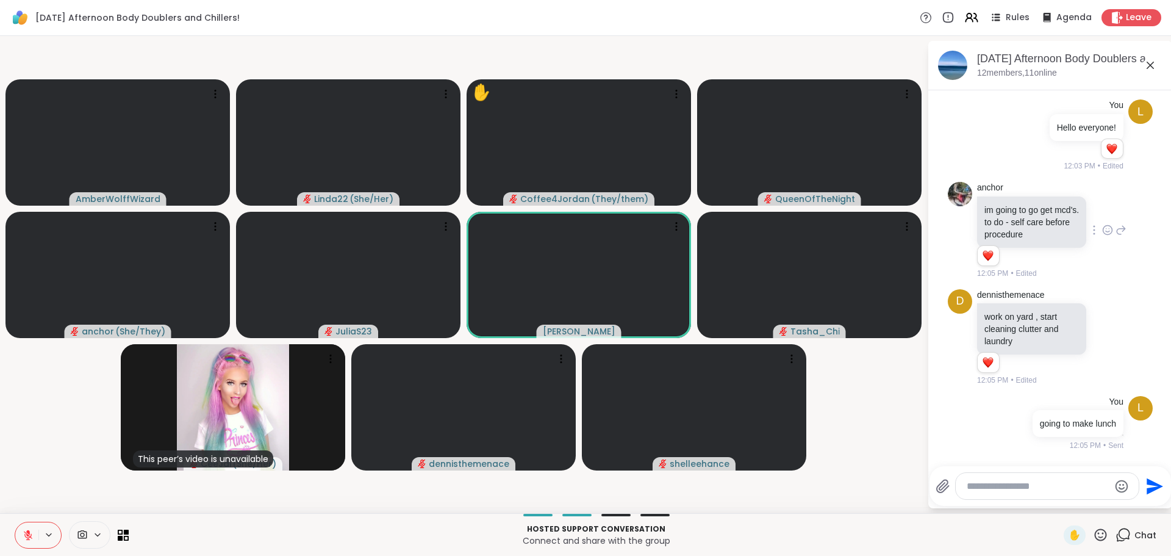
scroll to position [514, 0]
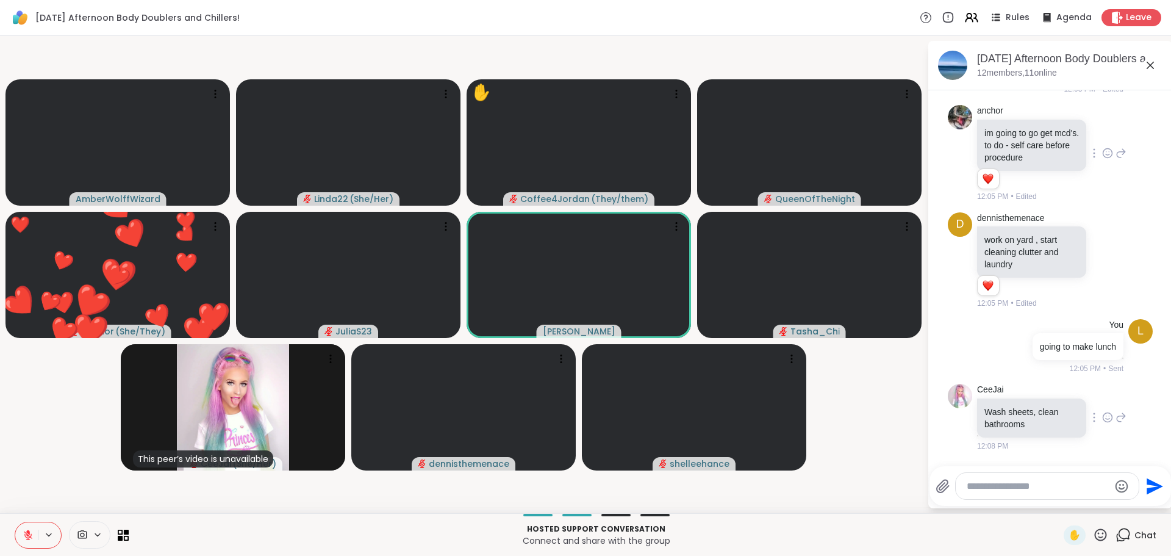
click at [1102, 413] on icon at bounding box center [1107, 417] width 11 height 12
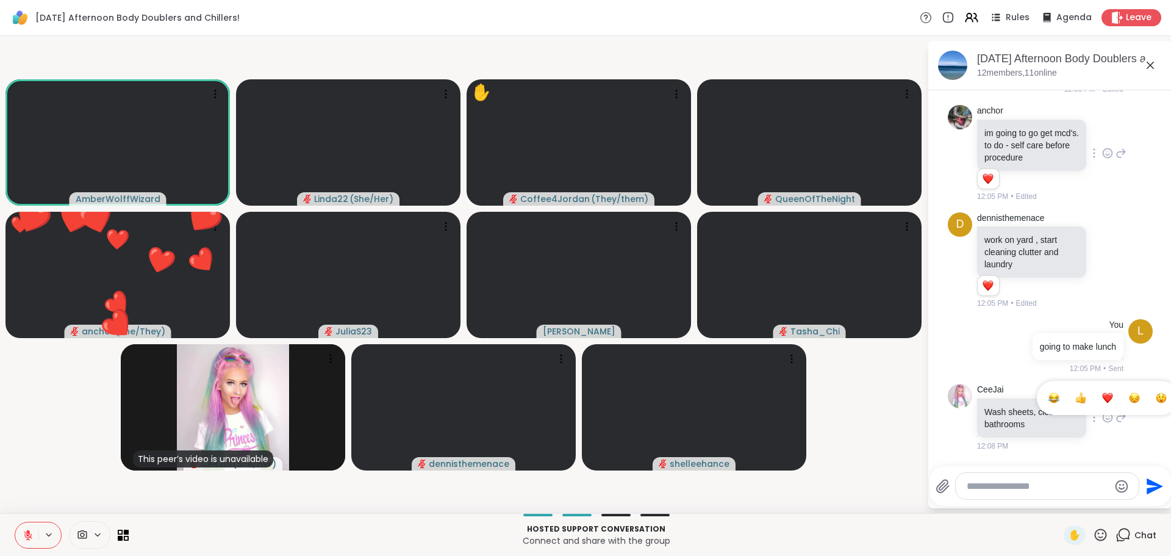
click at [1095, 403] on button "Select Reaction: Heart" at bounding box center [1107, 397] width 24 height 24
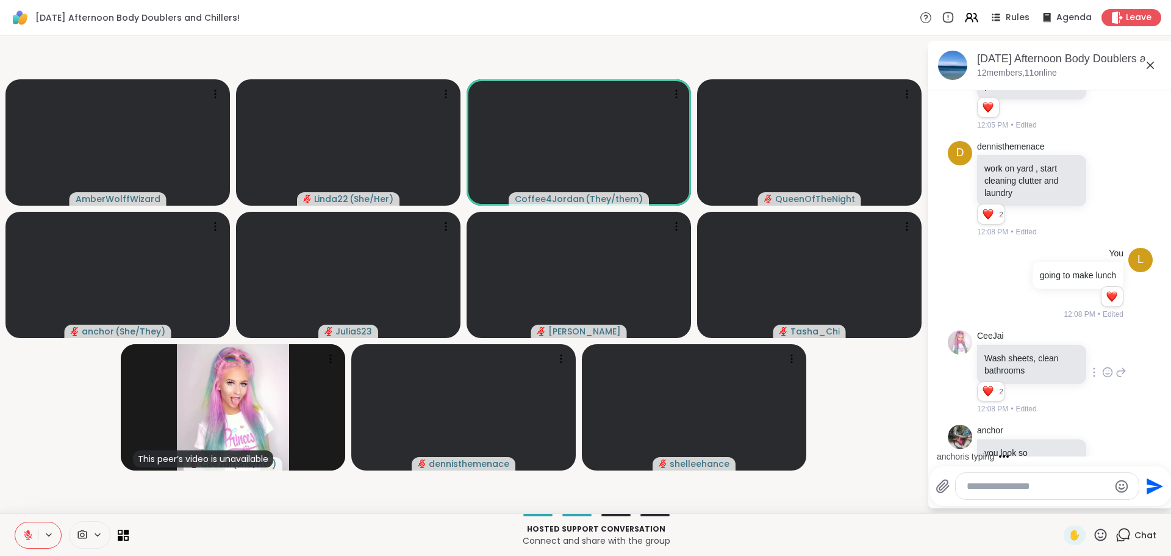
scroll to position [626, 0]
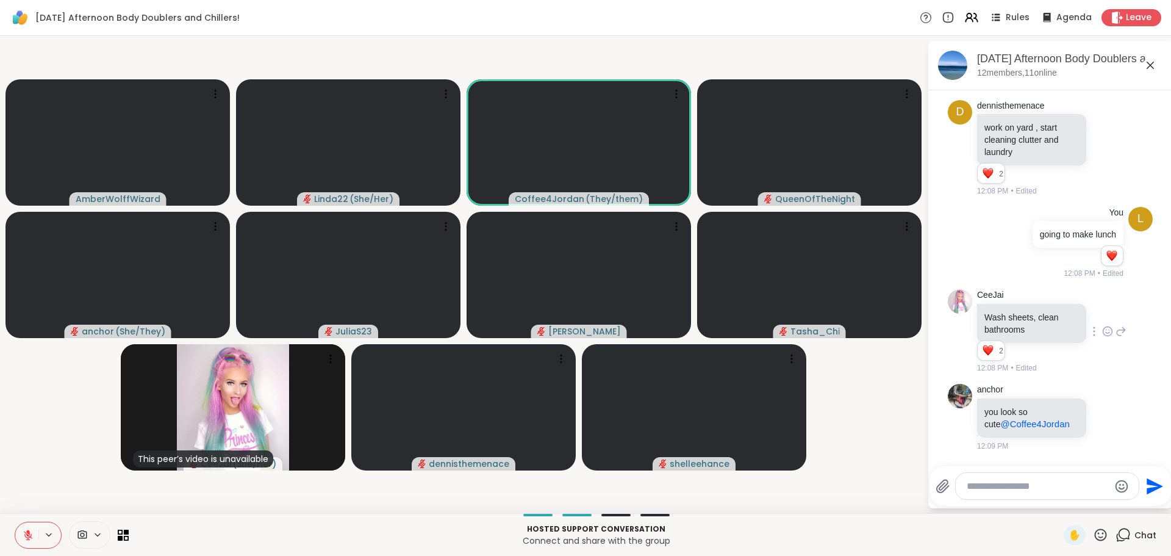
click at [1093, 532] on icon at bounding box center [1100, 534] width 15 height 15
click at [1059, 498] on span "❤️" at bounding box center [1065, 502] width 12 height 15
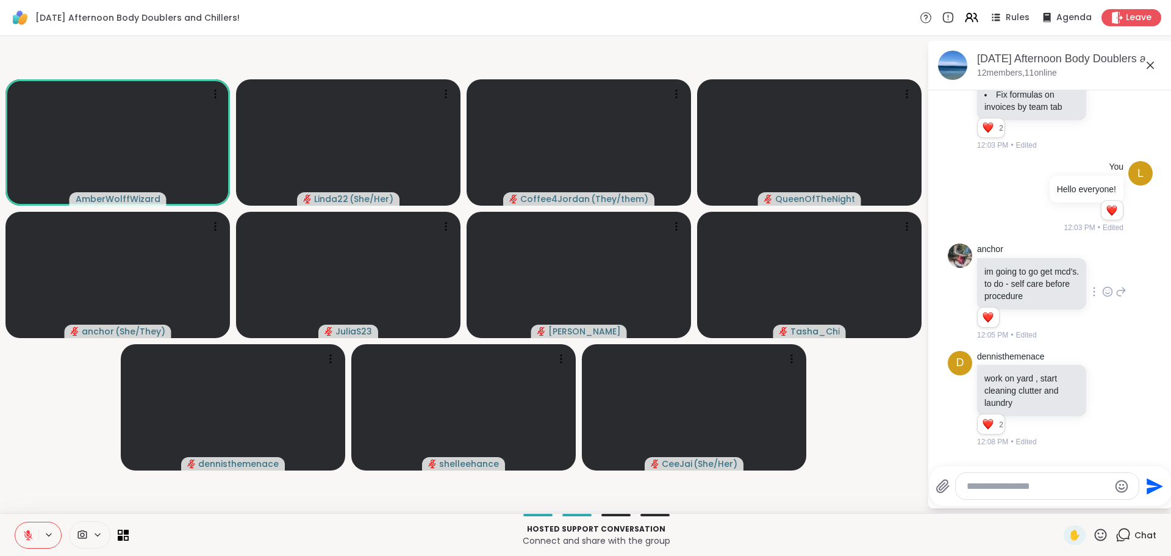
scroll to position [643, 0]
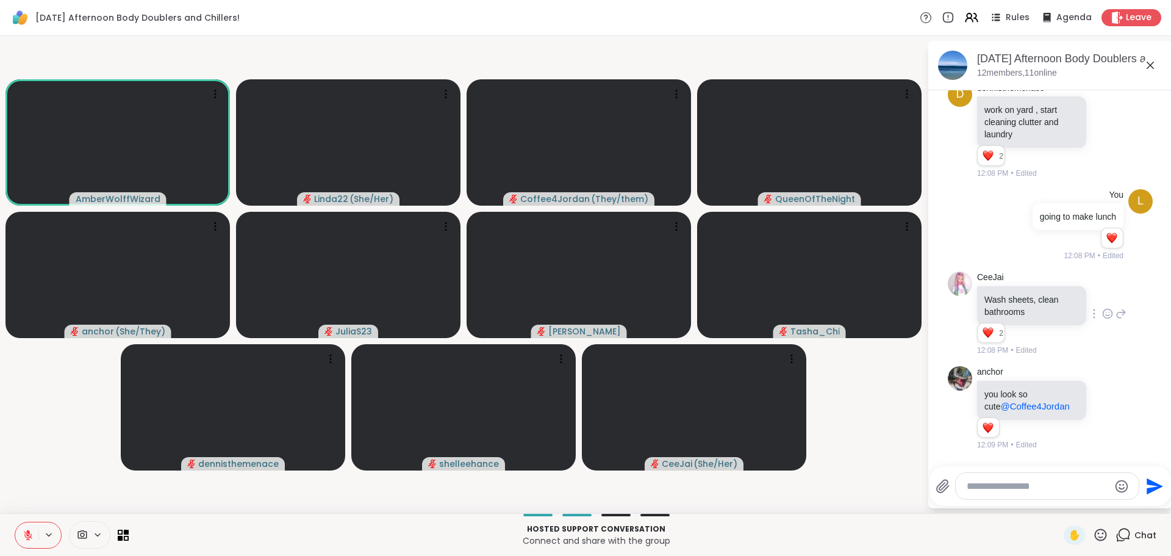
click at [878, 440] on video-player-container "AmberWolffWizard Linda22 ( She/Her ) Coffee4Jordan ( They/them ) QueenOfTheNigh…" at bounding box center [463, 274] width 912 height 467
click at [24, 534] on icon at bounding box center [28, 534] width 11 height 11
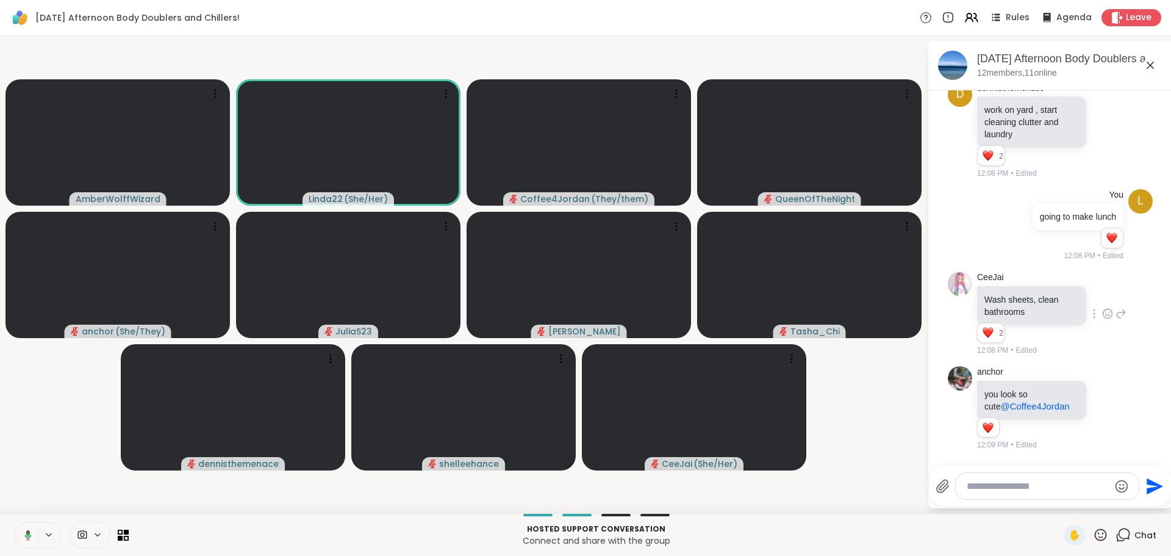
click at [26, 532] on icon at bounding box center [26, 534] width 11 height 11
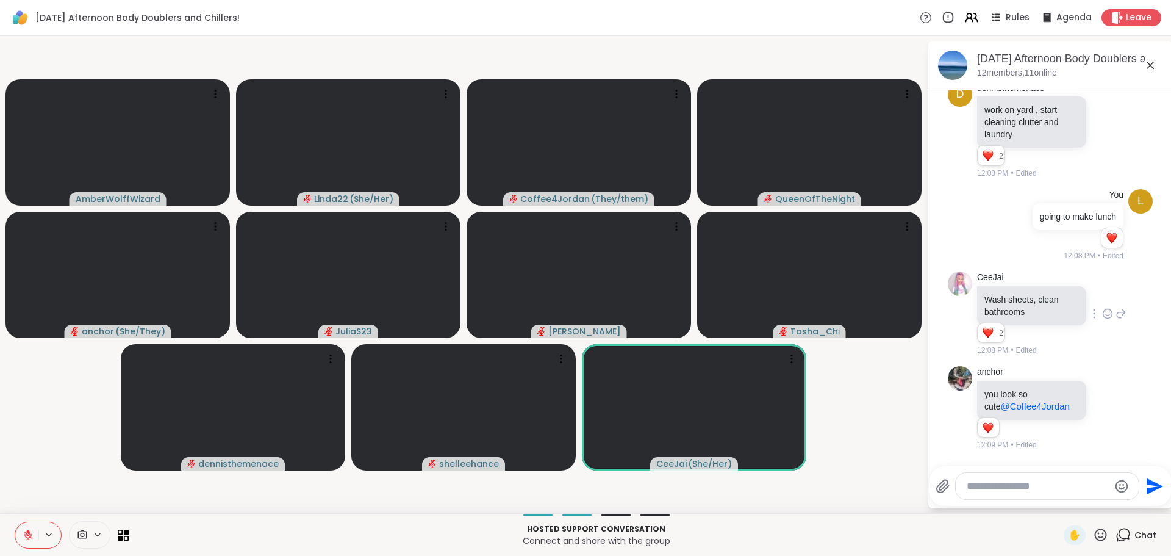
click at [1096, 532] on icon at bounding box center [1100, 534] width 15 height 15
click at [1059, 499] on span "❤️" at bounding box center [1065, 502] width 12 height 15
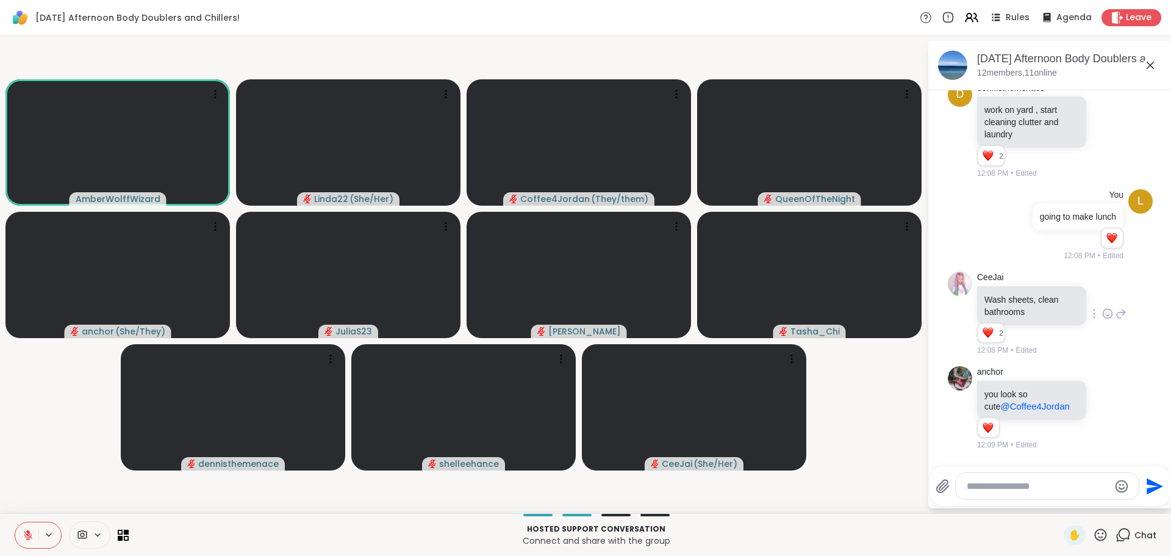
click at [906, 478] on video-player-container "AmberWolffWizard Linda22 ( She/Her ) Coffee4Jordan ( They/them ) QueenOfTheNigh…" at bounding box center [463, 274] width 912 height 467
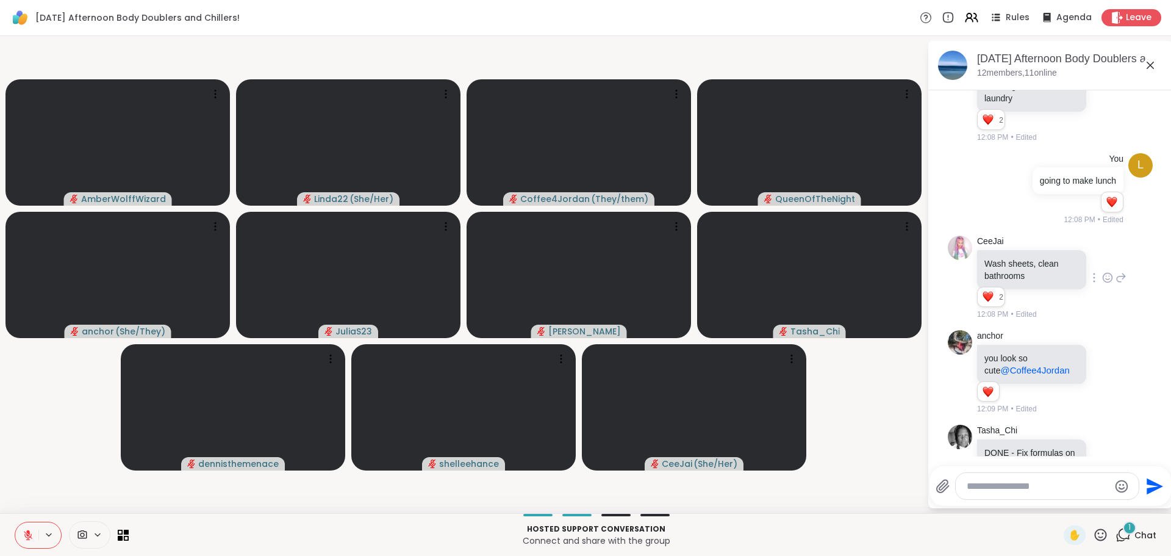
scroll to position [721, 0]
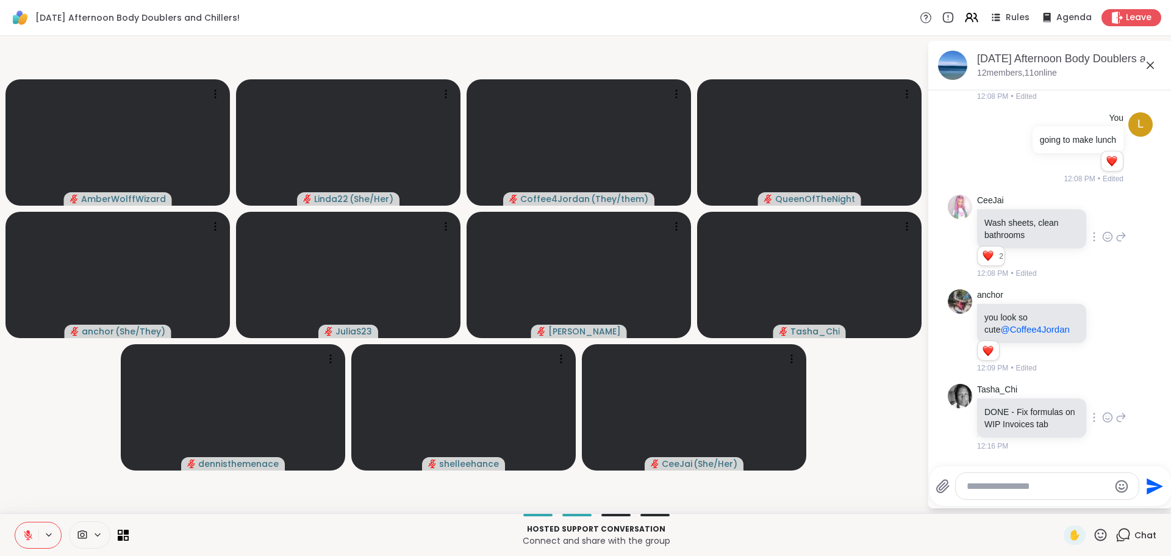
click at [1102, 414] on icon at bounding box center [1107, 417] width 11 height 12
click at [1102, 393] on div "Select Reaction: Heart" at bounding box center [1107, 397] width 11 height 11
click at [1095, 393] on div "Tasha_Chi DONE - Fix formulas on WIP Invoices tab 12:16 PM" at bounding box center [1051, 418] width 149 height 68
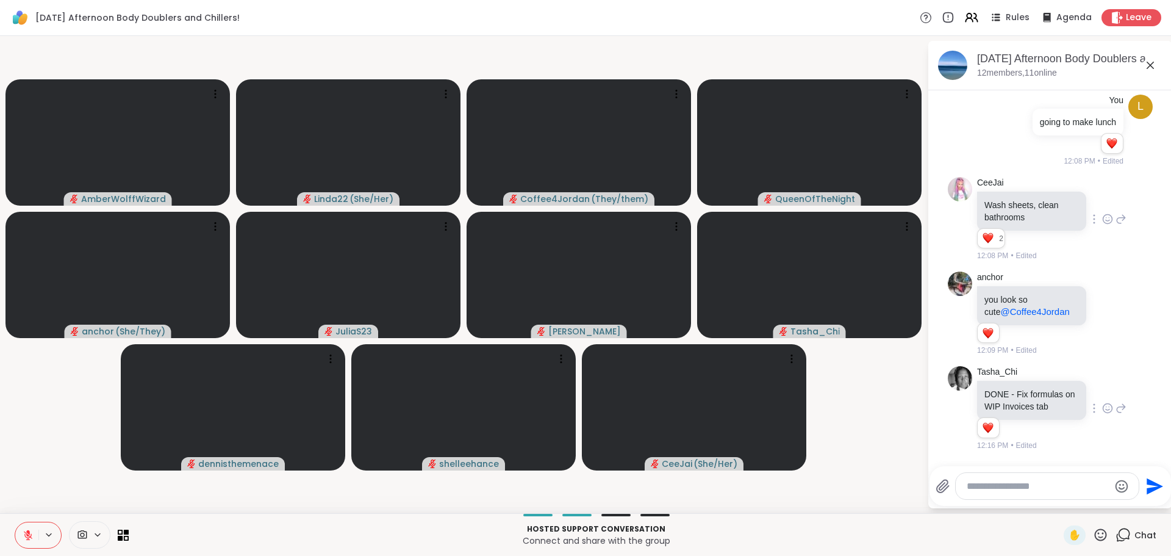
click at [907, 462] on video-player-container "AmberWolffWizard Linda22 ( She/Her ) Coffee4Jordan ( They/them ) QueenOfTheNigh…" at bounding box center [463, 274] width 912 height 467
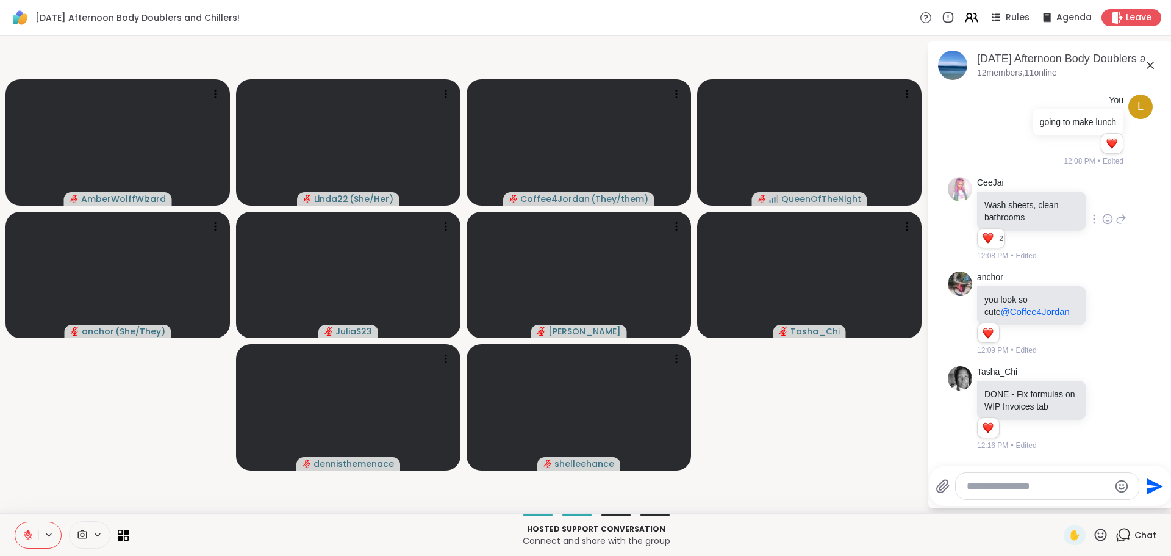
click at [885, 460] on video-player-container "AmberWolffWizard Linda22 ( She/Her ) Coffee4Jordan ( They/them ) QueenOfTheNigh…" at bounding box center [463, 274] width 912 height 467
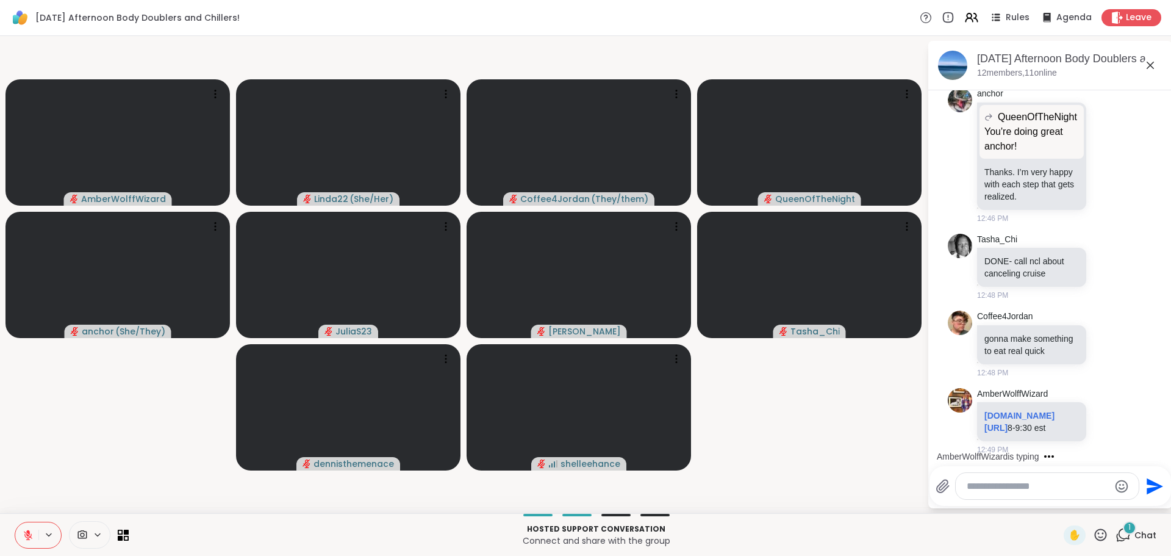
scroll to position [2041, 0]
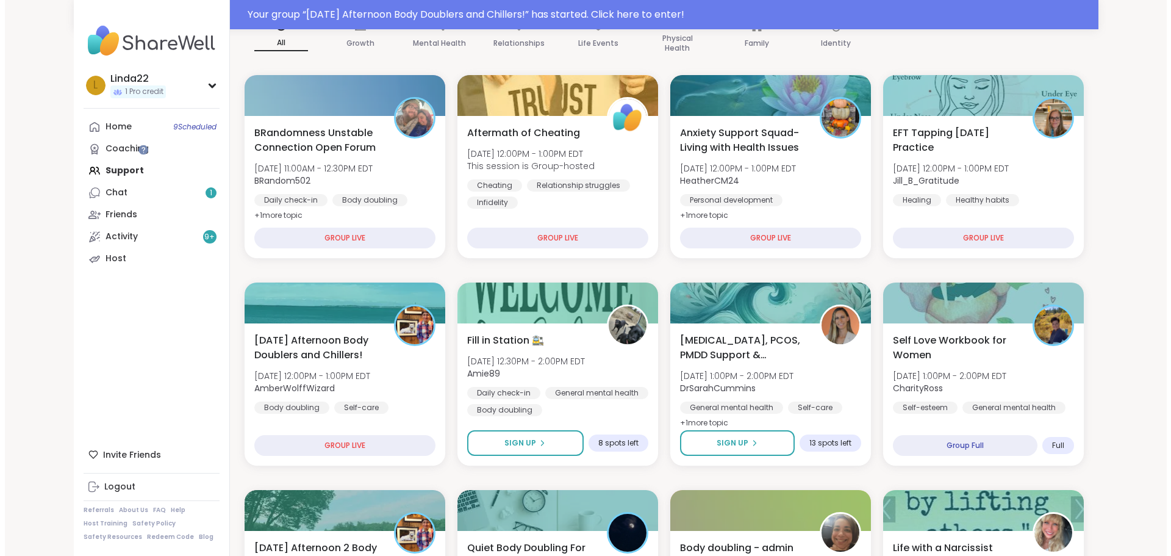
scroll to position [183, 0]
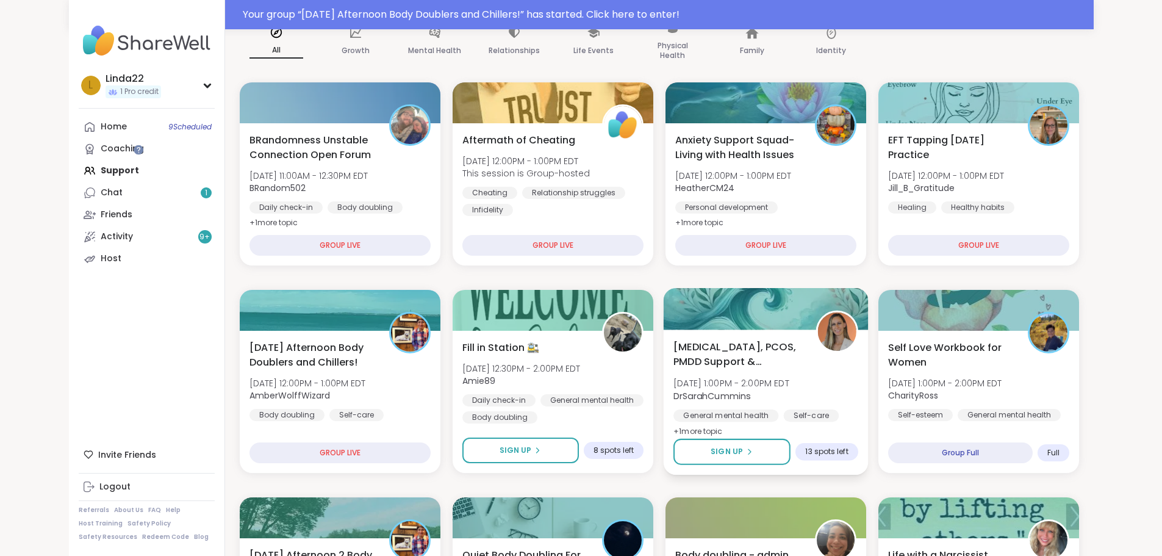
click at [726, 310] on div at bounding box center [765, 308] width 205 height 41
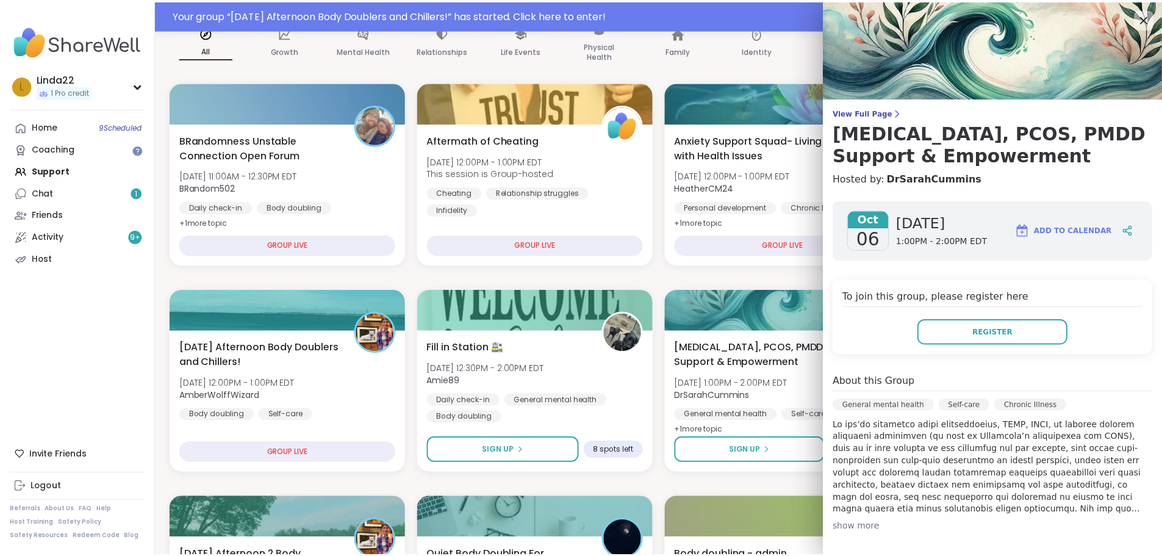
scroll to position [61, 0]
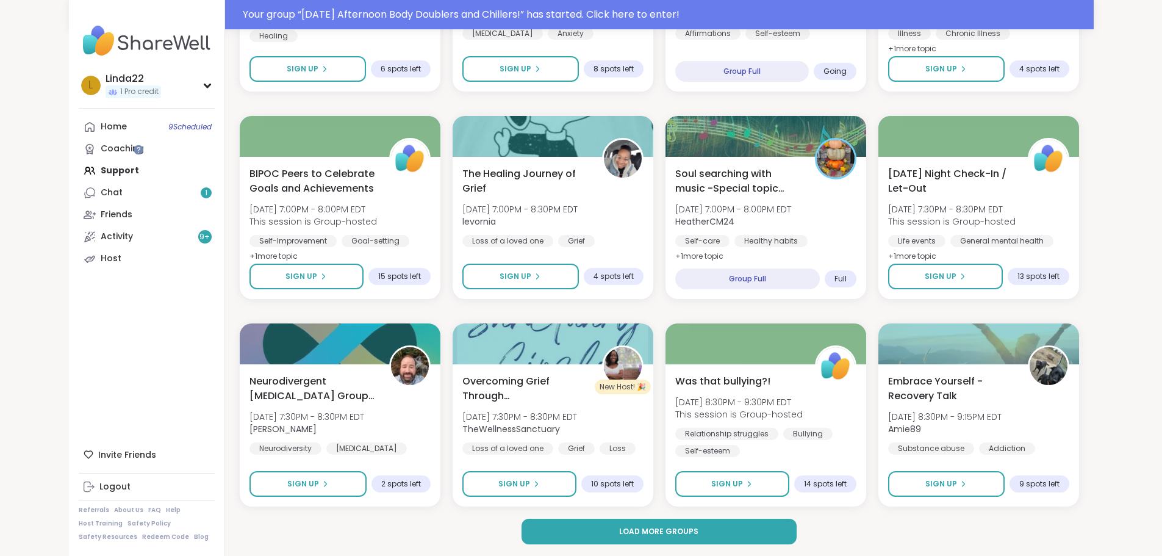
scroll to position [1601, 0]
click at [627, 528] on span "Load more groups" at bounding box center [658, 530] width 79 height 11
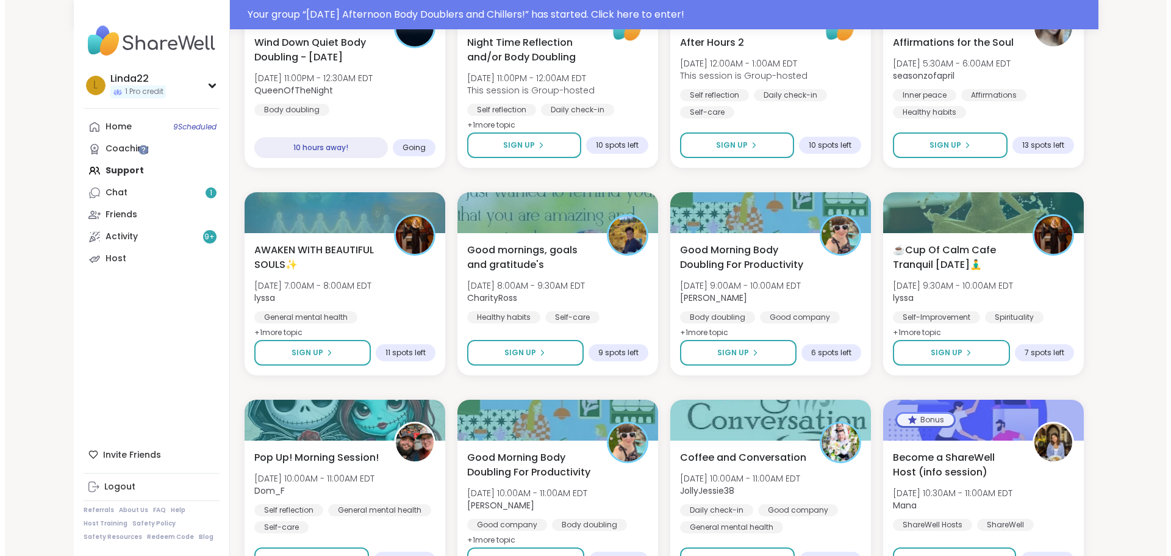
scroll to position [2638, 0]
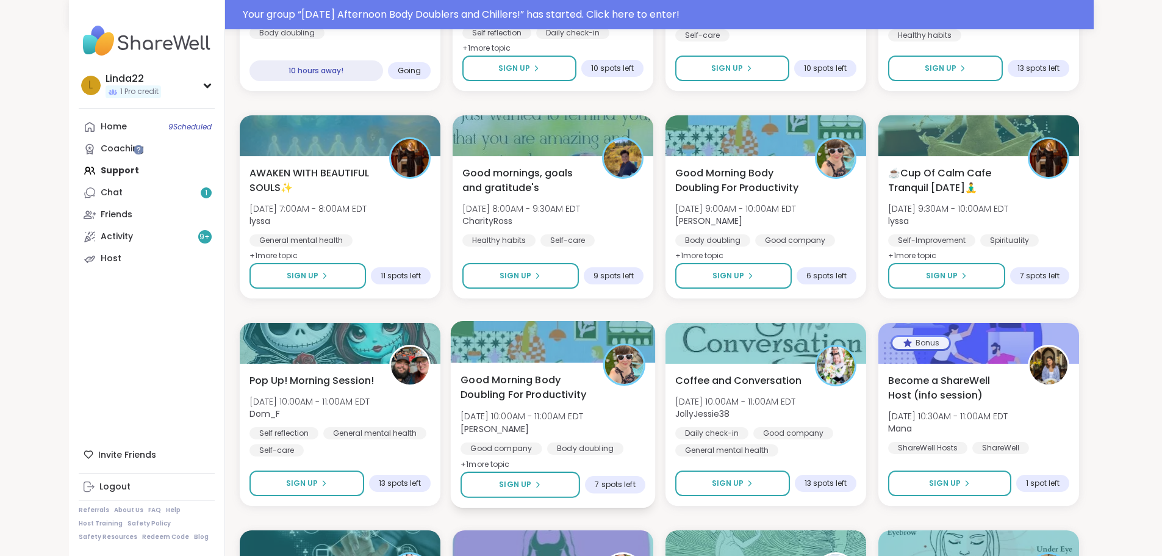
click at [568, 341] on div at bounding box center [552, 341] width 205 height 41
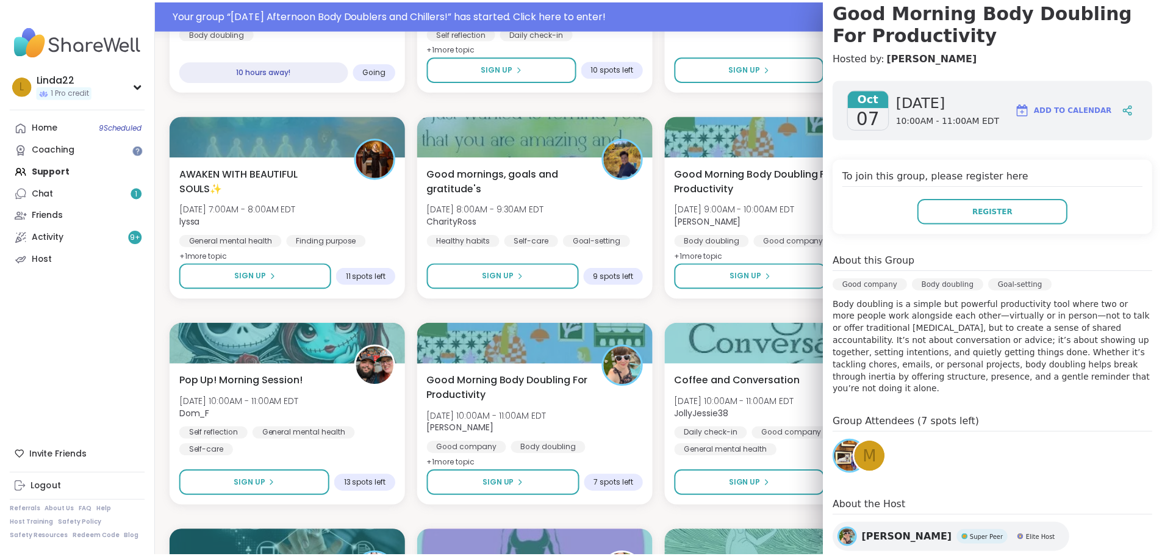
scroll to position [122, 0]
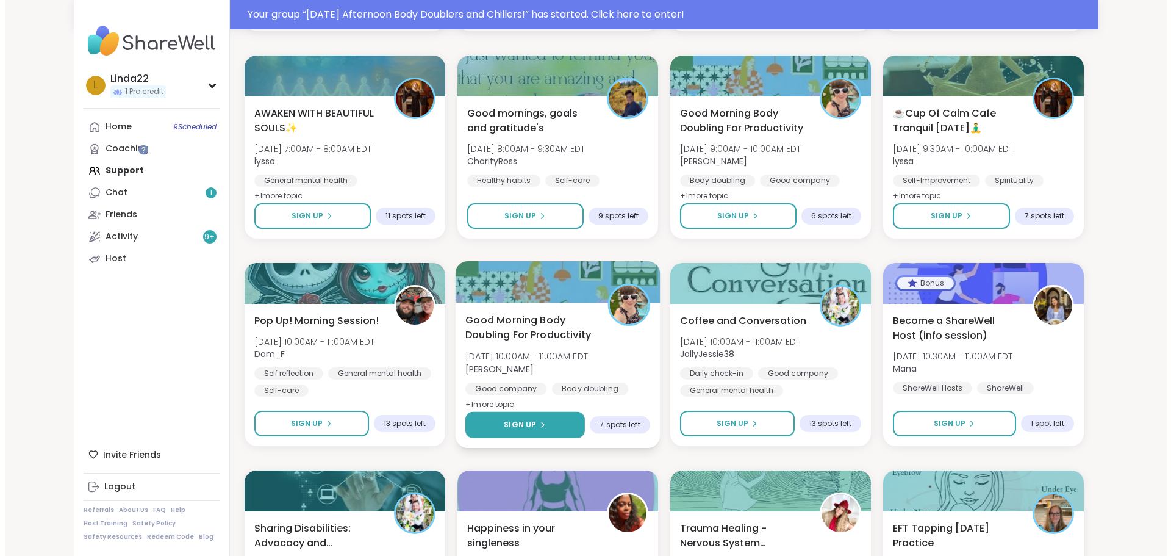
scroll to position [2699, 0]
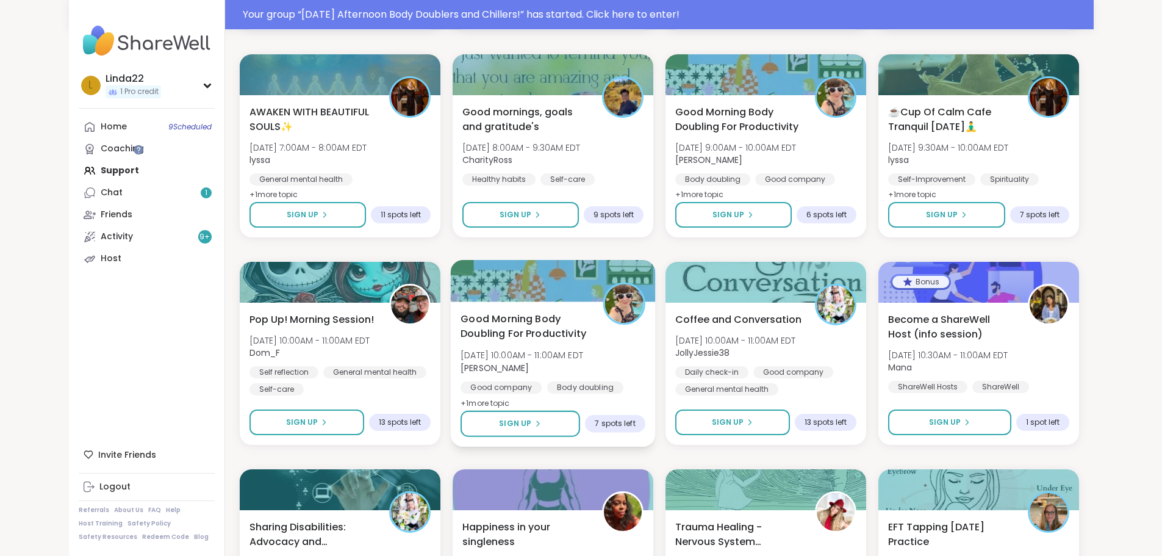
click at [553, 284] on div at bounding box center [552, 280] width 205 height 41
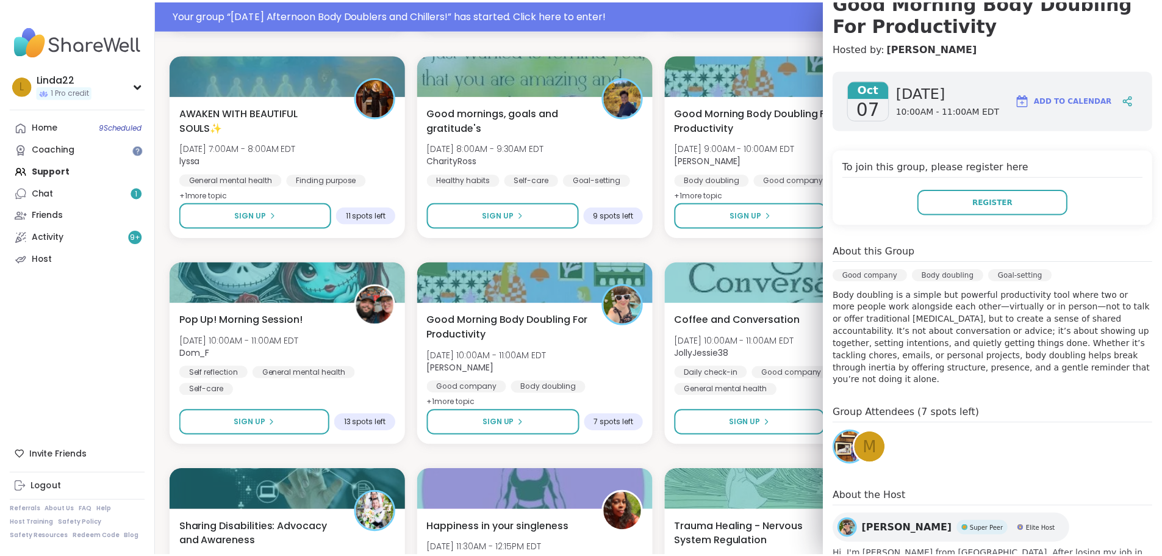
scroll to position [183, 0]
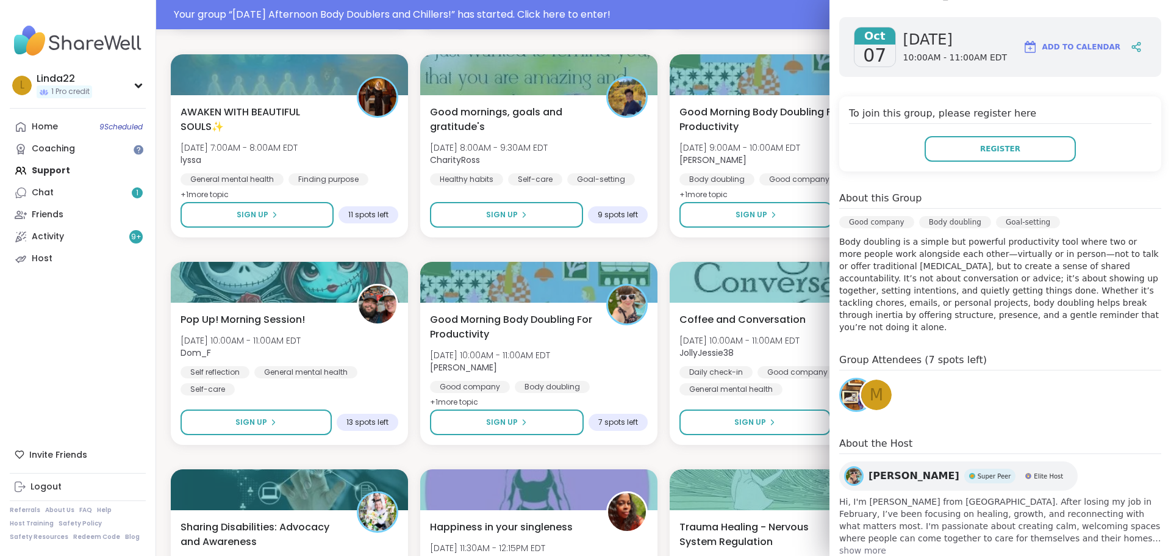
click at [870, 385] on span "M" at bounding box center [876, 395] width 13 height 24
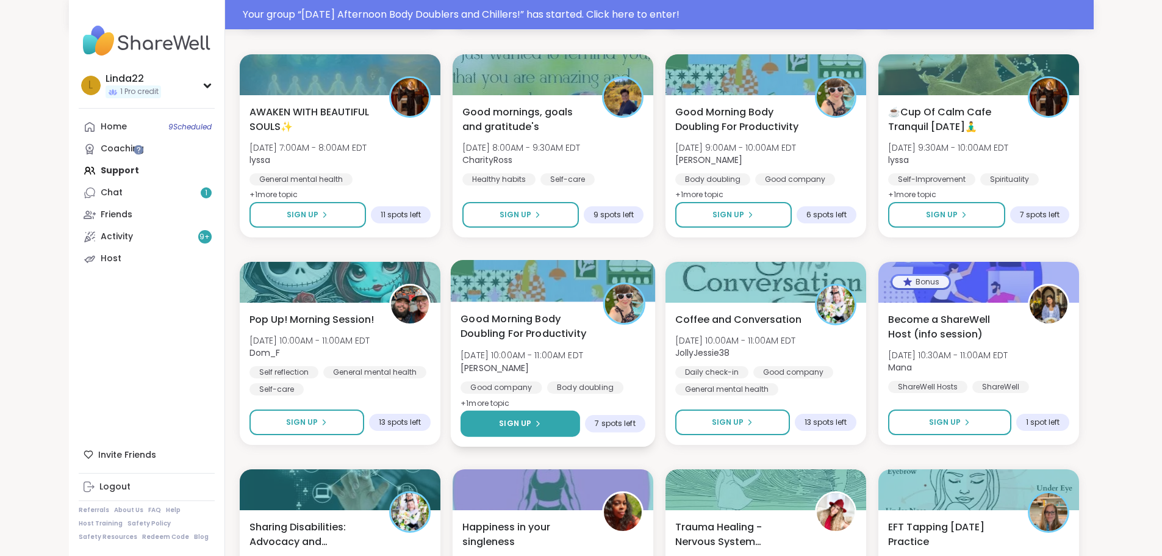
click at [535, 423] on button "Sign Up" at bounding box center [520, 423] width 120 height 26
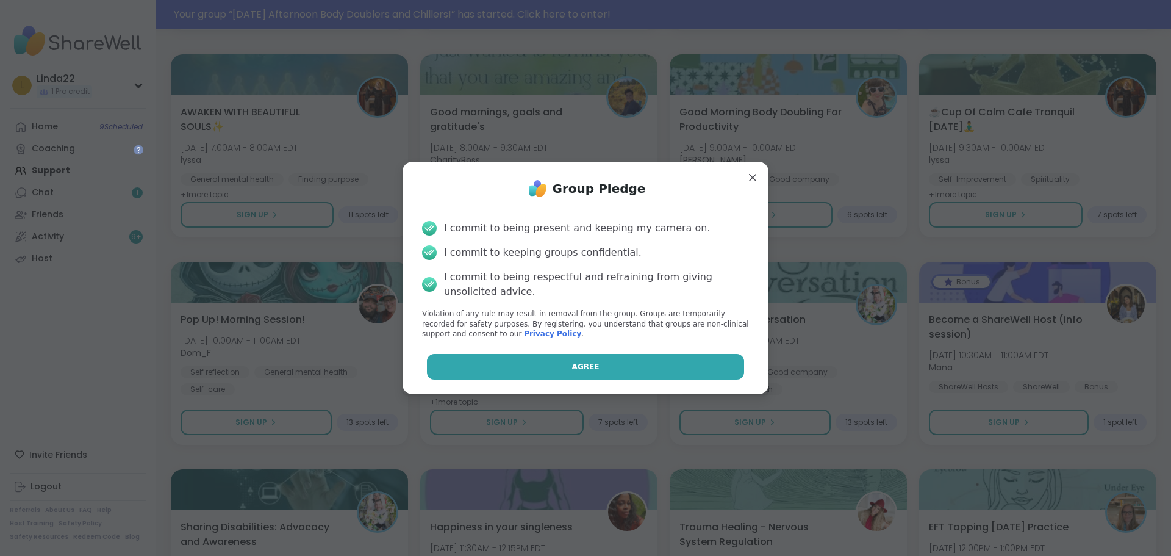
click at [556, 374] on button "Agree" at bounding box center [586, 367] width 318 height 26
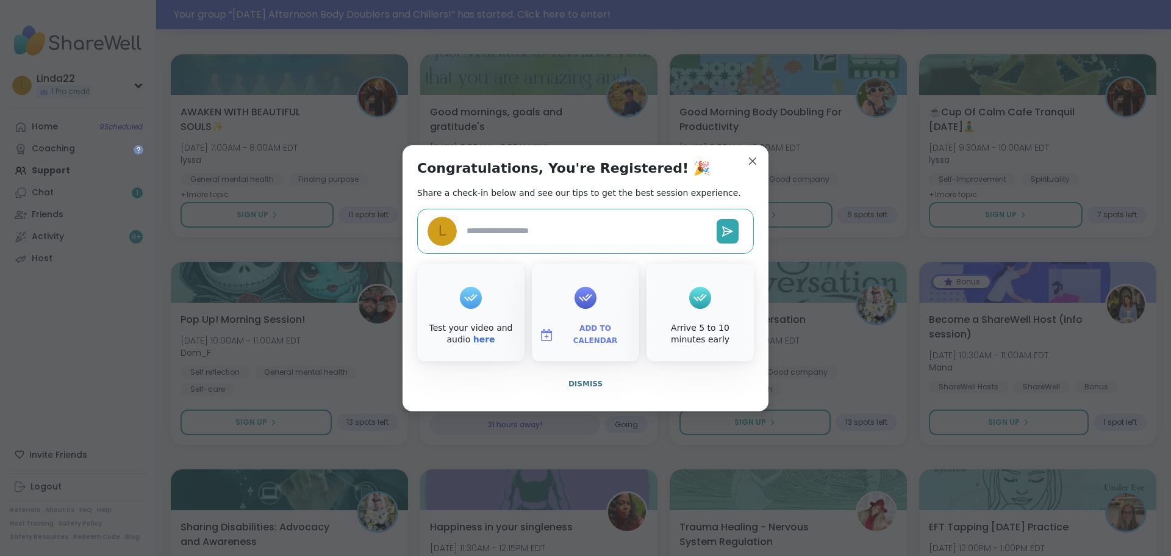
type textarea "*"
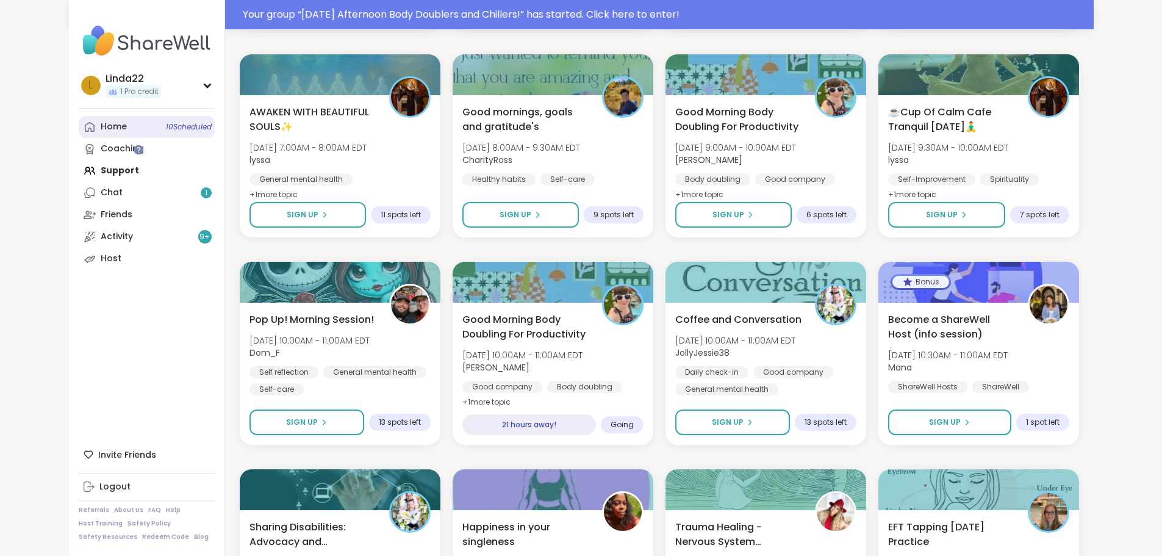
click at [93, 129] on link "Home 10 Scheduled" at bounding box center [147, 127] width 136 height 22
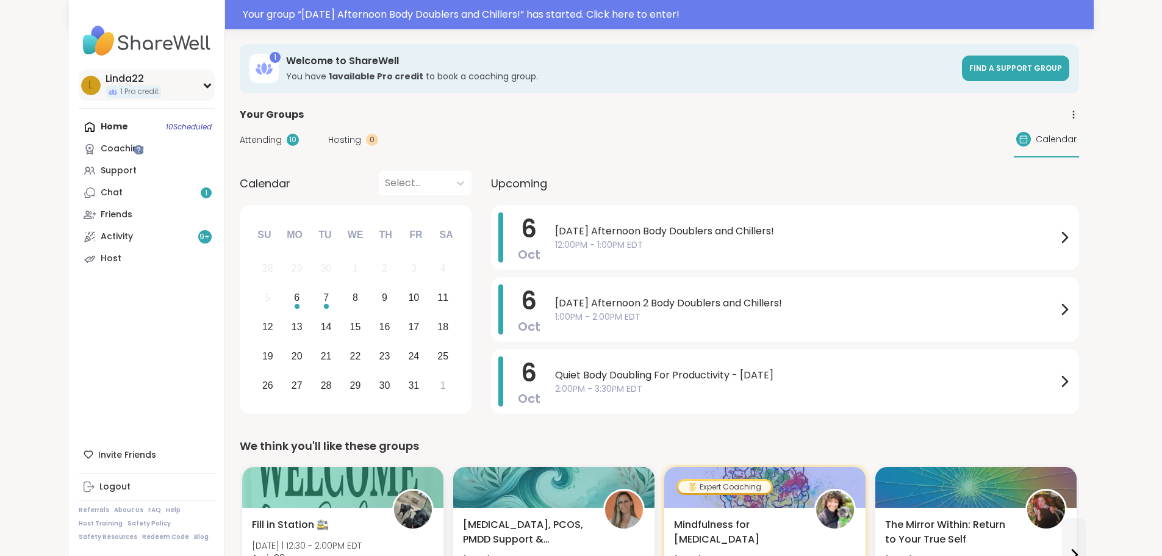
click at [115, 89] on div "L Linda22 1 Pro credit" at bounding box center [147, 85] width 136 height 31
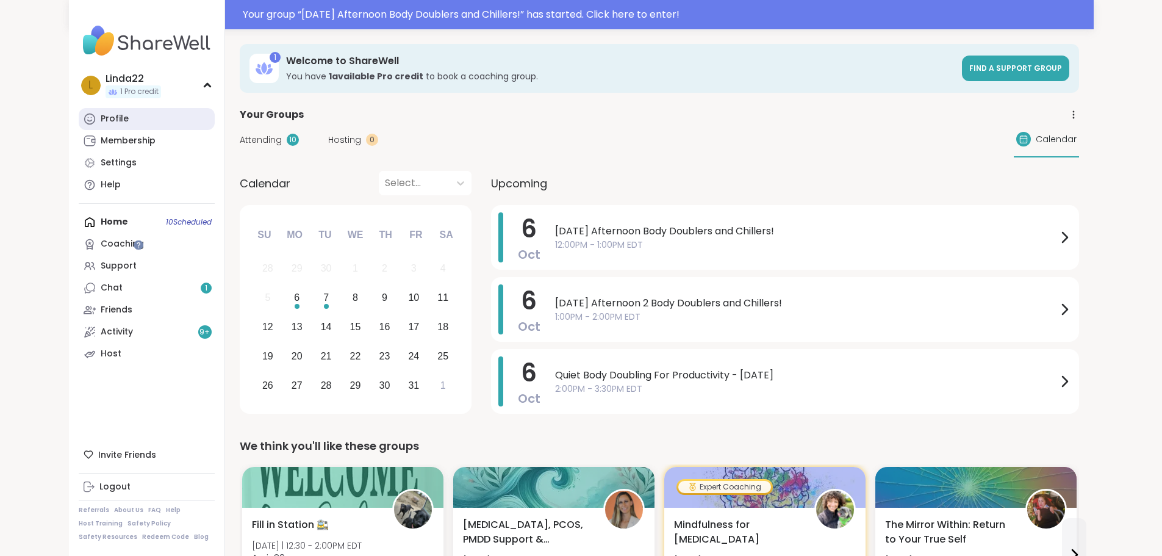
click at [105, 116] on link "Profile" at bounding box center [147, 119] width 136 height 22
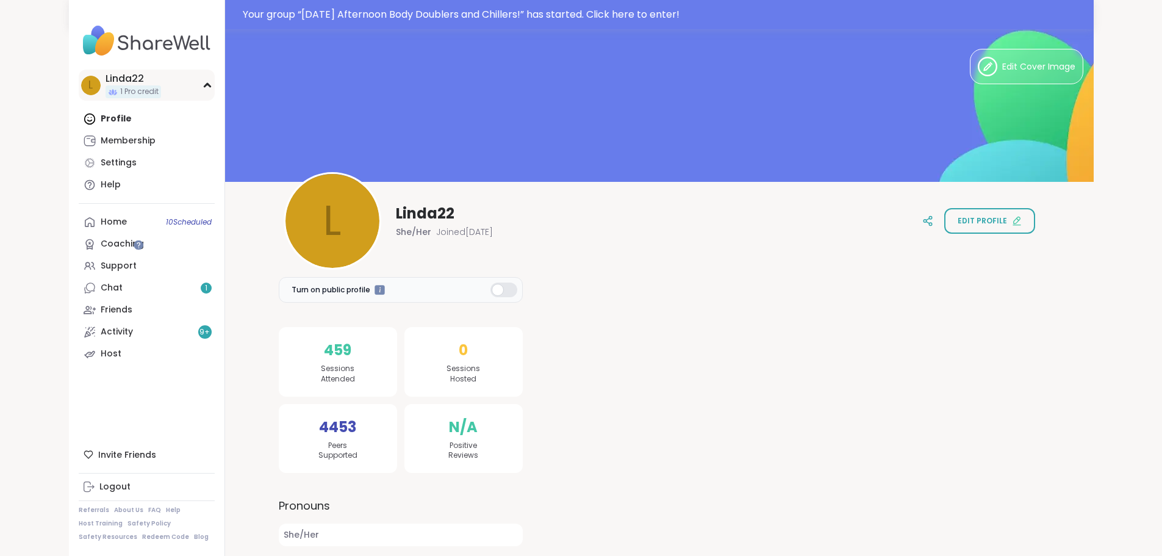
click at [109, 86] on div "L Linda22 1 Pro credit" at bounding box center [147, 85] width 136 height 31
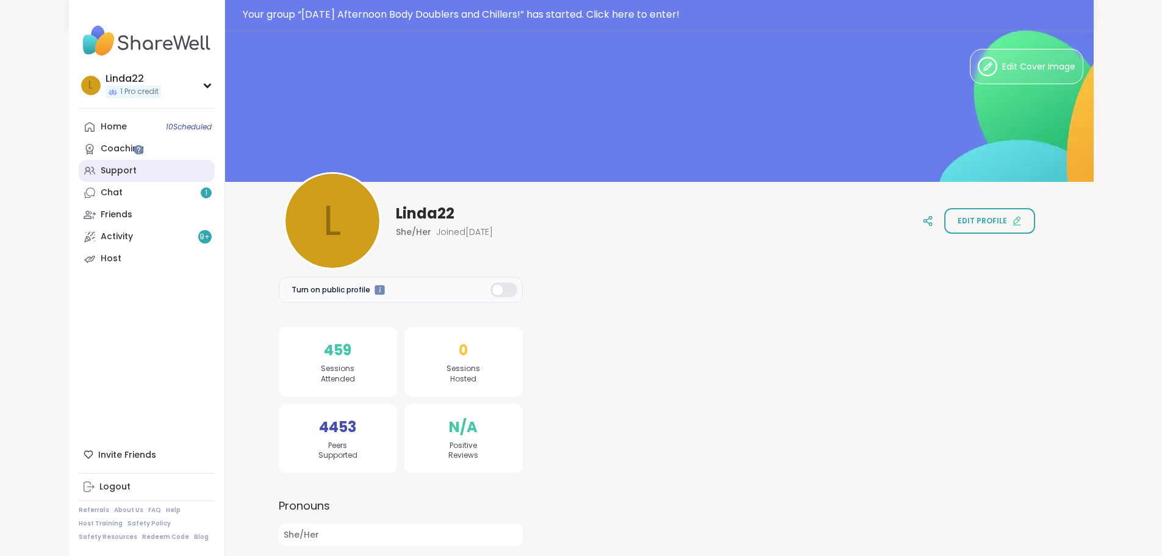
click at [88, 166] on link "Support" at bounding box center [147, 171] width 136 height 22
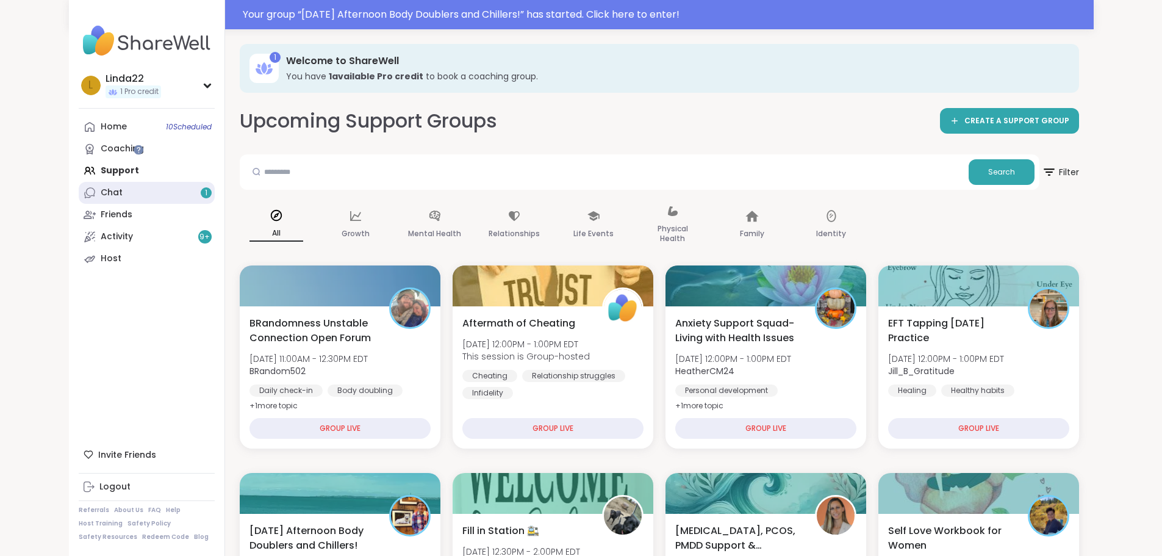
click at [79, 192] on link "Chat 1" at bounding box center [147, 193] width 136 height 22
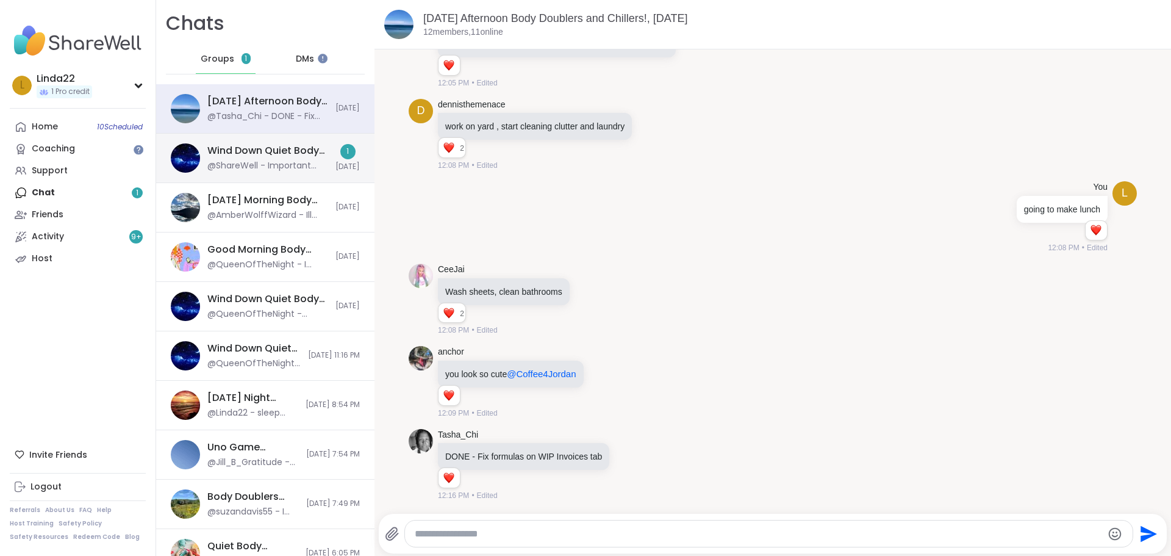
click at [248, 163] on div "@ShareWell - Important update: Your host can no longer attend this session but …" at bounding box center [267, 166] width 121 height 12
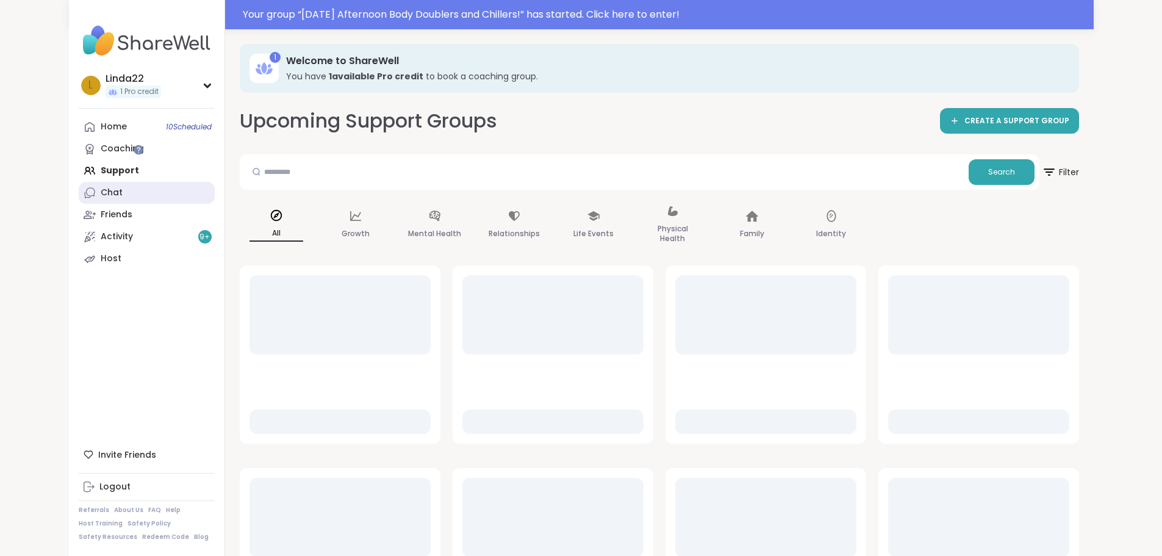
click at [79, 199] on link "Chat" at bounding box center [147, 193] width 136 height 22
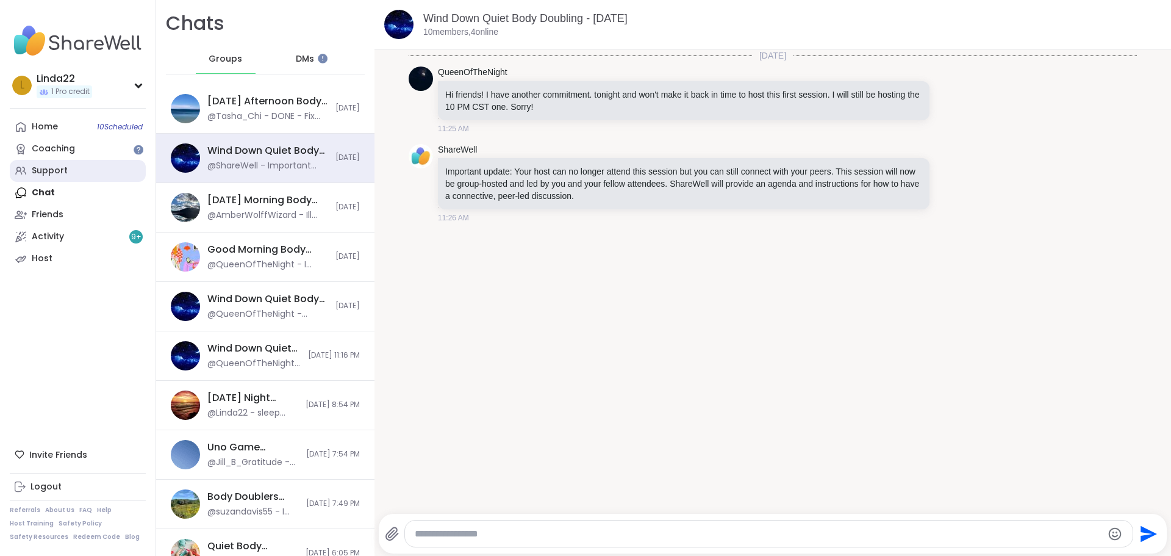
click at [68, 173] on link "Support" at bounding box center [78, 171] width 136 height 22
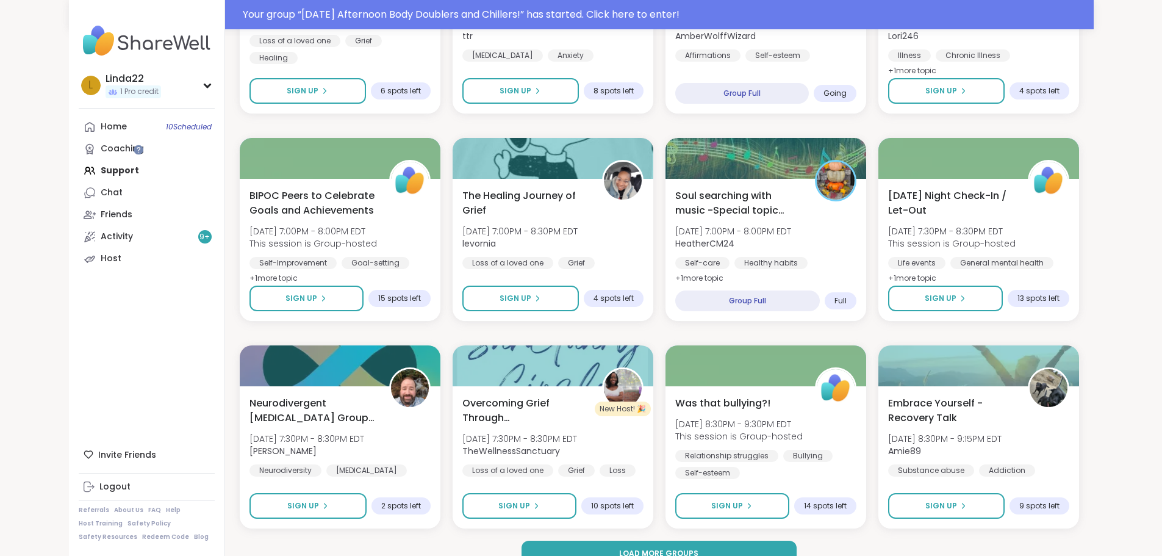
scroll to position [1601, 0]
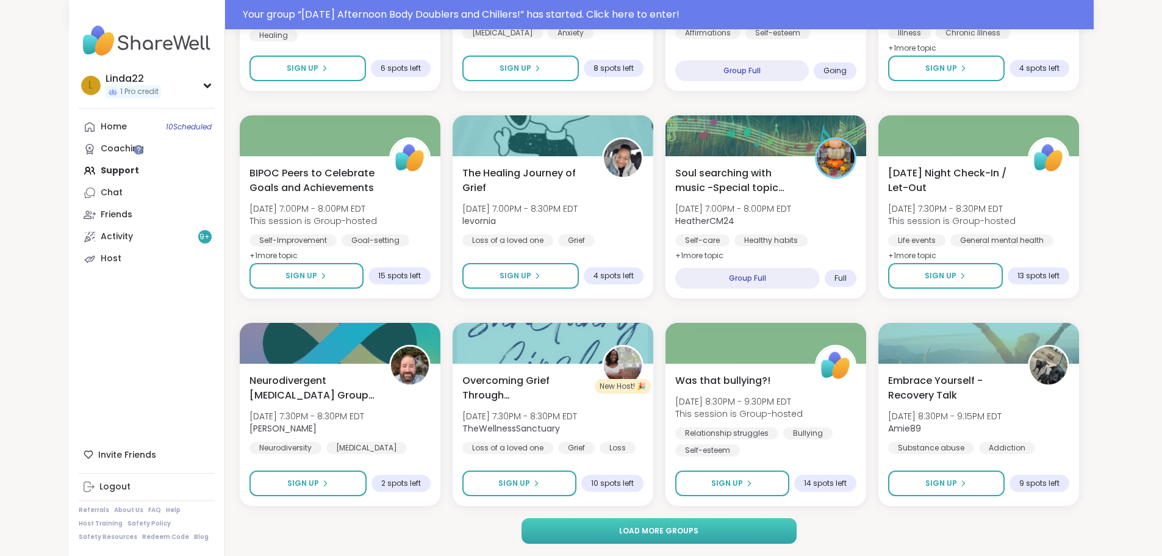
click at [521, 531] on button "Load more groups" at bounding box center [658, 531] width 275 height 26
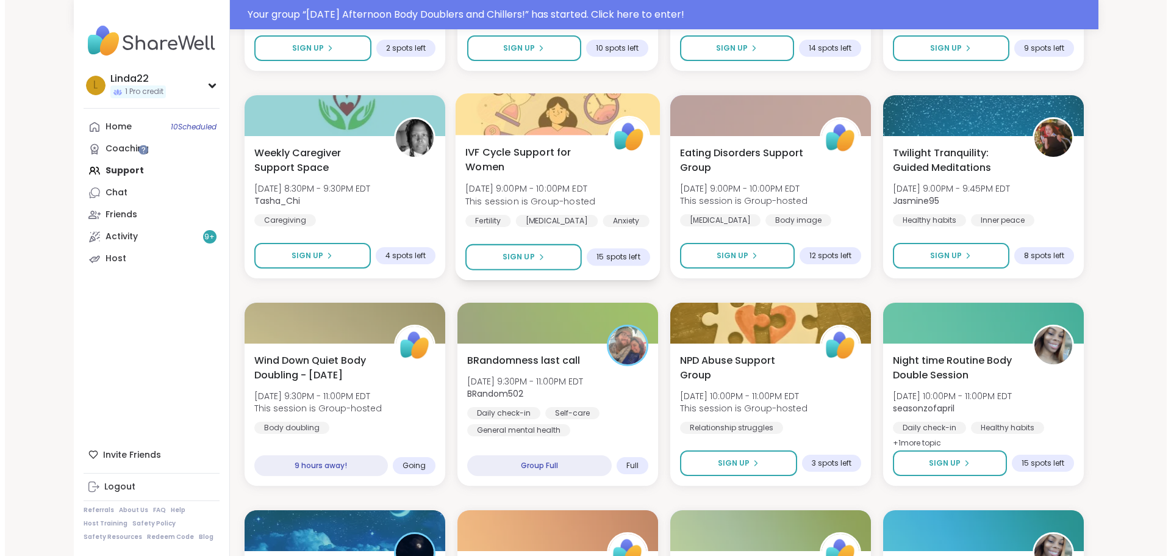
scroll to position [2028, 0]
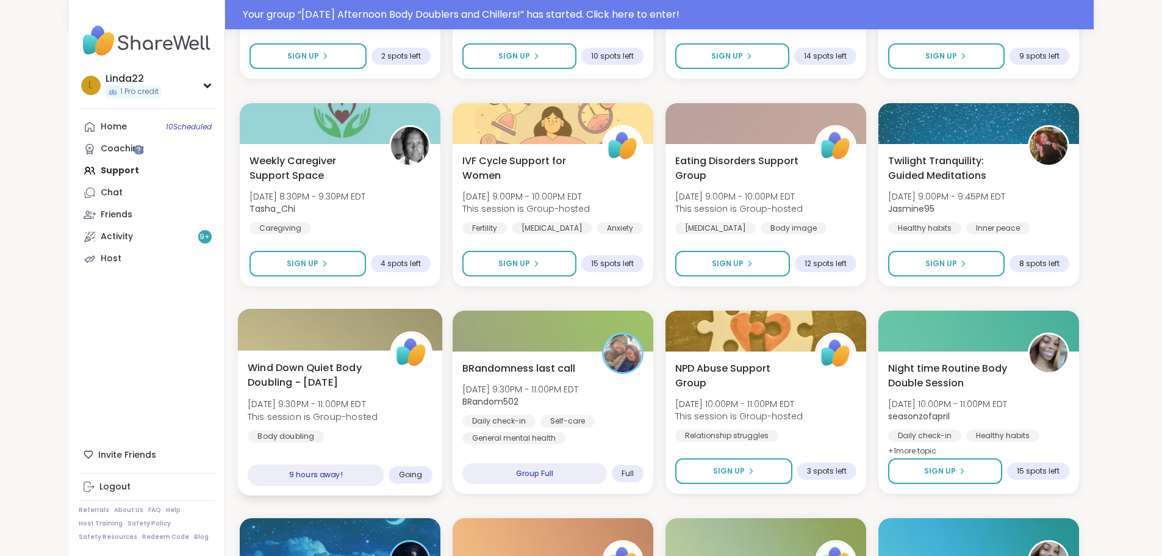
click at [346, 335] on div at bounding box center [339, 329] width 205 height 41
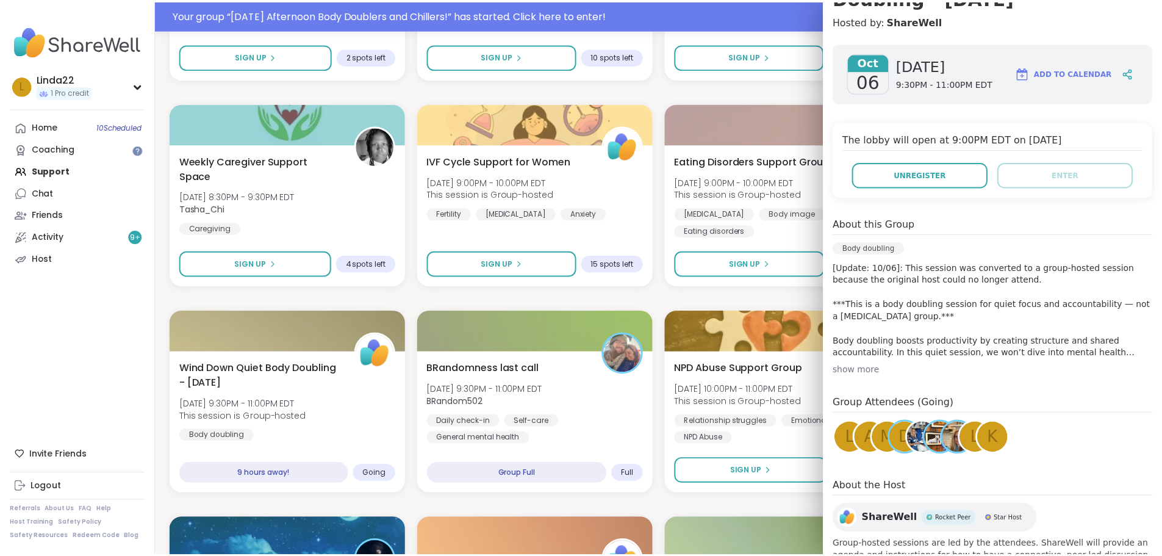
scroll to position [183, 0]
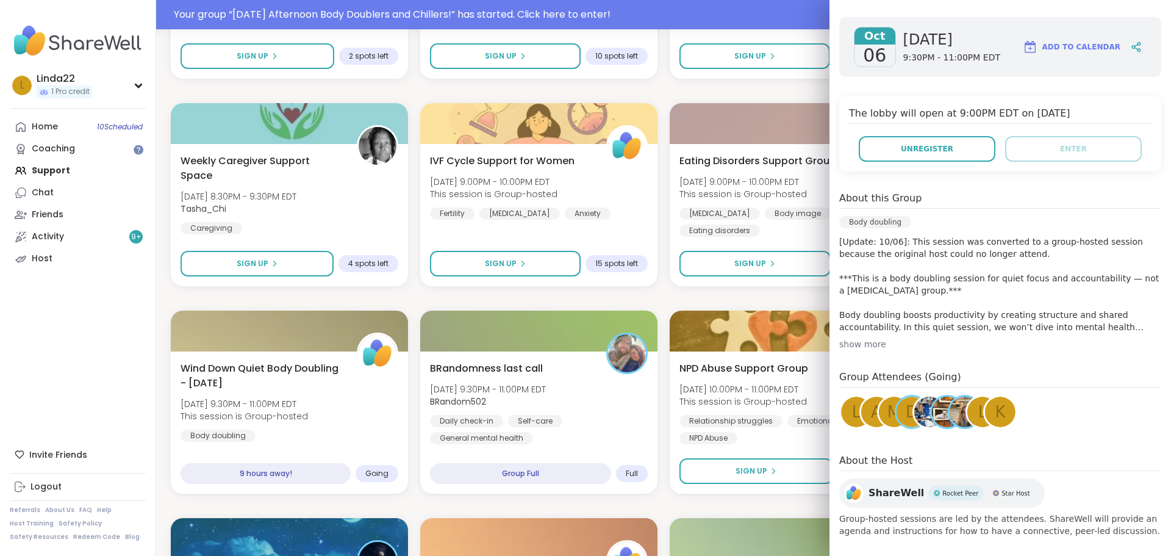
click at [995, 417] on span "K" at bounding box center [1000, 412] width 10 height 24
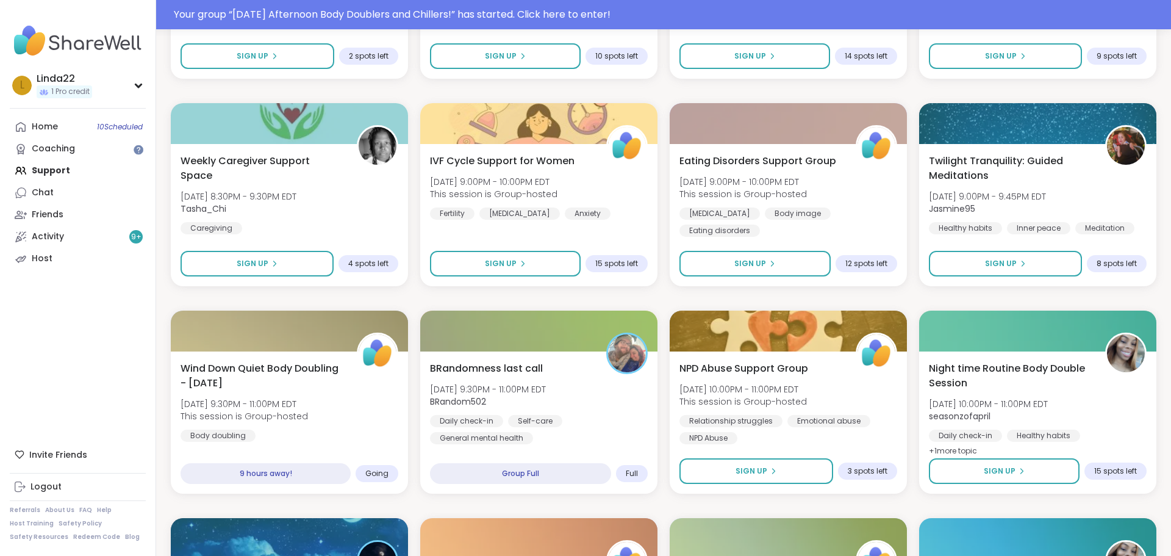
click at [674, 300] on div "BRandomness Unstable Connection Open Forum Mon, Oct 06 | 11:00AM - 12:30PM EDT …" at bounding box center [663, 90] width 985 height 3707
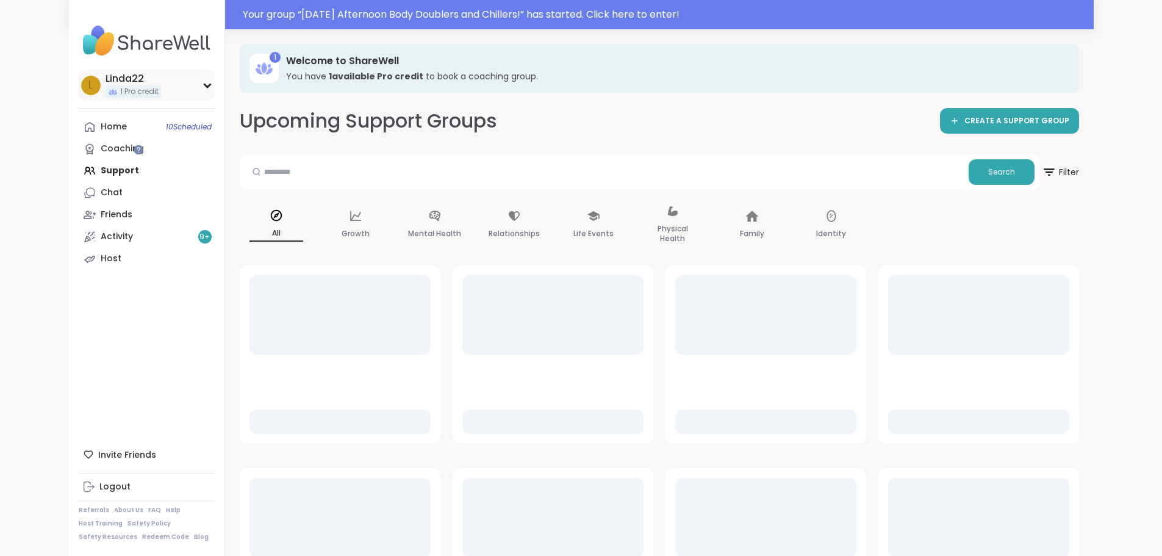
click at [120, 95] on span "1 Pro credit" at bounding box center [139, 92] width 38 height 10
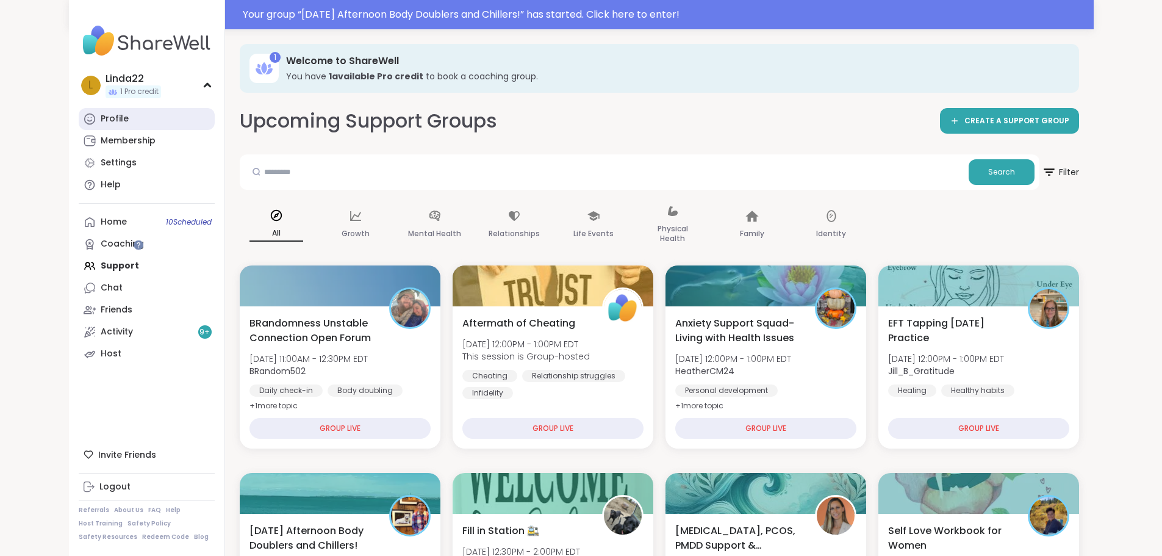
click at [79, 113] on link "Profile" at bounding box center [147, 119] width 136 height 22
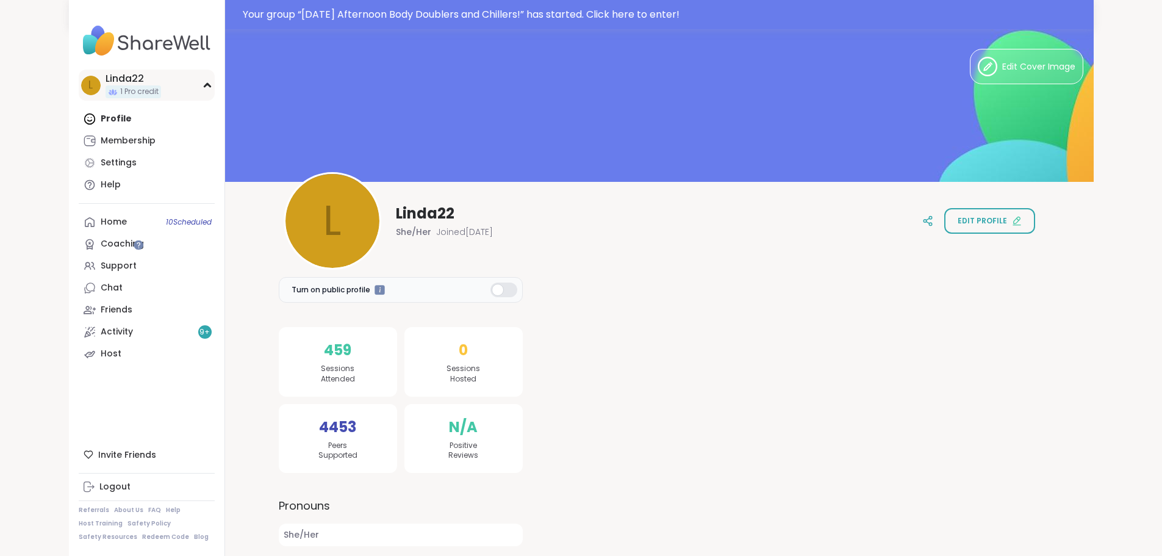
click at [120, 87] on span "1 Pro credit" at bounding box center [139, 92] width 38 height 10
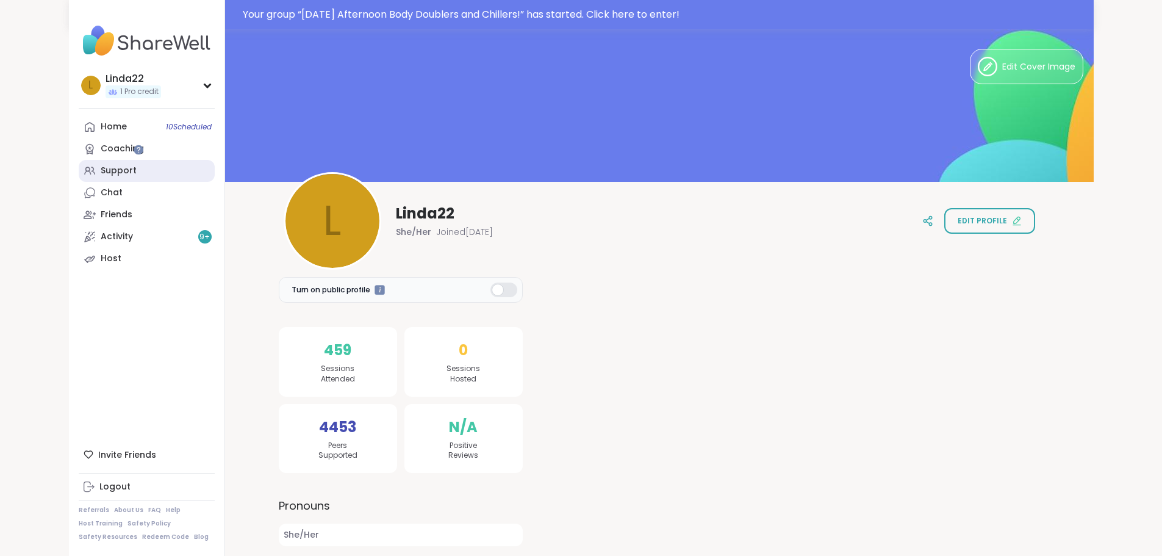
click at [79, 172] on link "Support" at bounding box center [147, 171] width 136 height 22
